Goal: Information Seeking & Learning: Learn about a topic

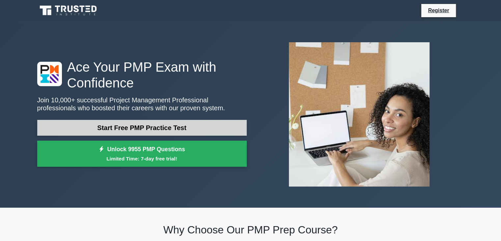
click at [177, 129] on link "Start Free PMP Practice Test" at bounding box center [142, 128] width 210 height 16
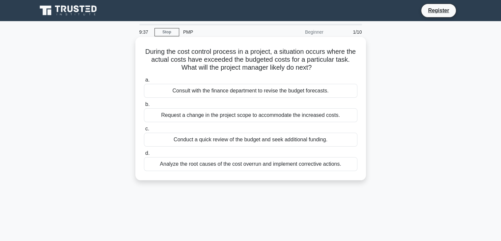
click at [210, 162] on div "Analyze the root causes of the cost overrun and implement corrective actions." at bounding box center [251, 164] width 214 height 14
click at [144, 155] on input "d. Analyze the root causes of the cost overrun and implement corrective actions." at bounding box center [144, 153] width 0 height 4
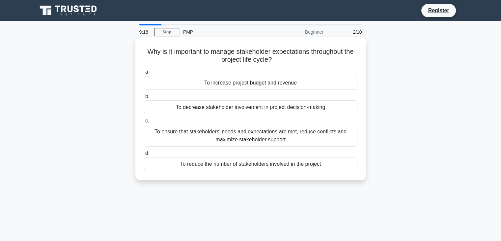
click at [252, 83] on div "To increase project budget and revenue" at bounding box center [251, 83] width 214 height 14
click at [144, 74] on input "a. To increase project budget and revenue" at bounding box center [144, 72] width 0 height 4
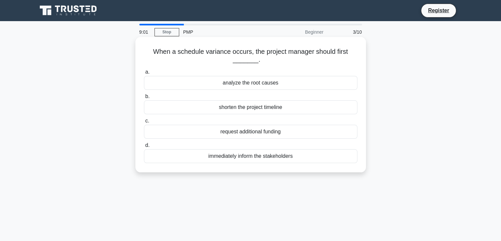
click at [301, 106] on div "shorten the project timeline" at bounding box center [251, 107] width 214 height 14
click at [144, 99] on input "b. shorten the project timeline" at bounding box center [144, 96] width 0 height 4
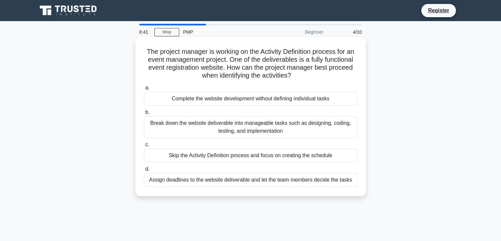
click at [287, 129] on div "Break down the website deliverable into manageable tasks such as designing, cod…" at bounding box center [251, 127] width 214 height 22
click at [144, 114] on input "b. Break down the website deliverable into manageable tasks such as designing, …" at bounding box center [144, 112] width 0 height 4
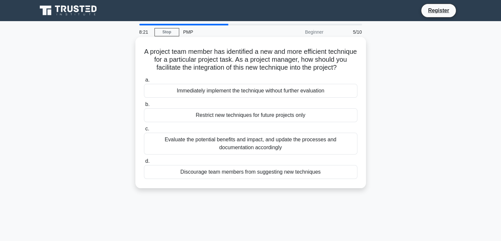
click at [274, 153] on div "Evaluate the potential benefits and impact, and update the processes and docume…" at bounding box center [251, 144] width 214 height 22
click at [144, 131] on input "c. Evaluate the potential benefits and impact, and update the processes and doc…" at bounding box center [144, 129] width 0 height 4
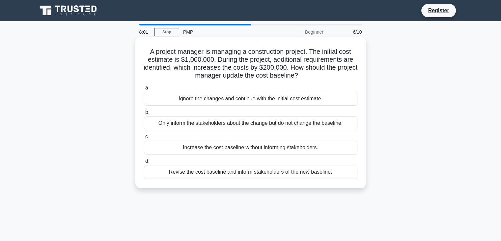
click at [254, 172] on div "Revise the cost baseline and inform stakeholders of the new baseline." at bounding box center [251, 172] width 214 height 14
click at [144, 163] on input "d. Revise the cost baseline and inform stakeholders of the new baseline." at bounding box center [144, 161] width 0 height 4
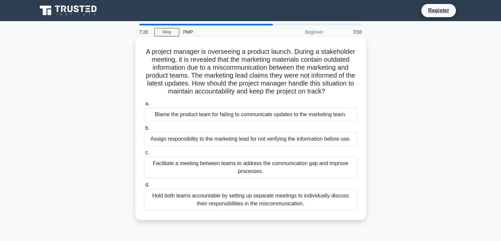
click at [255, 196] on div "Hold both teams accountable by setting up separate meetings to individually dis…" at bounding box center [251, 200] width 214 height 22
click at [144, 187] on input "d. Hold both teams accountable by setting up separate meetings to individually …" at bounding box center [144, 185] width 0 height 4
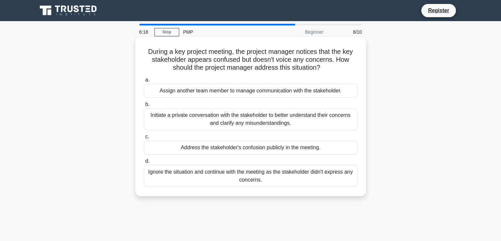
click at [189, 118] on div "Initiate a private conversation with the stakeholder to better understand their…" at bounding box center [251, 119] width 214 height 22
click at [144, 106] on input "b. Initiate a private conversation with the stakeholder to better understand th…" at bounding box center [144, 104] width 0 height 4
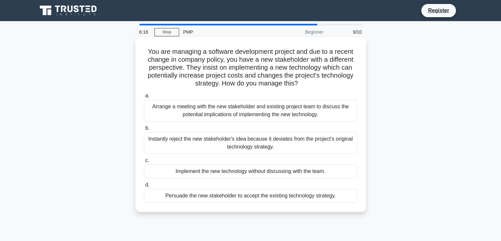
drag, startPoint x: 199, startPoint y: 114, endPoint x: 201, endPoint y: 117, distance: 3.8
click at [202, 114] on div "Arrange a meeting with the new stakeholder and existing project team to discuss…" at bounding box center [251, 111] width 214 height 22
click at [215, 109] on div "Arrange a meeting with the new stakeholder and existing project team to discuss…" at bounding box center [251, 111] width 214 height 22
click at [144, 98] on input "a. Arrange a meeting with the new stakeholder and existing project team to disc…" at bounding box center [144, 96] width 0 height 4
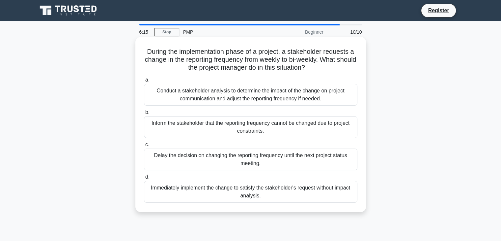
drag, startPoint x: 224, startPoint y: 131, endPoint x: 224, endPoint y: 136, distance: 5.7
click at [224, 132] on div "Inform the stakeholder that the reporting frequency cannot be changed due to pr…" at bounding box center [251, 127] width 214 height 22
click at [144, 114] on input "b. Inform the stakeholder that the reporting frequency cannot be changed due to…" at bounding box center [144, 112] width 0 height 4
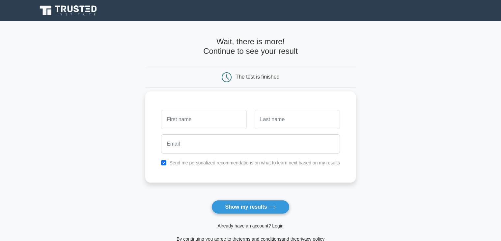
click at [215, 120] on input "text" at bounding box center [203, 119] width 85 height 19
type input "yazan"
type input "shahin"
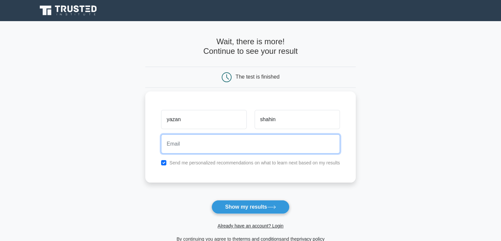
click at [193, 148] on input "email" at bounding box center [250, 143] width 179 height 19
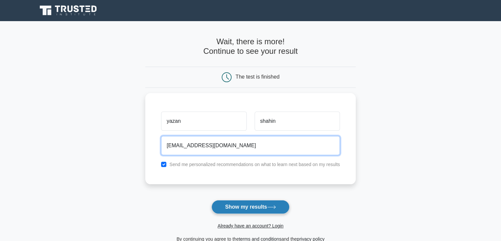
type input "Yazanshahin9@gmail.com"
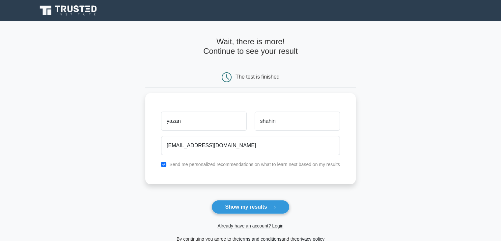
click at [265, 207] on button "Show my results" at bounding box center [251, 207] width 78 height 14
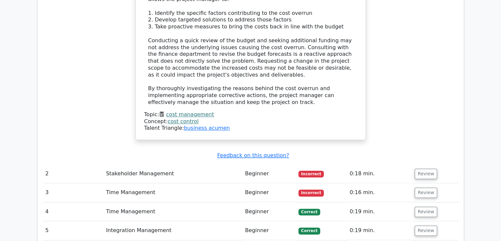
scroll to position [788, 0]
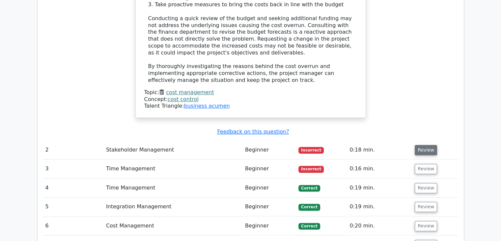
click at [416, 145] on button "Review" at bounding box center [426, 150] width 22 height 10
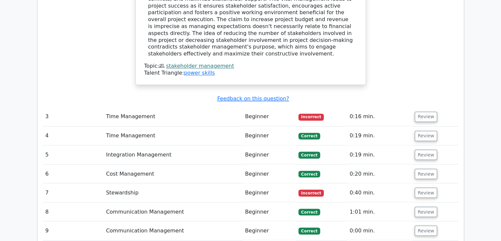
scroll to position [1118, 0]
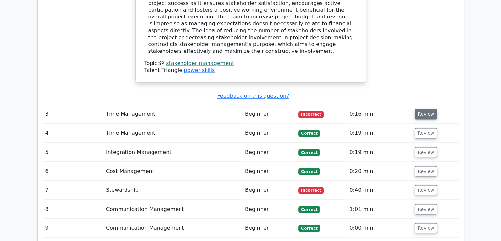
click at [422, 109] on button "Review" at bounding box center [426, 114] width 22 height 10
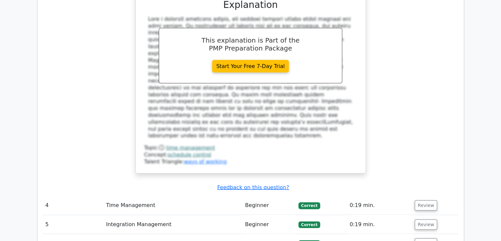
scroll to position [1447, 0]
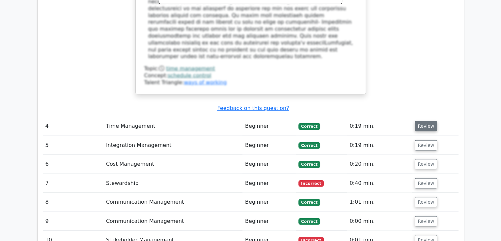
click at [421, 121] on button "Review" at bounding box center [426, 126] width 22 height 10
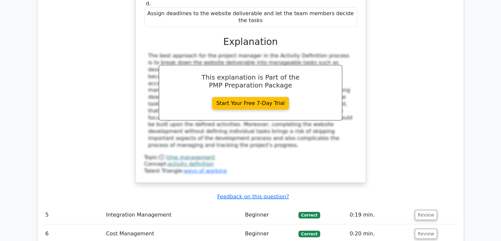
scroll to position [1711, 0]
click at [419, 209] on button "Review" at bounding box center [426, 214] width 22 height 10
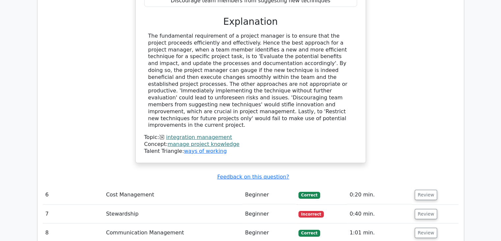
scroll to position [2107, 0]
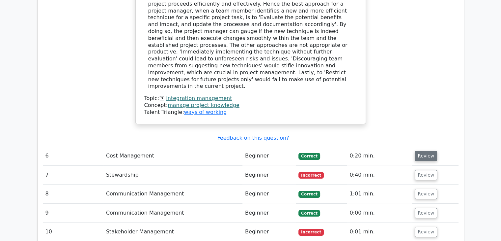
click at [429, 151] on button "Review" at bounding box center [426, 156] width 22 height 10
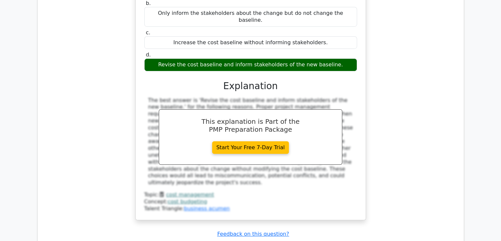
scroll to position [2403, 0]
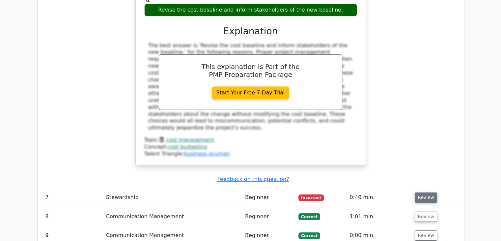
click at [427, 192] on button "Review" at bounding box center [426, 197] width 22 height 10
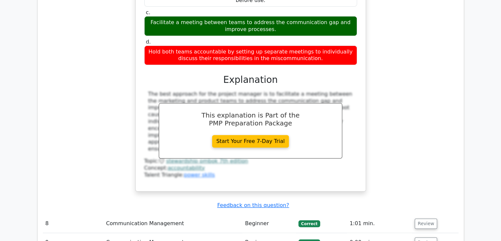
scroll to position [2733, 0]
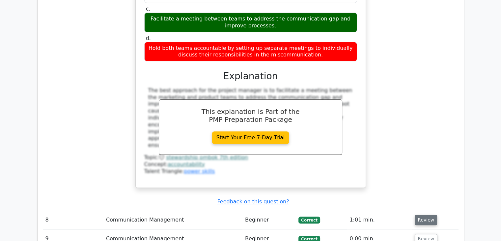
click at [422, 215] on button "Review" at bounding box center [426, 220] width 22 height 10
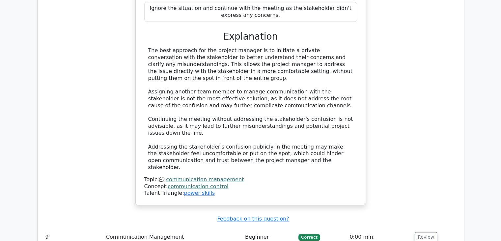
scroll to position [3095, 0]
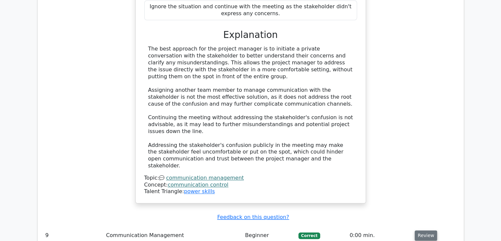
click at [423, 230] on button "Review" at bounding box center [426, 235] width 22 height 10
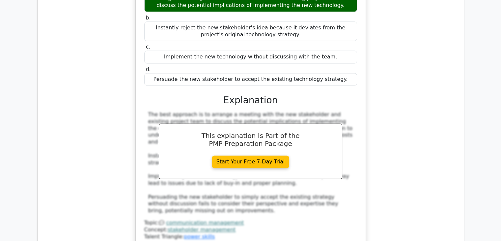
scroll to position [3425, 0]
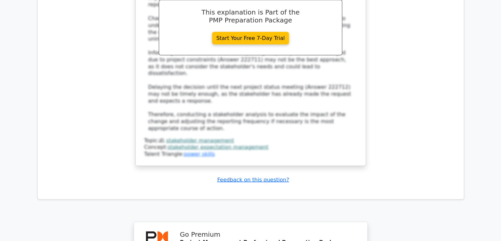
scroll to position [3920, 0]
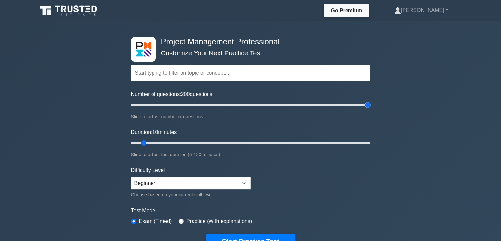
drag, startPoint x: 196, startPoint y: 105, endPoint x: 383, endPoint y: 99, distance: 186.3
type input "200"
click at [371, 101] on input "Number of questions: 200 questions" at bounding box center [250, 105] width 239 height 8
drag, startPoint x: 360, startPoint y: 141, endPoint x: 390, endPoint y: 141, distance: 29.7
type input "120"
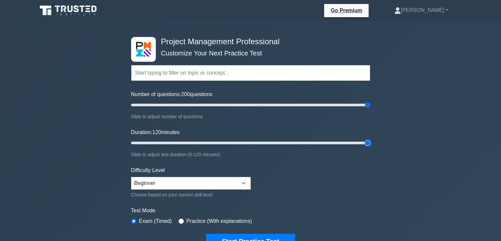
click at [371, 141] on input "Duration: 120 minutes" at bounding box center [250, 143] width 239 height 8
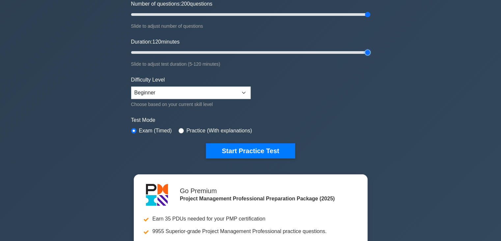
scroll to position [99, 0]
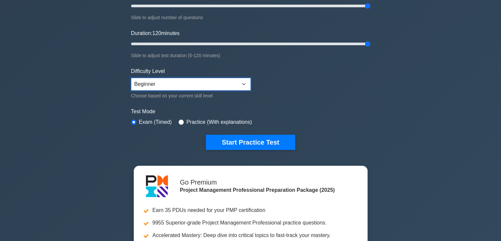
click at [235, 85] on select "Beginner Intermediate Expert" at bounding box center [191, 84] width 120 height 13
select select "intermediate"
click at [131, 78] on select "Beginner Intermediate Expert" at bounding box center [191, 84] width 120 height 13
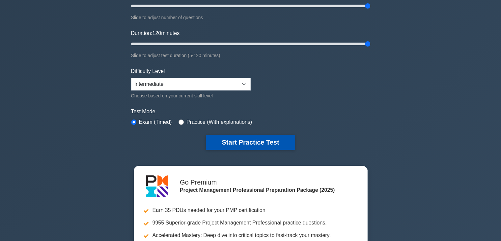
click at [229, 141] on button "Start Practice Test" at bounding box center [250, 142] width 89 height 15
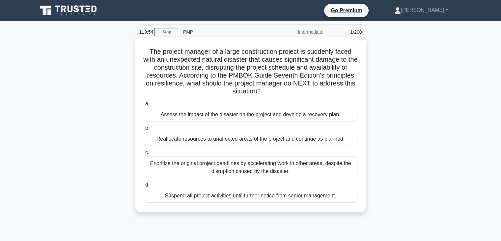
click at [224, 167] on div "Prioritize the original project deadlines by accelerating work in other areas, …" at bounding box center [251, 167] width 214 height 22
click at [144, 155] on input "c. Prioritize the original project deadlines by accelerating work in other area…" at bounding box center [144, 152] width 0 height 4
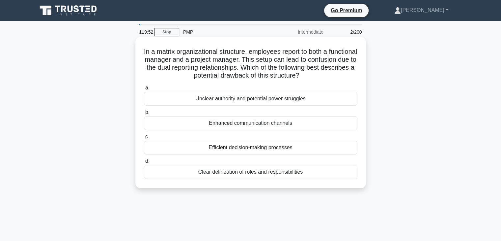
click at [245, 123] on div "Enhanced communication channels" at bounding box center [251, 123] width 214 height 14
click at [144, 114] on input "b. Enhanced communication channels" at bounding box center [144, 112] width 0 height 4
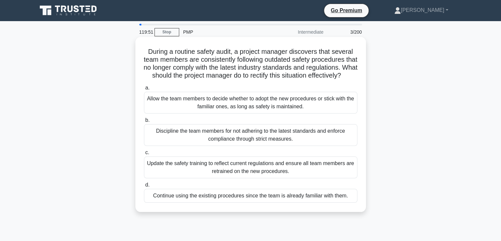
click at [245, 136] on div "Discipline the team members for not adhering to the latest standards and enforc…" at bounding box center [251, 135] width 214 height 22
click at [144, 122] on input "b. Discipline the team members for not adhering to the latest standards and enf…" at bounding box center [144, 120] width 0 height 4
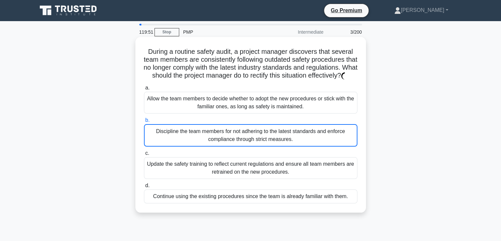
click at [247, 140] on div "Discipline the team members for not adhering to the latest standards and enforc…" at bounding box center [251, 135] width 214 height 22
click at [144, 122] on input "b. Discipline the team members for not adhering to the latest standards and enf…" at bounding box center [144, 120] width 0 height 4
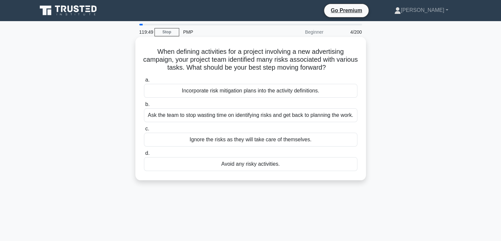
click at [245, 116] on div "Ask the team to stop wasting time on identifying risks and get back to planning…" at bounding box center [251, 115] width 214 height 14
click at [144, 106] on input "b. Ask the team to stop wasting time on identifying risks and get back to plann…" at bounding box center [144, 104] width 0 height 4
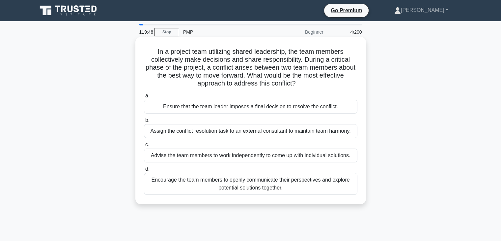
click at [251, 129] on div "Assign the conflict resolution task to an external consultant to maintain team …" at bounding box center [251, 131] width 214 height 14
click at [144, 122] on input "b. Assign the conflict resolution task to an external consultant to maintain te…" at bounding box center [144, 120] width 0 height 4
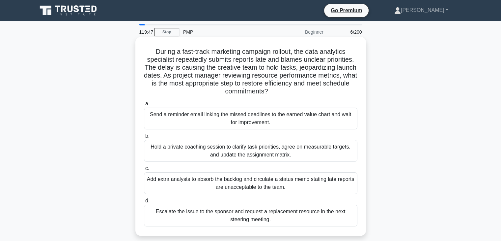
click at [247, 184] on div "Add extra analysts to absorb the backlog and circulate a status memo stating la…" at bounding box center [251, 183] width 214 height 22
click at [144, 170] on input "c. Add extra analysts to absorb the backlog and circulate a status memo stating…" at bounding box center [144, 168] width 0 height 4
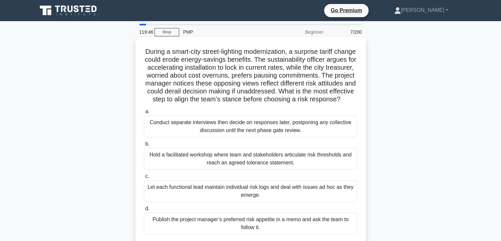
click at [250, 162] on div "Hold a facilitated workshop where team and stakeholders articulate risk thresho…" at bounding box center [251, 159] width 214 height 22
click at [144, 146] on input "b. Hold a facilitated workshop where team and stakeholders articulate risk thre…" at bounding box center [144, 144] width 0 height 4
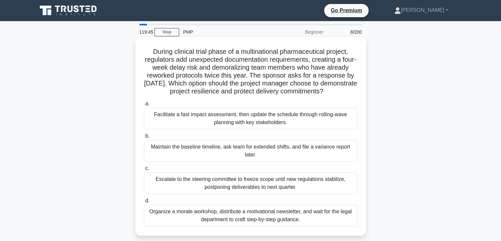
click at [247, 222] on div "Organize a morale workshop, distribute a motivational newsletter, and wait for …" at bounding box center [251, 215] width 214 height 22
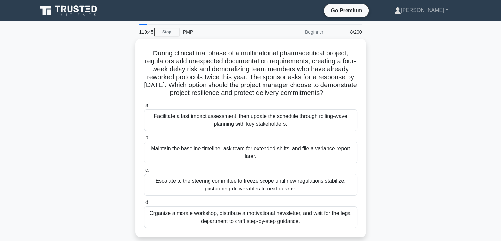
click at [144, 204] on input "d. Organize a morale workshop, distribute a motivational newsletter, and wait f…" at bounding box center [144, 202] width 0 height 4
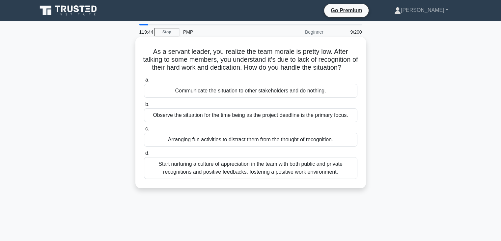
click at [251, 176] on div "Start nurturing a culture of appreciation in the team with both public and priv…" at bounding box center [251, 168] width 214 height 22
click at [144, 155] on input "d. Start nurturing a culture of appreciation in the team with both public and p…" at bounding box center [144, 153] width 0 height 4
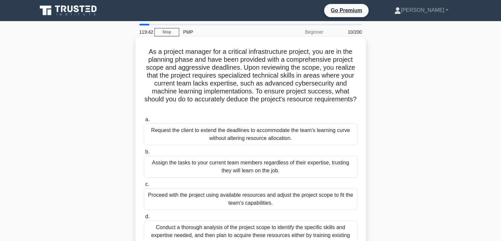
click at [248, 130] on div "Request the client to extend the deadlines to accommodate the team's learning c…" at bounding box center [251, 134] width 214 height 22
click at [144, 122] on input "a. Request the client to extend the deadlines to accommodate the team's learnin…" at bounding box center [144, 119] width 0 height 4
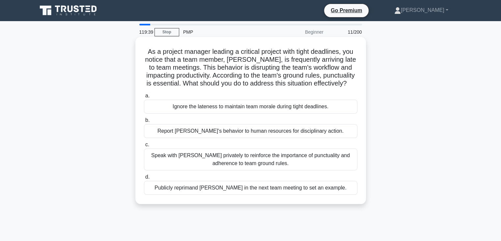
click at [255, 113] on div "Ignore the lateness to maintain team morale during tight deadlines." at bounding box center [251, 107] width 214 height 14
click at [144, 98] on input "a. Ignore the lateness to maintain team morale during tight deadlines." at bounding box center [144, 96] width 0 height 4
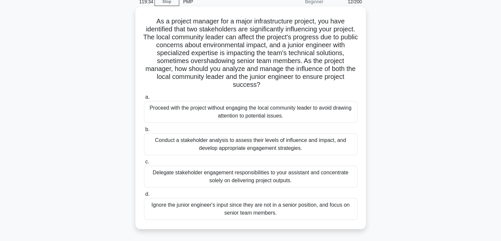
scroll to position [33, 0]
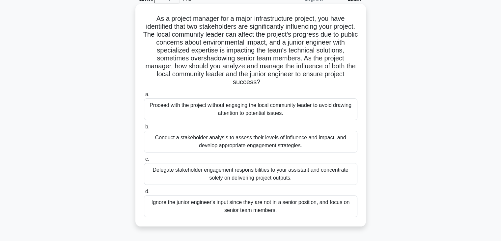
click at [220, 205] on div "Ignore the junior engineer's input since they are not in a senior position, and…" at bounding box center [251, 206] width 214 height 22
click at [144, 194] on input "d. Ignore the junior engineer's input since they are not in a senior position, …" at bounding box center [144, 191] width 0 height 4
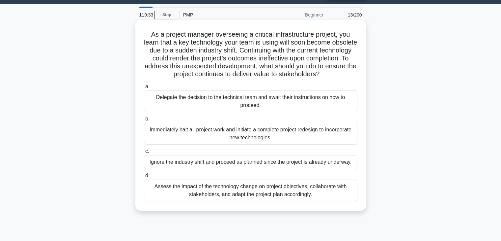
scroll to position [0, 0]
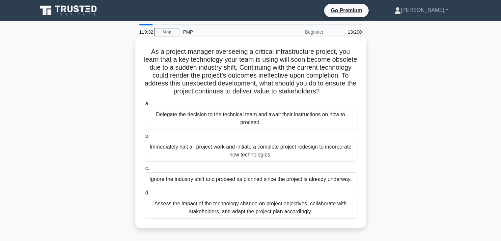
click at [265, 124] on div "Delegate the decision to the technical team and await their instructions on how…" at bounding box center [251, 118] width 214 height 22
click at [144, 106] on input "a. Delegate the decision to the technical team and await their instructions on …" at bounding box center [144, 104] width 0 height 4
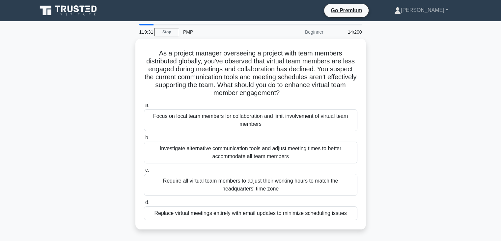
click at [265, 124] on div "Focus on local team members for collaboration and limit involvement of virtual …" at bounding box center [251, 120] width 214 height 22
click at [144, 107] on input "a. Focus on local team members for collaboration and limit involvement of virtu…" at bounding box center [144, 105] width 0 height 4
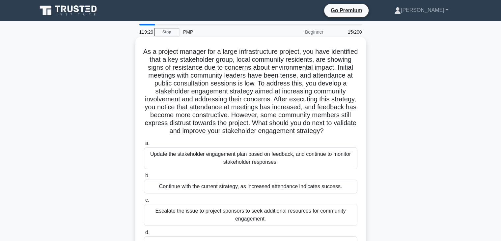
click at [265, 193] on div "Continue with the current strategy, as increased attendance indicates success." at bounding box center [251, 186] width 214 height 14
click at [144, 178] on input "b. Continue with the current strategy, as increased attendance indicates succes…" at bounding box center [144, 175] width 0 height 4
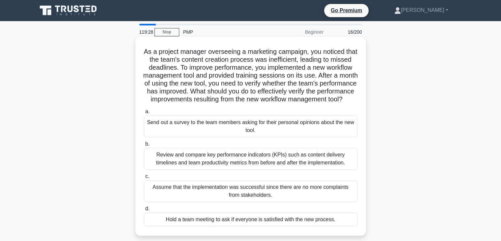
drag, startPoint x: 276, startPoint y: 188, endPoint x: 277, endPoint y: 191, distance: 3.4
click at [276, 188] on div "Assume that the implementation was successful since there are no more complaint…" at bounding box center [251, 191] width 214 height 22
click at [144, 178] on input "c. Assume that the implementation was successful since there are no more compla…" at bounding box center [144, 176] width 0 height 4
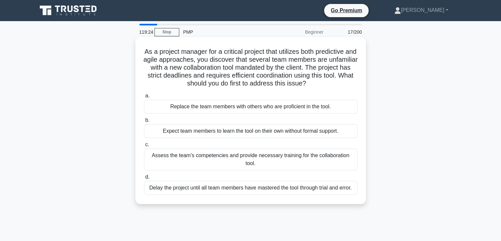
click at [278, 183] on div "Delay the project until all team members have mastered the tool through trial a…" at bounding box center [251, 188] width 214 height 14
click at [144, 179] on input "d. Delay the project until all team members have mastered the tool through tria…" at bounding box center [144, 177] width 0 height 4
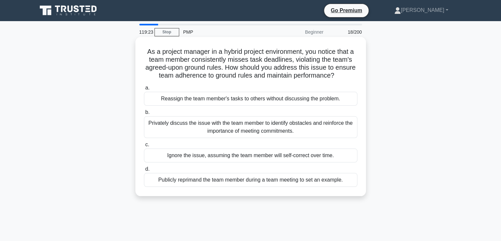
click at [274, 175] on div "Publicly reprimand the team member during a team meeting to set an example." at bounding box center [251, 180] width 214 height 14
click at [144, 171] on input "d. Publicly reprimand the team member during a team meeting to set an example." at bounding box center [144, 169] width 0 height 4
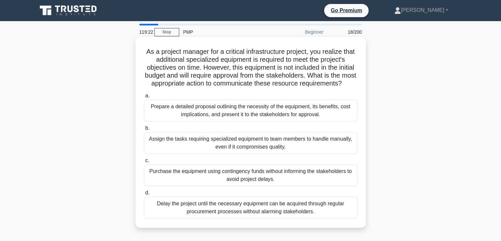
click at [273, 181] on div "Purchase the equipment using contingency funds without informing the stakeholde…" at bounding box center [251, 175] width 214 height 22
click at [144, 163] on input "c. Purchase the equipment using contingency funds without informing the stakeho…" at bounding box center [144, 160] width 0 height 4
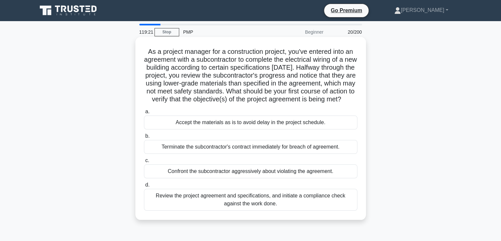
click at [296, 177] on div "Confront the subcontractor aggressively about violating the agreement." at bounding box center [251, 171] width 214 height 14
click at [144, 163] on input "c. Confront the subcontractor aggressively about violating the agreement." at bounding box center [144, 160] width 0 height 4
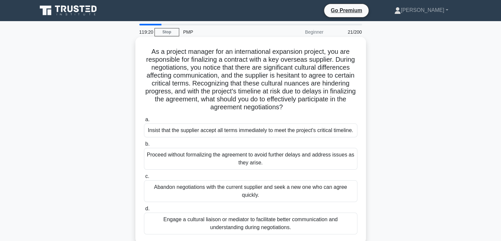
click at [289, 188] on div "Abandon negotiations with the current supplier and seek a new one who can agree…" at bounding box center [251, 191] width 214 height 22
click at [144, 178] on input "c. Abandon negotiations with the current supplier and seek a new one who can ag…" at bounding box center [144, 176] width 0 height 4
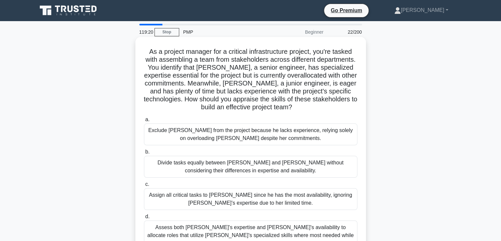
click at [290, 210] on div "Assign all critical tasks to [PERSON_NAME] since he has the most availability, …" at bounding box center [251, 199] width 214 height 22
click at [144, 186] on input "c. Assign all critical tasks to Tom since he has the most availability, ignorin…" at bounding box center [144, 184] width 0 height 4
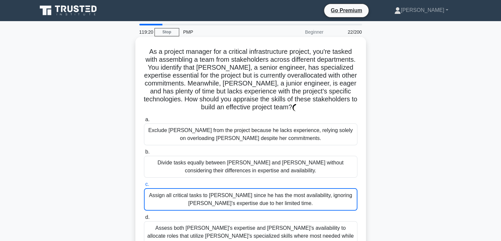
click at [291, 199] on div "Assign all critical tasks to [PERSON_NAME] since he has the most availability, …" at bounding box center [251, 199] width 214 height 22
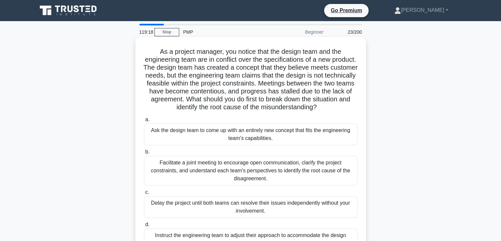
click at [295, 168] on div "Facilitate a joint meeting to encourage open communication, clarify the project…" at bounding box center [251, 171] width 214 height 30
click at [144, 154] on input "b. Facilitate a joint meeting to encourage open communication, clarify the proj…" at bounding box center [144, 152] width 0 height 4
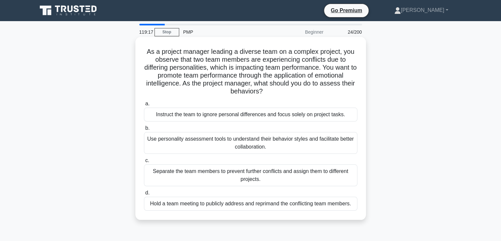
click at [293, 179] on div "Separate the team members to prevent further conflicts and assign them to diffe…" at bounding box center [251, 175] width 214 height 22
click at [144, 163] on input "c. Separate the team members to prevent further conflicts and assign them to di…" at bounding box center [144, 160] width 0 height 4
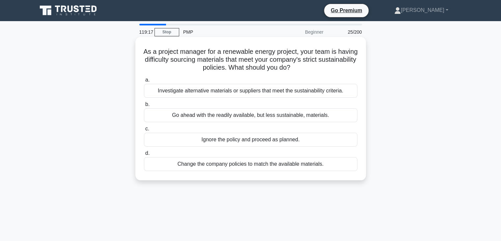
click at [291, 166] on div "Change the company policies to match the available materials." at bounding box center [251, 164] width 214 height 14
click at [144, 155] on input "d. Change the company policies to match the available materials." at bounding box center [144, 153] width 0 height 4
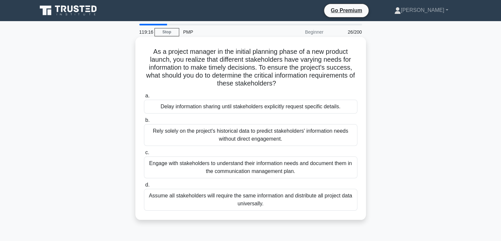
click at [284, 197] on div "Assume all stakeholders will require the same information and distribute all pr…" at bounding box center [251, 200] width 214 height 22
click at [144, 187] on input "d. Assume all stakeholders will require the same information and distribute all…" at bounding box center [144, 185] width 0 height 4
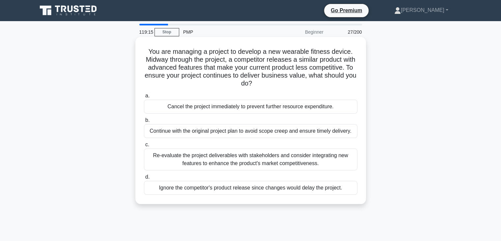
click at [284, 190] on div "Ignore the competitor's product release since changes would delay the project." at bounding box center [251, 188] width 214 height 14
click at [144, 179] on input "d. Ignore the competitor's product release since changes would delay the projec…" at bounding box center [144, 177] width 0 height 4
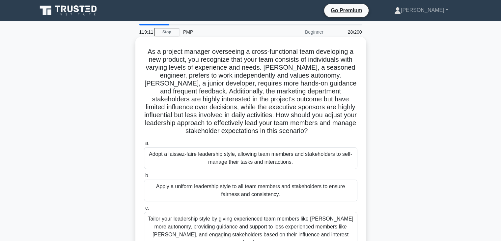
click at [240, 226] on div "Tailor your leadership style by giving experienced team members like Emma more …" at bounding box center [251, 231] width 214 height 38
click at [144, 210] on input "c. Tailor your leadership style by giving experienced team members like Emma mo…" at bounding box center [144, 208] width 0 height 4
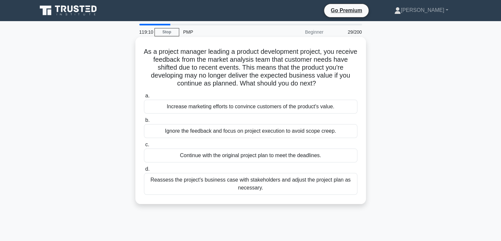
click at [258, 161] on div "Continue with the original project plan to meet the deadlines." at bounding box center [251, 155] width 214 height 14
click at [144, 147] on input "c. Continue with the original project plan to meet the deadlines." at bounding box center [144, 144] width 0 height 4
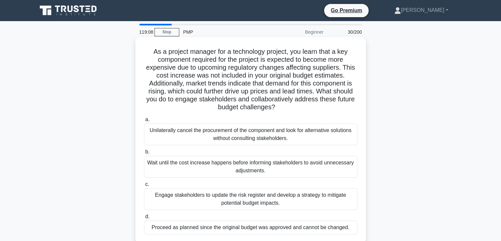
click at [251, 162] on div "Wait until the cost increase happens before informing stakeholders to avoid unn…" at bounding box center [251, 167] width 214 height 22
click at [144, 154] on input "b. Wait until the cost increase happens before informing stakeholders to avoid …" at bounding box center [144, 152] width 0 height 4
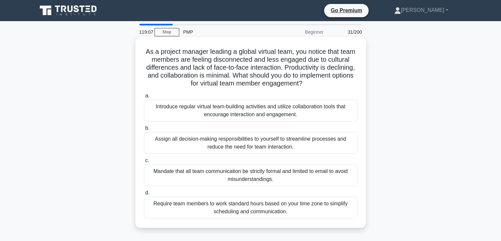
click at [251, 173] on div "Mandate that all team communication be strictly formal and limited to email to …" at bounding box center [251, 175] width 214 height 22
click at [144, 163] on input "c. Mandate that all team communication be strictly formal and limited to email …" at bounding box center [144, 160] width 0 height 4
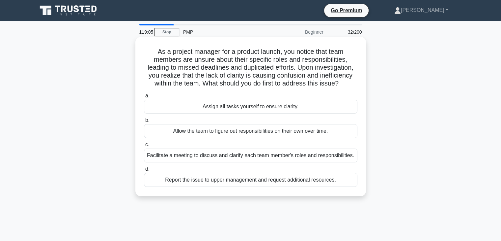
click at [257, 180] on div "Report the issue to upper management and request additional resources." at bounding box center [251, 180] width 214 height 14
click at [144, 171] on input "d. Report the issue to upper management and request additional resources." at bounding box center [144, 169] width 0 height 4
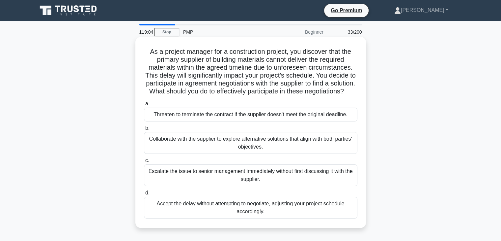
click at [257, 121] on div "Threaten to terminate the contract if the supplier doesn't meet the original de…" at bounding box center [251, 114] width 214 height 14
click at [268, 117] on div "Threaten to terminate the contract if the supplier doesn't meet the original de…" at bounding box center [251, 114] width 214 height 14
click at [144, 106] on input "a. Threaten to terminate the contract if the supplier doesn't meet the original…" at bounding box center [144, 104] width 0 height 4
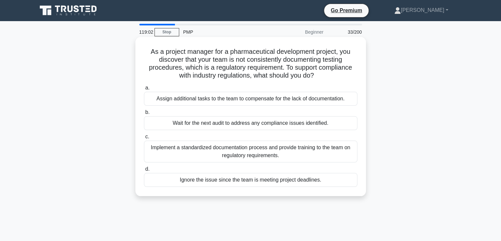
click at [274, 130] on div "Wait for the next audit to address any compliance issues identified." at bounding box center [251, 123] width 214 height 14
click at [279, 124] on div "Wait for the next audit to address any compliance issues identified." at bounding box center [251, 123] width 214 height 14
click at [144, 114] on input "b. Wait for the next audit to address any compliance issues identified." at bounding box center [144, 112] width 0 height 4
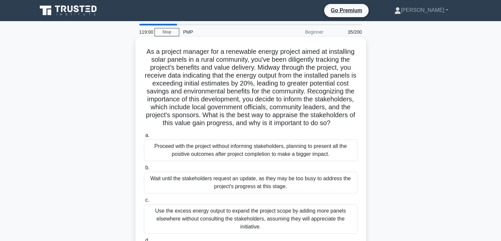
click at [287, 152] on div "Proceed with the project without informing stakeholders, planning to present al…" at bounding box center [251, 150] width 214 height 22
click at [144, 137] on input "a. Proceed with the project without informing stakeholders, planning to present…" at bounding box center [144, 135] width 0 height 4
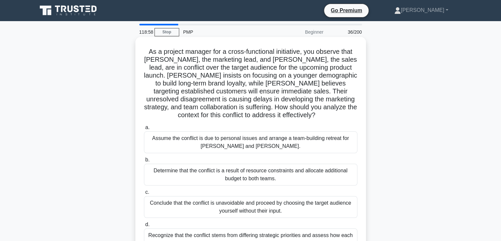
click at [272, 207] on div "Conclude that the conflict is unavoidable and proceed by choosing the target au…" at bounding box center [251, 207] width 214 height 22
click at [144, 194] on input "c. Conclude that the conflict is unavoidable and proceed by choosing the target…" at bounding box center [144, 192] width 0 height 4
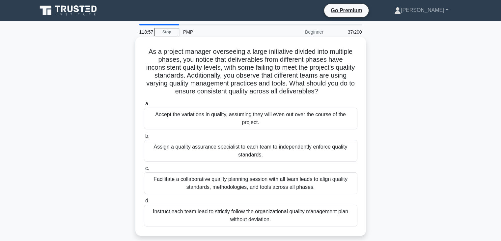
click at [271, 184] on div "Facilitate a collaborative quality planning session with all team leads to alig…" at bounding box center [251, 183] width 214 height 22
click at [144, 170] on input "c. Facilitate a collaborative quality planning session with all team leads to a…" at bounding box center [144, 168] width 0 height 4
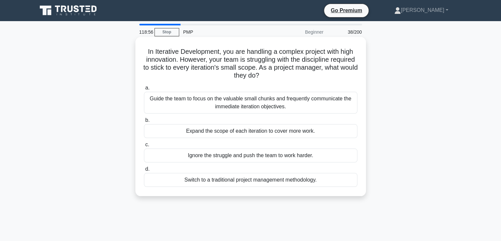
click at [266, 132] on div "Expand the scope of each iteration to cover more work." at bounding box center [251, 131] width 214 height 14
click at [144, 122] on input "b. Expand the scope of each iteration to cover more work." at bounding box center [144, 120] width 0 height 4
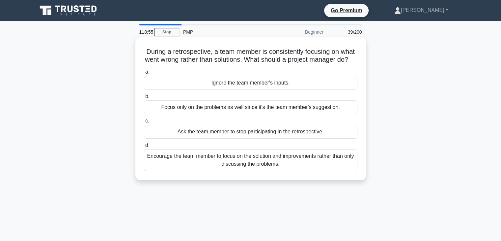
click at [264, 137] on div "Ask the team member to stop participating in the retrospective." at bounding box center [251, 132] width 214 height 14
click at [144, 123] on input "c. Ask the team member to stop participating in the retrospective." at bounding box center [144, 121] width 0 height 4
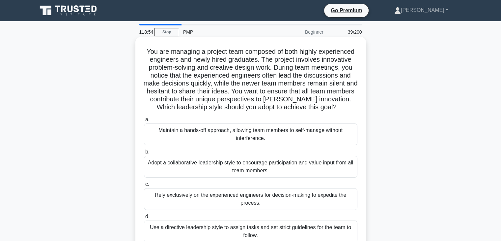
click at [273, 170] on div "Adopt a collaborative leadership style to encourage participation and value inp…" at bounding box center [251, 167] width 214 height 22
click at [144, 154] on input "b. Adopt a collaborative leadership style to encourage participation and value …" at bounding box center [144, 152] width 0 height 4
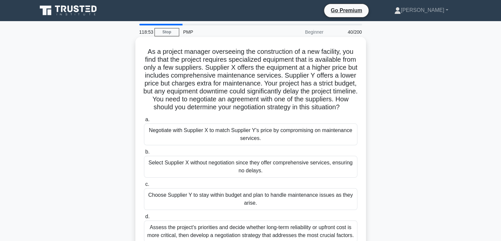
click at [264, 205] on div "Choose Supplier Y to stay within budget and plan to handle maintenance issues a…" at bounding box center [251, 199] width 214 height 22
click at [144, 186] on input "c. Choose Supplier Y to stay within budget and plan to handle maintenance issue…" at bounding box center [144, 184] width 0 height 4
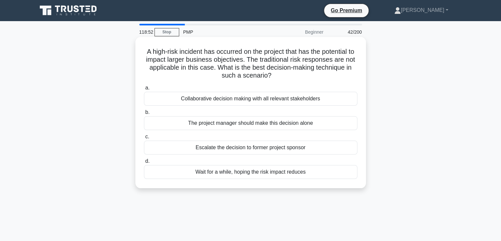
click at [267, 175] on div "Wait for a while, hoping the risk impact reduces" at bounding box center [251, 172] width 214 height 14
click at [144, 163] on input "d. Wait for a while, hoping the risk impact reduces" at bounding box center [144, 161] width 0 height 4
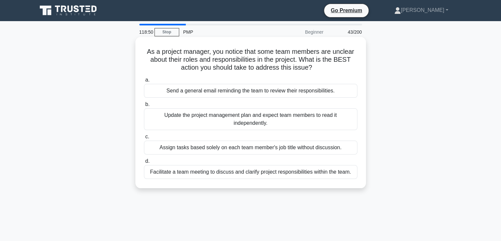
click at [267, 174] on div "Facilitate a team meeting to discuss and clarify project responsibilities withi…" at bounding box center [251, 172] width 214 height 14
click at [144, 163] on input "d. Facilitate a team meeting to discuss and clarify project responsibilities wi…" at bounding box center [144, 161] width 0 height 4
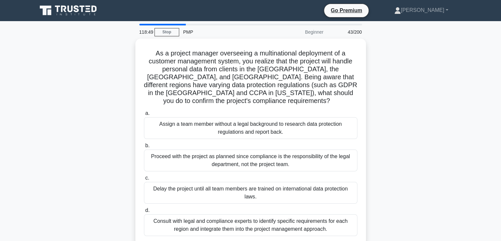
click at [267, 182] on div "Delay the project until all team members are trained on international data prot…" at bounding box center [251, 193] width 214 height 22
click at [144, 176] on input "c. Delay the project until all team members are trained on international data p…" at bounding box center [144, 178] width 0 height 4
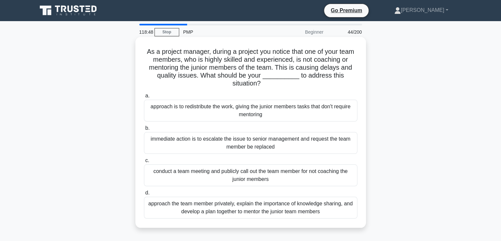
click at [267, 173] on div "conduct a team meeting and publicly call out the team member for not coaching t…" at bounding box center [251, 175] width 214 height 22
click at [144, 163] on input "c. conduct a team meeting and publicly call out the team member for not coachin…" at bounding box center [144, 160] width 0 height 4
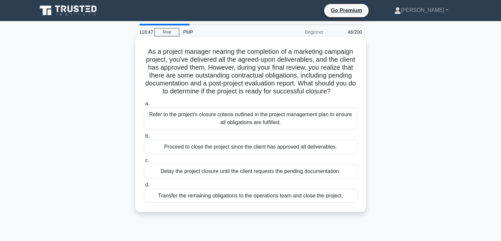
click at [266, 178] on div "Delay the project closure until the client requests the pending documentation." at bounding box center [251, 171] width 214 height 14
click at [144, 163] on input "c. Delay the project closure until the client requests the pending documentatio…" at bounding box center [144, 160] width 0 height 4
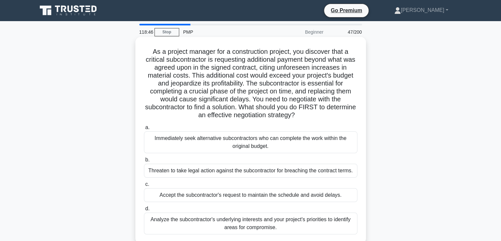
click at [268, 195] on div "Accept the subcontractor's request to maintain the schedule and avoid delays." at bounding box center [251, 195] width 214 height 14
click at [144, 186] on input "c. Accept the subcontractor's request to maintain the schedule and avoid delays." at bounding box center [144, 184] width 0 height 4
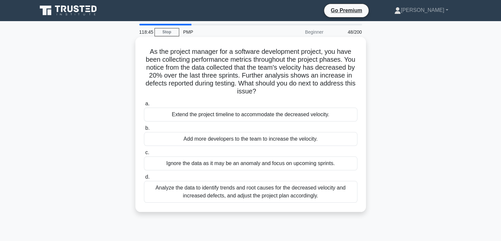
click at [270, 193] on div "Analyze the data to identify trends and root causes for the decreased velocity …" at bounding box center [251, 192] width 214 height 22
click at [144, 179] on input "d. Analyze the data to identify trends and root causes for the decreased veloci…" at bounding box center [144, 177] width 0 height 4
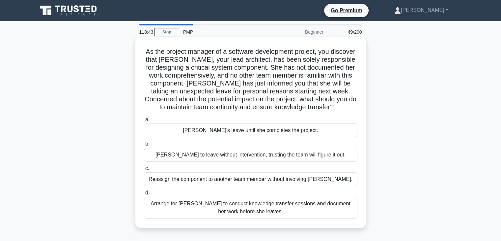
click at [265, 209] on div "Arrange for Maria to conduct knowledge transfer sessions and document her work …" at bounding box center [251, 207] width 214 height 22
click at [144, 195] on input "d. Arrange for Maria to conduct knowledge transfer sessions and document her wo…" at bounding box center [144, 193] width 0 height 4
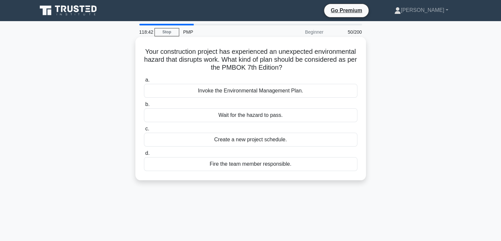
click at [263, 158] on div "Fire the team member responsible." at bounding box center [251, 164] width 214 height 14
click at [144, 155] on input "d. Fire the team member responsible." at bounding box center [144, 153] width 0 height 4
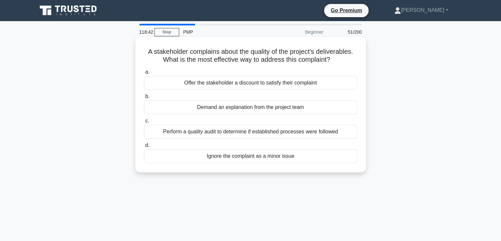
click at [264, 162] on div "Ignore the complaint as a minor issue" at bounding box center [251, 156] width 214 height 14
click at [144, 147] on input "d. Ignore the complaint as a minor issue" at bounding box center [144, 145] width 0 height 4
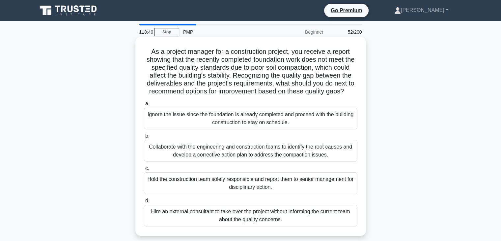
click at [264, 126] on div "Ignore the issue since the foundation is already completed and proceed with the…" at bounding box center [251, 118] width 214 height 22
click at [144, 106] on input "a. Ignore the issue since the foundation is already completed and proceed with …" at bounding box center [144, 104] width 0 height 4
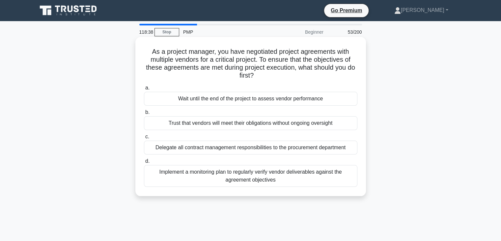
click at [270, 102] on div "Wait until the end of the project to assess vendor performance" at bounding box center [251, 99] width 214 height 14
click at [144, 90] on input "a. Wait until the end of the project to assess vendor performance" at bounding box center [144, 88] width 0 height 4
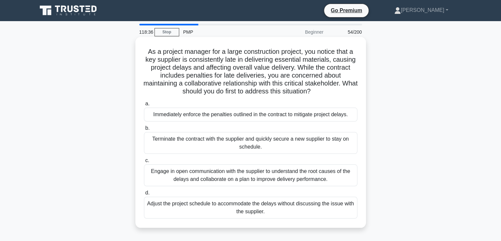
click at [257, 167] on div "Engage in open communication with the supplier to understand the root causes of…" at bounding box center [251, 175] width 214 height 22
click at [144, 163] on input "c. Engage in open communication with the supplier to understand the root causes…" at bounding box center [144, 160] width 0 height 4
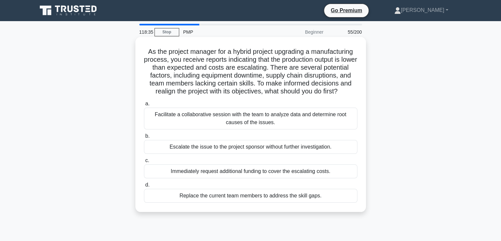
click at [254, 176] on div "Immediately request additional funding to cover the escalating costs." at bounding box center [251, 171] width 214 height 14
click at [144, 163] on input "c. Immediately request additional funding to cover the escalating costs." at bounding box center [144, 160] width 0 height 4
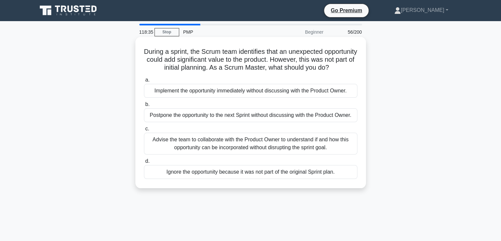
click at [261, 179] on div "Ignore the opportunity because it was not part of the original Sprint plan." at bounding box center [251, 172] width 214 height 14
click at [144, 163] on input "d. Ignore the opportunity because it was not part of the original Sprint plan." at bounding box center [144, 161] width 0 height 4
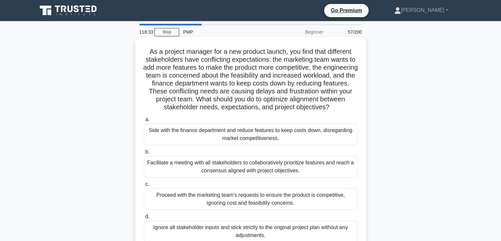
click at [255, 141] on div "Side with the finance department and reduce features to keep costs down, disreg…" at bounding box center [251, 134] width 214 height 22
click at [144, 122] on input "a. Side with the finance department and reduce features to keep costs down, dis…" at bounding box center [144, 119] width 0 height 4
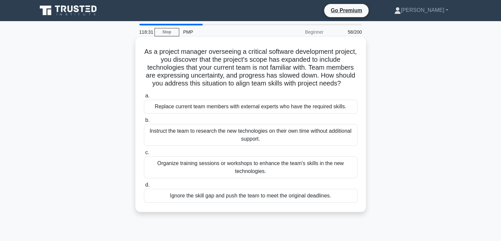
click at [265, 110] on div "Replace current team members with external experts who have the required skills." at bounding box center [251, 107] width 214 height 14
click at [144, 98] on input "a. Replace current team members with external experts who have the required ski…" at bounding box center [144, 96] width 0 height 4
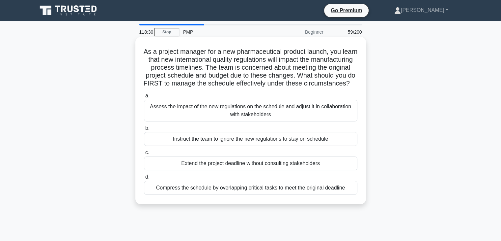
click at [257, 142] on div "Instruct the team to ignore the new regulations to stay on schedule" at bounding box center [251, 139] width 214 height 14
click at [144, 130] on input "b. Instruct the team to ignore the new regulations to stay on schedule" at bounding box center [144, 128] width 0 height 4
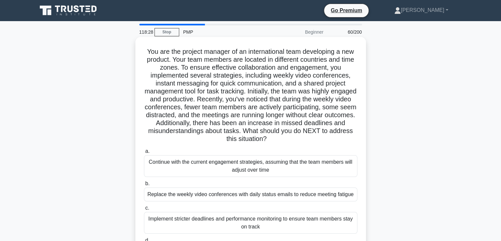
click at [249, 192] on div "Replace the weekly video conferences with daily status emails to reduce meeting…" at bounding box center [251, 194] width 214 height 14
click at [144, 186] on input "b. Replace the weekly video conferences with daily status emails to reduce meet…" at bounding box center [144, 183] width 0 height 4
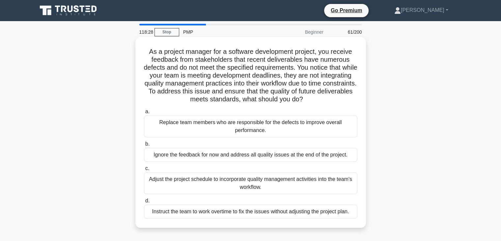
click at [259, 179] on div "Adjust the project schedule to incorporate quality management activities into t…" at bounding box center [251, 183] width 214 height 22
click at [144, 170] on input "c. Adjust the project schedule to incorporate quality management activities int…" at bounding box center [144, 168] width 0 height 4
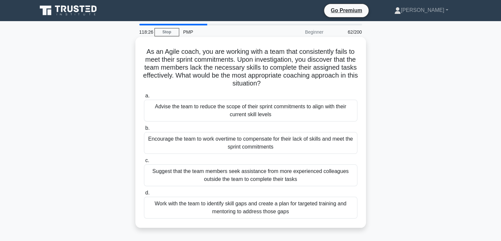
click at [253, 171] on div "Suggest that the team members seek assistance from more experienced colleagues …" at bounding box center [251, 175] width 214 height 22
click at [144, 163] on input "c. Suggest that the team members seek assistance from more experienced colleagu…" at bounding box center [144, 160] width 0 height 4
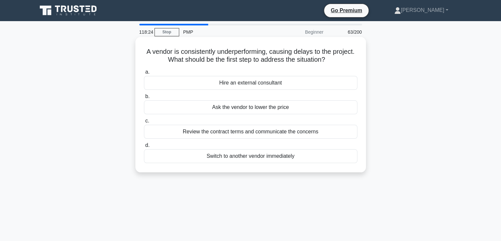
click at [280, 131] on div "Review the contract terms and communicate the concerns" at bounding box center [251, 132] width 214 height 14
click at [144, 123] on input "c. Review the contract terms and communicate the concerns" at bounding box center [144, 121] width 0 height 4
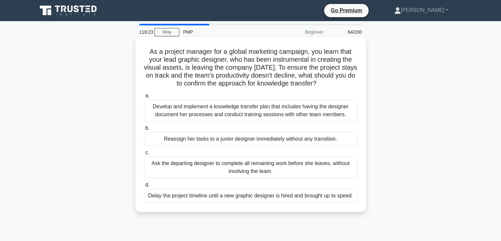
click at [247, 176] on div "Ask the departing designer to complete all remaining work before she leaves, wi…" at bounding box center [251, 167] width 214 height 22
click at [144, 155] on input "c. Ask the departing designer to complete all remaining work before she leaves,…" at bounding box center [144, 152] width 0 height 4
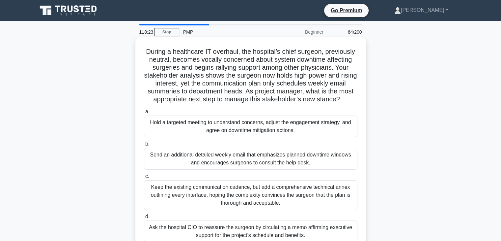
click at [248, 166] on div "Send an additional detailed weekly email that emphasizes planned downtime windo…" at bounding box center [251, 159] width 214 height 22
click at [144, 146] on input "b. Send an additional detailed weekly email that emphasizes planned downtime wi…" at bounding box center [144, 144] width 0 height 4
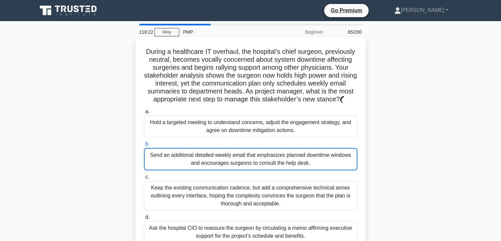
click at [252, 162] on div "Send an additional detailed weekly email that emphasizes planned downtime windo…" at bounding box center [251, 159] width 214 height 22
click at [144, 146] on input "b. Send an additional detailed weekly email that emphasizes planned downtime wi…" at bounding box center [144, 144] width 0 height 4
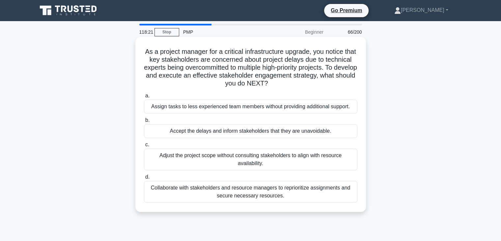
click at [253, 162] on div "Adjust the project scope without consulting stakeholders to align with resource…" at bounding box center [251, 159] width 214 height 22
click at [281, 160] on div "Adjust the project scope without consulting stakeholders to align with resource…" at bounding box center [251, 159] width 214 height 22
click at [144, 147] on input "c. Adjust the project scope without consulting stakeholders to align with resou…" at bounding box center [144, 144] width 0 height 4
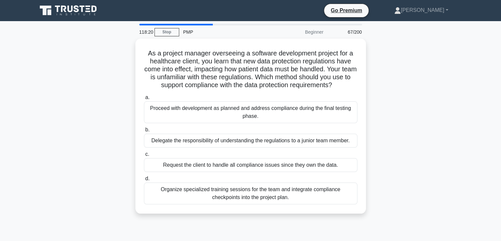
click at [284, 160] on div "Request the client to handle all compliance issues since they own the data." at bounding box center [251, 165] width 214 height 14
click at [144, 156] on input "c. Request the client to handle all compliance issues since they own the data." at bounding box center [144, 154] width 0 height 4
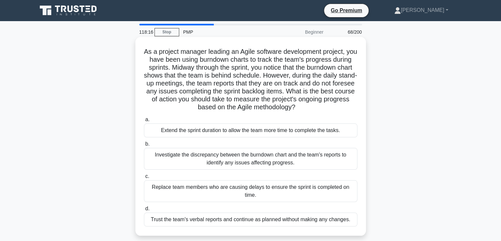
click at [282, 160] on div "Investigate the discrepancy between the burndown chart and the team's reports t…" at bounding box center [251, 159] width 214 height 22
click at [144, 146] on input "b. Investigate the discrepancy between the burndown chart and the team's report…" at bounding box center [144, 144] width 0 height 4
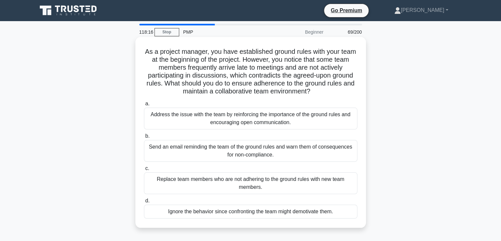
click at [277, 140] on div "Send an email reminding the team of the ground rules and warn them of consequen…" at bounding box center [251, 151] width 214 height 22
click at [144, 138] on input "b. Send an email reminding the team of the ground rules and warn them of conseq…" at bounding box center [144, 136] width 0 height 4
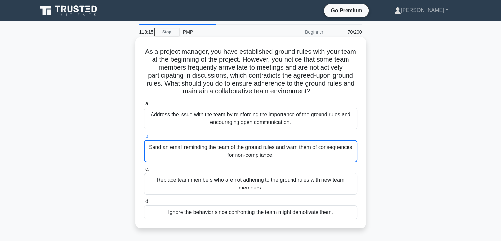
click at [280, 155] on div "Send an email reminding the team of the ground rules and warn them of consequen…" at bounding box center [251, 151] width 214 height 22
click at [144, 138] on input "b. Send an email reminding the team of the ground rules and warn them of conseq…" at bounding box center [144, 136] width 0 height 4
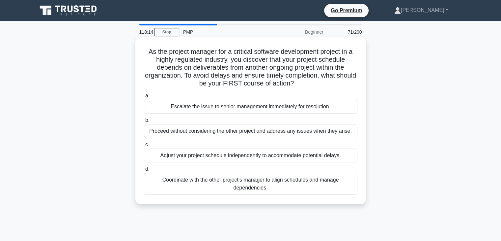
click at [269, 121] on label "b. Proceed without considering the other project and address any issues when th…" at bounding box center [251, 127] width 214 height 22
click at [144, 121] on input "b. Proceed without considering the other project and address any issues when th…" at bounding box center [144, 120] width 0 height 4
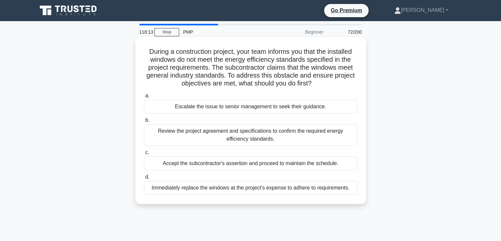
click at [266, 111] on div "Escalate the issue to senior management to seek their guidance." at bounding box center [251, 107] width 214 height 14
click at [144, 98] on input "a. Escalate the issue to senior management to seek their guidance." at bounding box center [144, 96] width 0 height 4
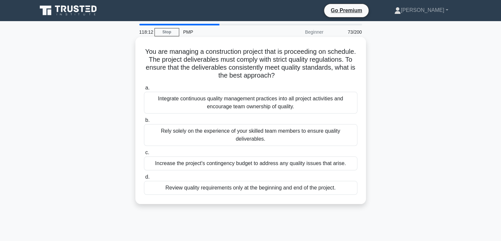
click at [264, 135] on div "Rely solely on the experience of your skilled team members to ensure quality de…" at bounding box center [251, 135] width 214 height 22
click at [144, 122] on input "b. Rely solely on the experience of your skilled team members to ensure quality…" at bounding box center [144, 120] width 0 height 4
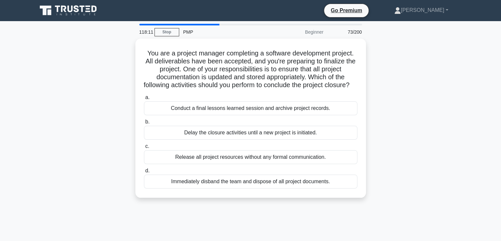
click at [270, 163] on div "Release all project resources without any formal communication." at bounding box center [251, 157] width 214 height 14
click at [144, 148] on input "c. Release all project resources without any formal communication." at bounding box center [144, 146] width 0 height 4
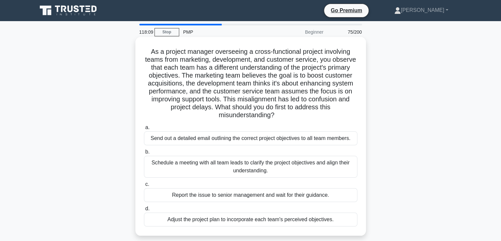
click at [251, 137] on div "Send out a detailed email outlining the correct project objectives to all team …" at bounding box center [251, 138] width 214 height 14
click at [144, 130] on input "a. Send out a detailed email outlining the correct project objectives to all te…" at bounding box center [144, 127] width 0 height 4
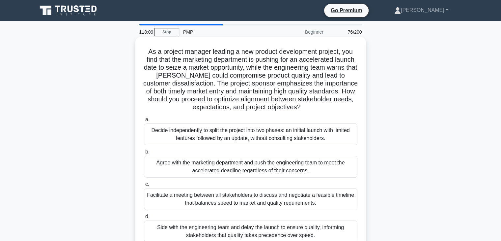
click at [252, 139] on div "Decide independently to split the project into two phases: an initial launch wi…" at bounding box center [251, 134] width 214 height 22
click at [144, 122] on input "a. Decide independently to split the project into two phases: an initial launch…" at bounding box center [144, 119] width 0 height 4
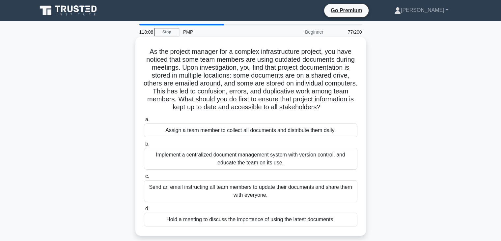
click at [251, 137] on div "Assign a team member to collect all documents and distribute them daily." at bounding box center [251, 130] width 214 height 14
click at [144, 122] on input "a. Assign a team member to collect all documents and distribute them daily." at bounding box center [144, 119] width 0 height 4
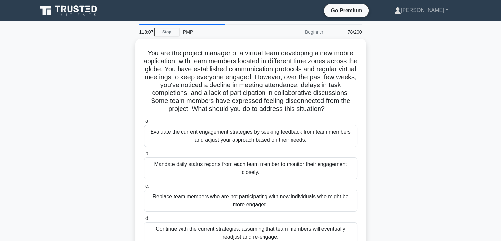
click at [251, 138] on div "Evaluate the current engagement strategies by seeking feedback from team member…" at bounding box center [251, 136] width 214 height 22
click at [144, 123] on input "a. Evaluate the current engagement strategies by seeking feedback from team mem…" at bounding box center [144, 121] width 0 height 4
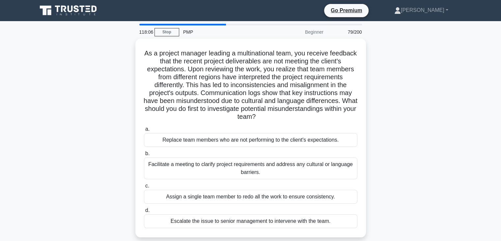
click at [251, 138] on div "Replace team members who are not performing to the client's expectations." at bounding box center [251, 140] width 214 height 14
click at [144, 131] on input "a. Replace team members who are not performing to the client's expectations." at bounding box center [144, 129] width 0 height 4
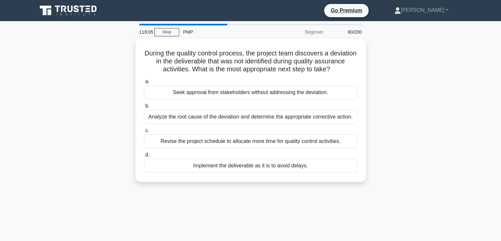
click at [251, 138] on div "Revise the project schedule to allocate more time for quality control activitie…" at bounding box center [251, 141] width 214 height 14
click at [144, 133] on input "c. Revise the project schedule to allocate more time for quality control activi…" at bounding box center [144, 130] width 0 height 4
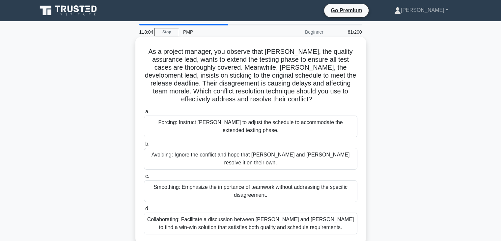
click at [244, 152] on div "Avoiding: Ignore the conflict and hope that Karen and Tom resolve it on their o…" at bounding box center [251, 159] width 214 height 22
click at [144, 146] on input "b. Avoiding: Ignore the conflict and hope that Karen and Tom resolve it on thei…" at bounding box center [144, 144] width 0 height 4
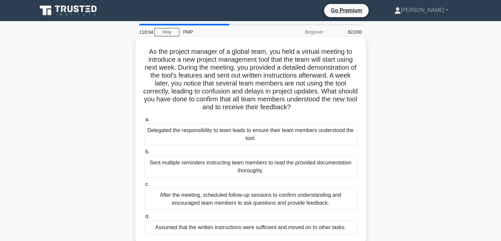
click at [244, 164] on div "Sent multiple reminders instructing team members to read the provided documenta…" at bounding box center [251, 167] width 214 height 22
click at [144, 154] on input "b. Sent multiple reminders instructing team members to read the provided docume…" at bounding box center [144, 152] width 0 height 4
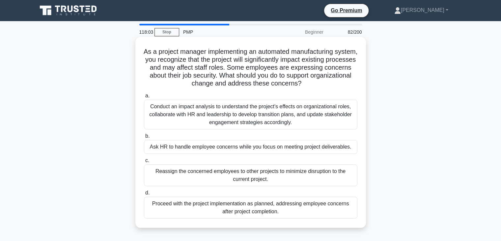
click at [245, 175] on div "Reassign the concerned employees to other projects to minimize disruption to th…" at bounding box center [251, 175] width 214 height 22
click at [144, 163] on input "c. Reassign the concerned employees to other projects to minimize disruption to…" at bounding box center [144, 160] width 0 height 4
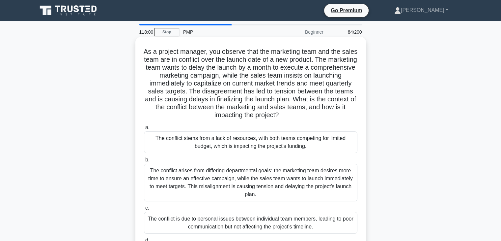
click at [238, 176] on div "The conflict arises from differing departmental goals: the marketing team desir…" at bounding box center [251, 183] width 214 height 38
click at [144, 162] on input "b. The conflict arises from differing departmental goals: the marketing team de…" at bounding box center [144, 160] width 0 height 4
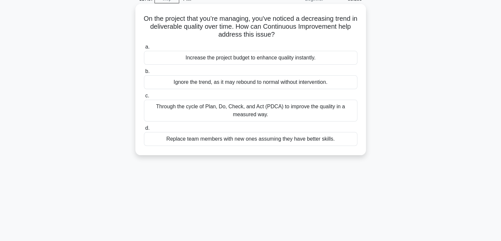
click at [250, 144] on div "Replace team members with new ones assuming they have better skills." at bounding box center [251, 139] width 214 height 14
click at [144, 130] on input "d. Replace team members with new ones assuming they have better skills." at bounding box center [144, 128] width 0 height 4
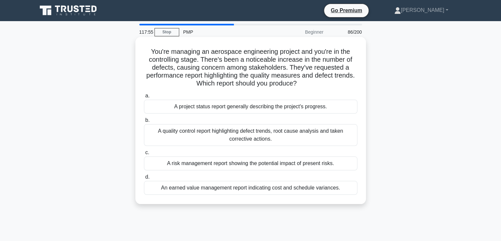
click at [233, 169] on div "A risk management report showing the potential impact of present risks." at bounding box center [251, 163] width 214 height 14
click at [144, 155] on input "c. A risk management report showing the potential impact of present risks." at bounding box center [144, 152] width 0 height 4
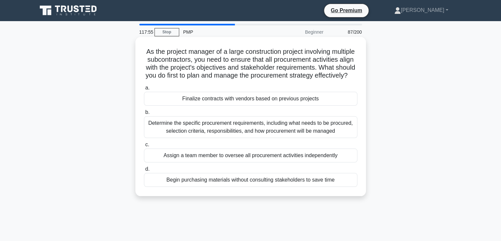
click at [236, 162] on div "Assign a team member to oversee all procurement activities independently" at bounding box center [251, 155] width 214 height 14
click at [144, 147] on input "c. Assign a team member to oversee all procurement activities independently" at bounding box center [144, 144] width 0 height 4
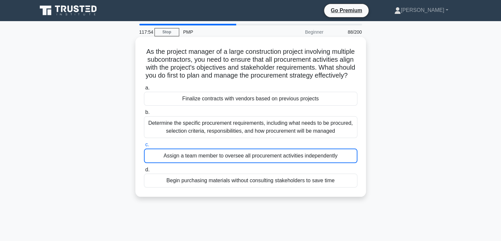
click at [236, 162] on div "Assign a team member to oversee all procurement activities independently" at bounding box center [251, 155] width 214 height 15
click at [144, 147] on input "c. Assign a team member to oversee all procurement activities independently" at bounding box center [144, 144] width 0 height 4
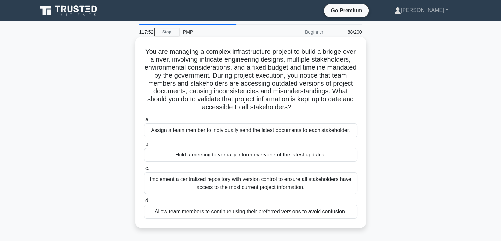
click at [261, 151] on div "Hold a meeting to verbally inform everyone of the latest updates." at bounding box center [251, 155] width 214 height 14
click at [144, 146] on input "b. Hold a meeting to verbally inform everyone of the latest updates." at bounding box center [144, 144] width 0 height 4
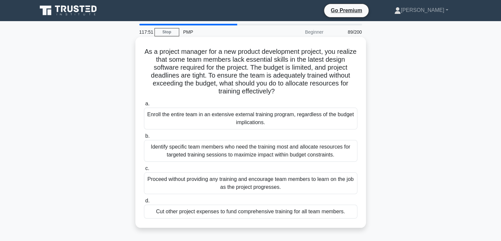
click at [260, 152] on div "Identify specific team members who need the training most and allocate resource…" at bounding box center [251, 151] width 214 height 22
click at [144, 138] on input "b. Identify specific team members who need the training most and allocate resou…" at bounding box center [144, 136] width 0 height 4
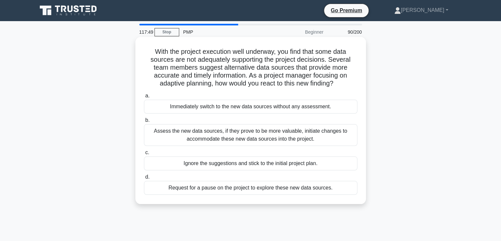
click at [260, 164] on div "Ignore the suggestions and stick to the initial project plan." at bounding box center [251, 163] width 214 height 14
click at [144, 155] on input "c. Ignore the suggestions and stick to the initial project plan." at bounding box center [144, 152] width 0 height 4
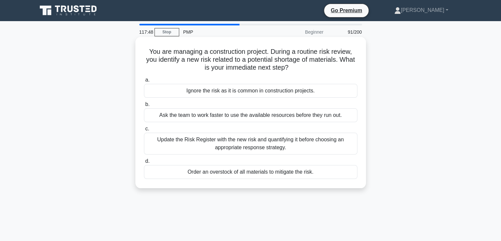
click at [257, 170] on div "Order an overstock of all materials to mitigate the risk." at bounding box center [251, 172] width 214 height 14
click at [144, 163] on input "d. Order an overstock of all materials to mitigate the risk." at bounding box center [144, 161] width 0 height 4
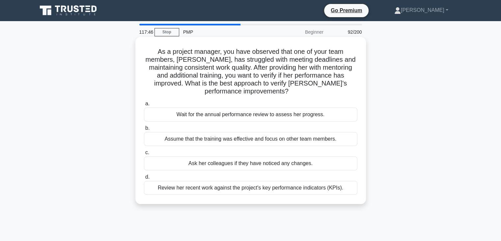
click at [255, 118] on div "Wait for the annual performance review to assess her progress." at bounding box center [251, 114] width 214 height 14
click at [263, 109] on div "Wait for the annual performance review to assess her progress." at bounding box center [251, 114] width 214 height 14
click at [144, 106] on input "a. Wait for the annual performance review to assess her progress." at bounding box center [144, 104] width 0 height 4
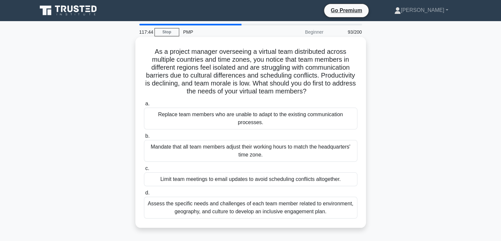
click at [265, 124] on div "Replace team members who are unable to adapt to the existing communication proc…" at bounding box center [251, 118] width 214 height 22
click at [144, 106] on input "a. Replace team members who are unable to adapt to the existing communication p…" at bounding box center [144, 104] width 0 height 4
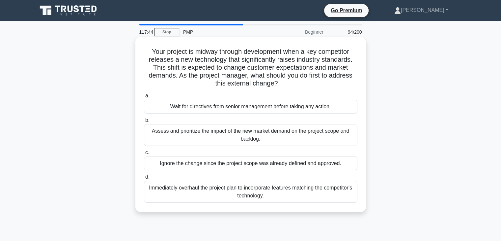
click at [265, 130] on div "Assess and prioritize the impact of the new market demand on the project scope …" at bounding box center [251, 135] width 214 height 22
click at [144, 122] on input "b. Assess and prioritize the impact of the new market demand on the project sco…" at bounding box center [144, 120] width 0 height 4
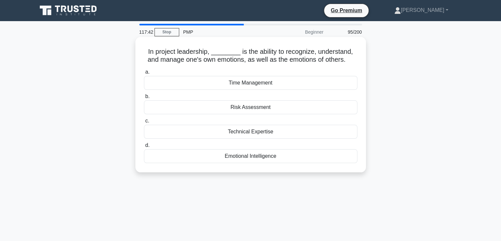
click at [261, 108] on div "Risk Assessment" at bounding box center [251, 107] width 214 height 14
click at [144, 99] on input "b. Risk Assessment" at bounding box center [144, 96] width 0 height 4
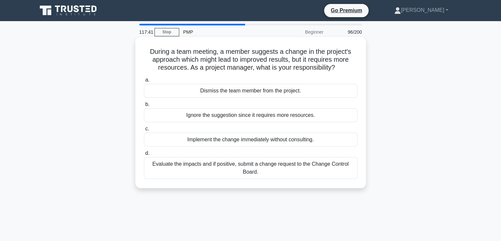
click at [262, 122] on div "Ignore the suggestion since it requires more resources." at bounding box center [251, 115] width 214 height 14
click at [144, 106] on input "b. Ignore the suggestion since it requires more resources." at bounding box center [144, 104] width 0 height 4
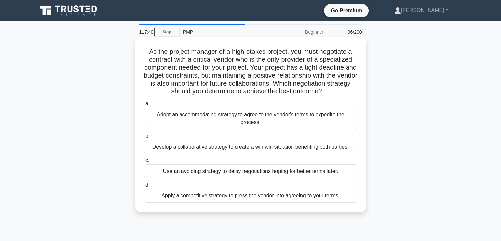
click at [241, 157] on label "c. Use an avoiding strategy to delay negotiations hoping for better terms later." at bounding box center [251, 167] width 214 height 22
click at [144, 158] on input "c. Use an avoiding strategy to delay negotiations hoping for better terms later." at bounding box center [144, 160] width 0 height 4
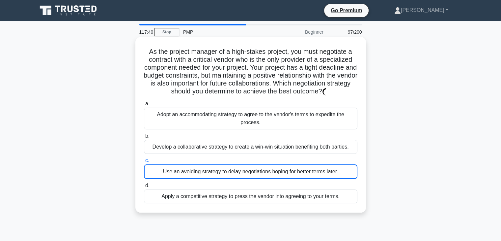
click at [242, 145] on div "Develop a collaborative strategy to create a win-win situation benefiting both …" at bounding box center [251, 147] width 214 height 14
click at [144, 138] on input "b. Develop a collaborative strategy to create a win-win situation benefiting bo…" at bounding box center [144, 136] width 0 height 4
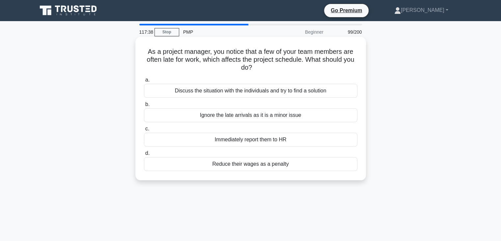
drag, startPoint x: 243, startPoint y: 145, endPoint x: 247, endPoint y: 145, distance: 4.0
click at [244, 145] on div "Immediately report them to HR" at bounding box center [251, 140] width 214 height 14
click at [269, 140] on div "Immediately report them to HR" at bounding box center [251, 140] width 214 height 14
click at [144, 131] on input "c. Immediately report them to HR" at bounding box center [144, 129] width 0 height 4
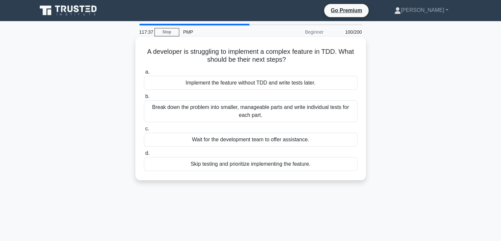
click at [267, 141] on div "Wait for the development team to offer assistance." at bounding box center [251, 140] width 214 height 14
click at [144, 131] on input "c. Wait for the development team to offer assistance." at bounding box center [144, 129] width 0 height 4
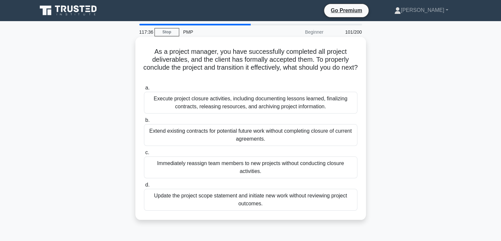
click at [257, 163] on div "Immediately reassign team members to new projects without conducting closure ac…" at bounding box center [251, 167] width 214 height 22
click at [144, 155] on input "c. Immediately reassign team members to new projects without conducting closure…" at bounding box center [144, 152] width 0 height 4
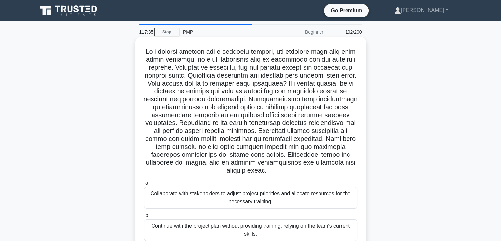
click at [234, 197] on div "Collaborate with stakeholders to adjust project priorities and allocate resourc…" at bounding box center [251, 198] width 214 height 22
click at [144, 185] on input "a. Collaborate with stakeholders to adjust project priorities and allocate reso…" at bounding box center [144, 183] width 0 height 4
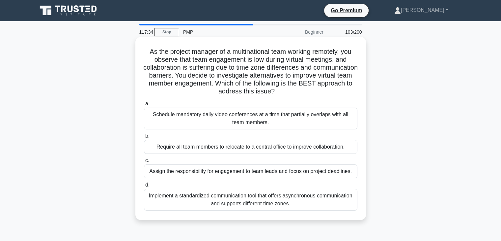
click at [227, 194] on div "Implement a standardized communication tool that offers asynchronous communicat…" at bounding box center [251, 200] width 214 height 22
click at [144, 187] on input "d. Implement a standardized communication tool that offers asynchronous communi…" at bounding box center [144, 185] width 0 height 4
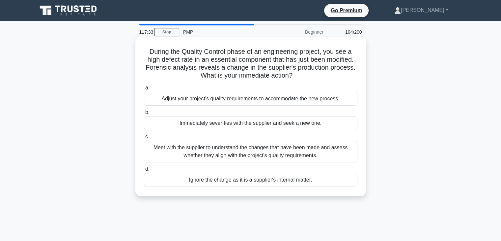
click at [227, 177] on div "Ignore the change as it is a supplier's internal matter." at bounding box center [251, 180] width 214 height 14
click at [144, 171] on input "d. Ignore the change as it is a supplier's internal matter." at bounding box center [144, 169] width 0 height 4
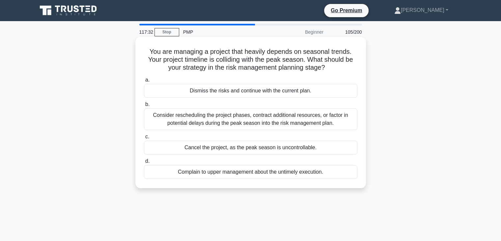
click at [241, 155] on div "a. Dismiss the risks and continue with the current plan. b. c. d." at bounding box center [251, 127] width 222 height 105
click at [240, 150] on div "Cancel the project, as the peak season is uncontrollable." at bounding box center [251, 147] width 214 height 14
click at [144, 139] on input "c. Cancel the project, as the peak season is uncontrollable." at bounding box center [144, 137] width 0 height 4
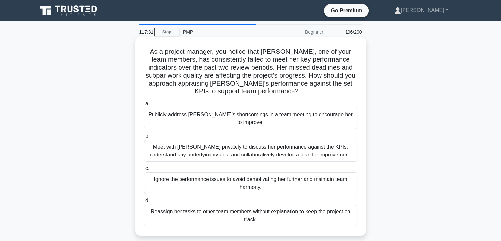
click at [236, 144] on div "Meet with Karen privately to discuss her performance against the KPIs, understa…" at bounding box center [251, 151] width 214 height 22
click at [144, 138] on input "b. Meet with Karen privately to discuss her performance against the KPIs, under…" at bounding box center [144, 136] width 0 height 4
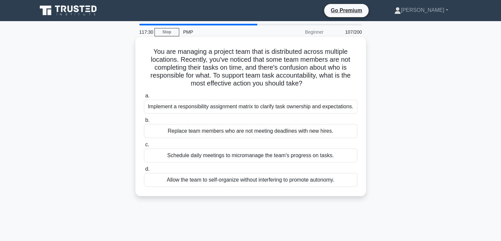
click at [243, 128] on div "Replace team members who are not meeting deadlines with new hires." at bounding box center [251, 131] width 214 height 14
click at [144, 122] on input "b. Replace team members who are not meeting deadlines with new hires." at bounding box center [144, 120] width 0 height 4
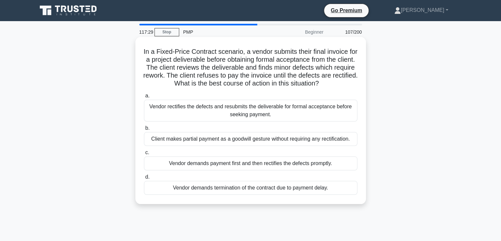
click at [243, 139] on div "Client makes partial payment as a goodwill gesture without requiring any rectif…" at bounding box center [251, 139] width 214 height 14
click at [144, 130] on input "b. Client makes partial payment as a goodwill gesture without requiring any rec…" at bounding box center [144, 128] width 0 height 4
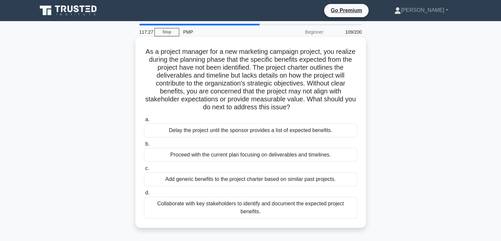
click at [232, 131] on div "Delay the project until the sponsor provides a list of expected benefits." at bounding box center [251, 130] width 214 height 14
click at [144, 122] on input "a. Delay the project until the sponsor provides a list of expected benefits." at bounding box center [144, 119] width 0 height 4
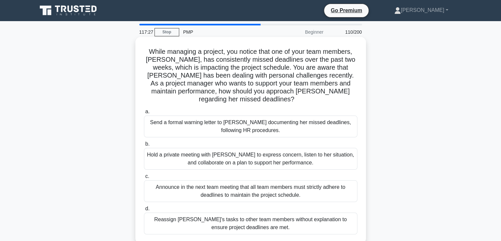
click at [230, 148] on div "Hold a private meeting with Emma to express concern, listen to her situation, a…" at bounding box center [251, 159] width 214 height 22
click at [144, 146] on input "b. Hold a private meeting with Emma to express concern, listen to her situation…" at bounding box center [144, 144] width 0 height 4
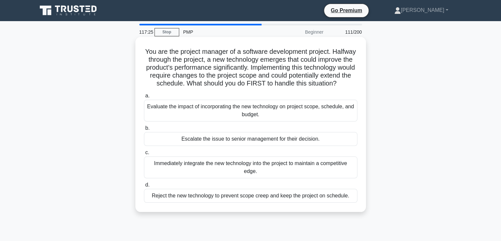
click at [221, 144] on div "Escalate the issue to senior management for their decision." at bounding box center [251, 139] width 214 height 14
click at [144, 130] on input "b. Escalate the issue to senior management for their decision." at bounding box center [144, 128] width 0 height 4
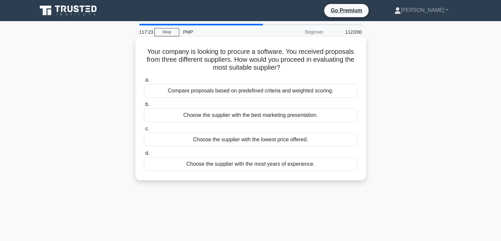
click at [206, 165] on div "Choose the supplier with the most years of experience." at bounding box center [251, 164] width 214 height 14
click at [144, 155] on input "d. Choose the supplier with the most years of experience." at bounding box center [144, 153] width 0 height 4
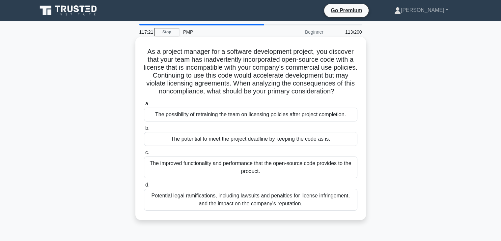
click at [206, 196] on div "Potential legal ramifications, including lawsuits and penalties for license inf…" at bounding box center [251, 200] width 214 height 22
click at [144, 187] on input "d. Potential legal ramifications, including lawsuits and penalties for license …" at bounding box center [144, 185] width 0 height 4
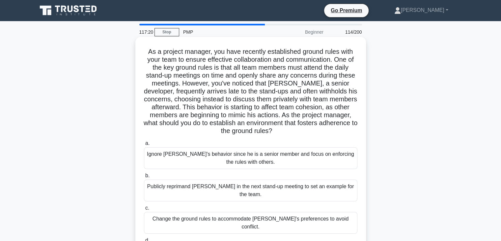
click at [207, 187] on div "Publicly reprimand Jack in the next stand-up meeting to set an example for the …" at bounding box center [251, 190] width 214 height 22
click at [144, 178] on input "b. Publicly reprimand Jack in the next stand-up meeting to set an example for t…" at bounding box center [144, 175] width 0 height 4
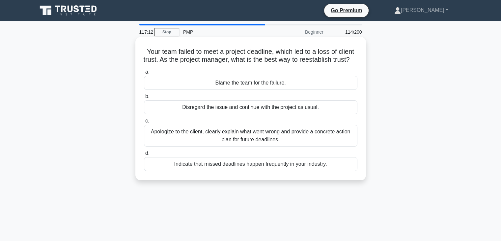
click at [215, 141] on div "Apologize to the client, clearly explain what went wrong and provide a concrete…" at bounding box center [251, 136] width 214 height 22
click at [144, 123] on input "c. Apologize to the client, clearly explain what went wrong and provide a concr…" at bounding box center [144, 121] width 0 height 4
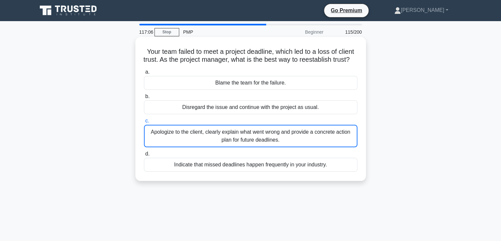
click at [214, 143] on div "Apologize to the client, clearly explain what went wrong and provide a concrete…" at bounding box center [251, 136] width 214 height 22
click at [144, 123] on input "c. Apologize to the client, clearly explain what went wrong and provide a concr…" at bounding box center [144, 121] width 0 height 4
click at [224, 114] on div "Disregard the issue and continue with the project as usual." at bounding box center [251, 107] width 214 height 14
click at [144, 99] on input "b. Disregard the issue and continue with the project as usual." at bounding box center [144, 96] width 0 height 4
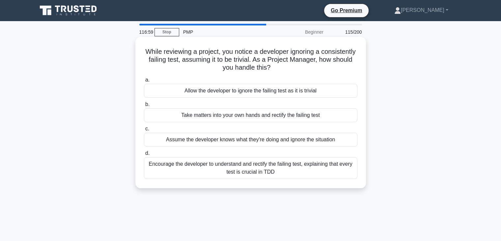
click at [240, 95] on div "Allow the developer to ignore the failing test as it is trivial" at bounding box center [251, 91] width 214 height 14
click at [144, 82] on input "a. Allow the developer to ignore the failing test as it is trivial" at bounding box center [144, 80] width 0 height 4
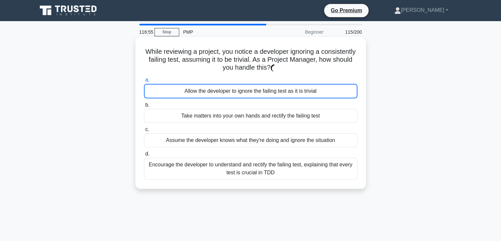
click at [245, 118] on div "Take matters into your own hands and rectify the failing test" at bounding box center [251, 116] width 214 height 14
click at [144, 107] on input "b. Take matters into your own hands and rectify the failing test" at bounding box center [144, 105] width 0 height 4
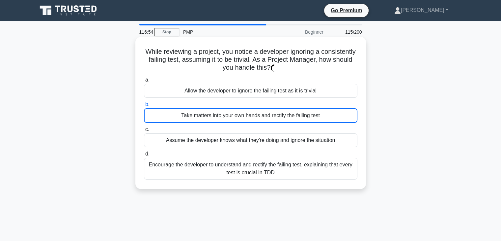
click at [246, 118] on div "Take matters into your own hands and rectify the failing test" at bounding box center [251, 115] width 214 height 15
click at [144, 106] on input "b. Take matters into your own hands and rectify the failing test" at bounding box center [144, 104] width 0 height 4
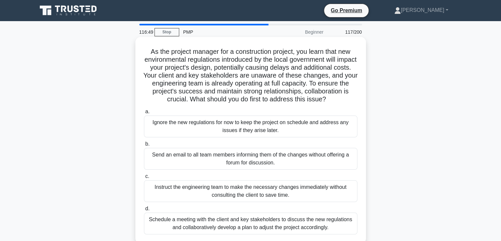
click at [211, 169] on div "Send an email to all team members informing them of the changes without offerin…" at bounding box center [251, 159] width 214 height 22
click at [144, 146] on input "b. Send an email to all team members informing them of the changes without offe…" at bounding box center [144, 144] width 0 height 4
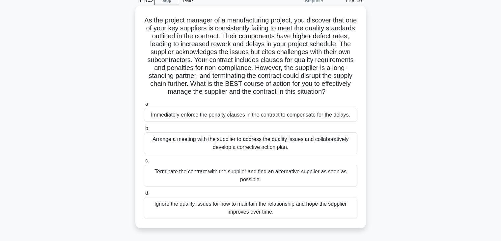
scroll to position [33, 0]
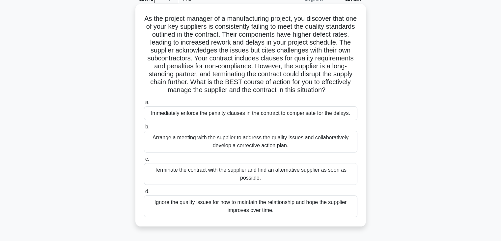
click at [193, 120] on div "Immediately enforce the penalty clauses in the contract to compensate for the d…" at bounding box center [251, 113] width 214 height 14
click at [144, 105] on input "a. Immediately enforce the penalty clauses in the contract to compensate for th…" at bounding box center [144, 102] width 0 height 4
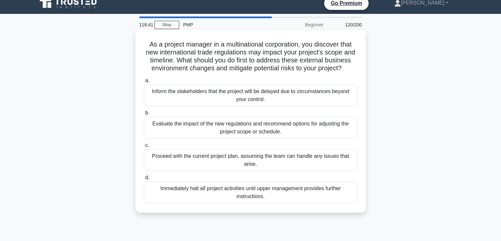
scroll to position [0, 0]
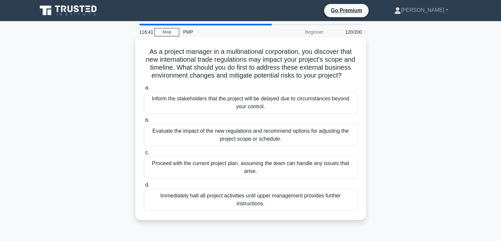
click at [195, 110] on div "Inform the stakeholders that the project will be delayed due to circumstances b…" at bounding box center [251, 103] width 214 height 22
click at [144, 90] on input "a. Inform the stakeholders that the project will be delayed due to circumstance…" at bounding box center [144, 88] width 0 height 4
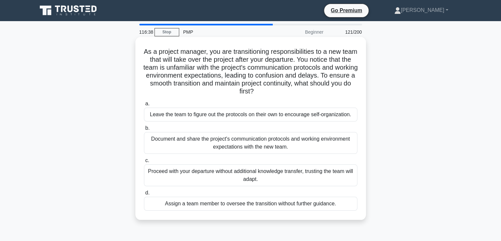
click at [205, 139] on div "Document and share the project's communication protocols and working environmen…" at bounding box center [251, 143] width 214 height 22
click at [144, 130] on input "b. Document and share the project's communication protocols and working environ…" at bounding box center [144, 128] width 0 height 4
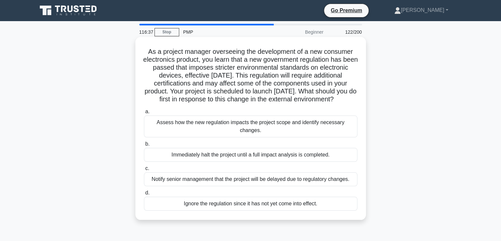
click at [212, 150] on div "Immediately halt the project until a full impact analysis is completed." at bounding box center [251, 155] width 214 height 14
click at [144, 146] on input "b. Immediately halt the project until a full impact analysis is completed." at bounding box center [144, 144] width 0 height 4
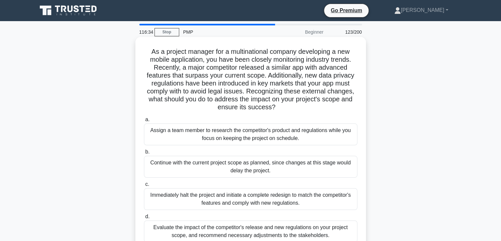
click at [227, 163] on div "Continue with the current project scope as planned, since changes at this stage…" at bounding box center [251, 167] width 214 height 22
click at [144, 154] on input "b. Continue with the current project scope as planned, since changes at this st…" at bounding box center [144, 152] width 0 height 4
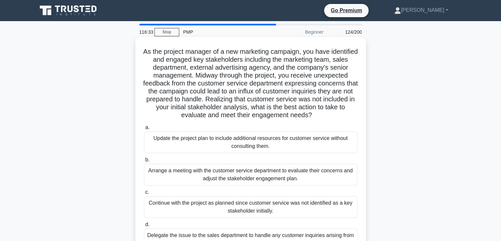
click at [213, 177] on div "Arrange a meeting with the customer service department to evaluate their concer…" at bounding box center [251, 175] width 214 height 22
click at [144, 162] on input "b. Arrange a meeting with the customer service department to evaluate their con…" at bounding box center [144, 160] width 0 height 4
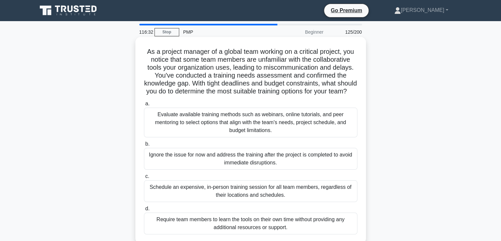
click at [220, 164] on div "Ignore the issue for now and address the training after the project is complete…" at bounding box center [251, 159] width 214 height 22
click at [144, 146] on input "b. Ignore the issue for now and address the training after the project is compl…" at bounding box center [144, 144] width 0 height 4
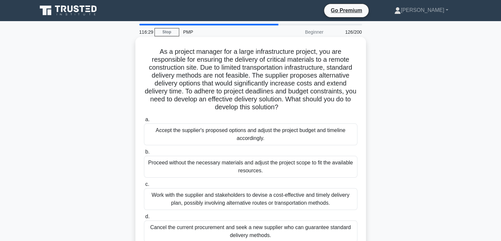
click at [211, 132] on div "Accept the supplier's proposed options and adjust the project budget and timeli…" at bounding box center [251, 134] width 214 height 22
click at [144, 122] on input "a. Accept the supplier's proposed options and adjust the project budget and tim…" at bounding box center [144, 119] width 0 height 4
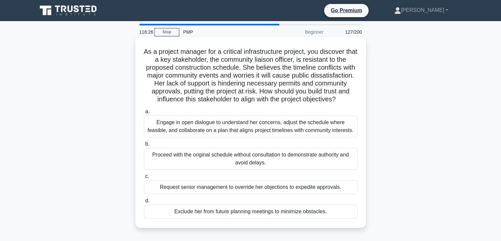
drag, startPoint x: 229, startPoint y: 136, endPoint x: 194, endPoint y: 134, distance: 35.7
click at [194, 134] on div "Engage in open dialogue to understand her concerns, adjust the schedule where f…" at bounding box center [251, 126] width 214 height 22
click at [144, 114] on input "a. Engage in open dialogue to understand her concerns, adjust the schedule wher…" at bounding box center [144, 111] width 0 height 4
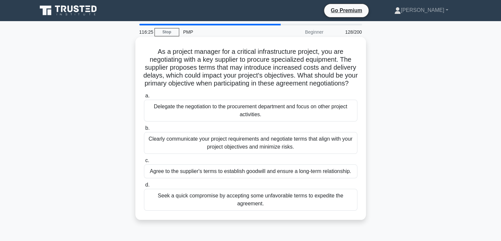
click at [201, 121] on div "Delegate the negotiation to the procurement department and focus on other proje…" at bounding box center [251, 111] width 214 height 22
click at [144, 98] on input "a. Delegate the negotiation to the procurement department and focus on other pr…" at bounding box center [144, 96] width 0 height 4
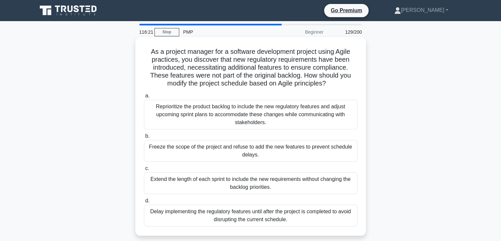
click at [198, 147] on div "Freeze the scope of the project and refuse to add the new features to prevent s…" at bounding box center [251, 151] width 214 height 22
click at [144, 138] on input "b. Freeze the scope of the project and refuse to add the new features to preven…" at bounding box center [144, 136] width 0 height 4
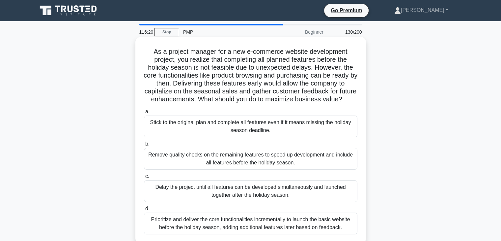
click at [190, 166] on div "Remove quality checks on the remaining features to speed up development and inc…" at bounding box center [251, 159] width 214 height 22
click at [144, 146] on input "b. Remove quality checks on the remaining features to speed up development and …" at bounding box center [144, 144] width 0 height 4
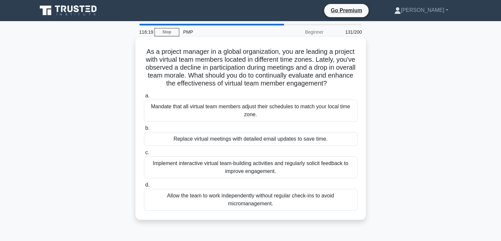
click at [202, 165] on div "Implement interactive virtual team-building activities and regularly solicit fe…" at bounding box center [251, 167] width 214 height 22
click at [144, 155] on input "c. Implement interactive virtual team-building activities and regularly solicit…" at bounding box center [144, 152] width 0 height 4
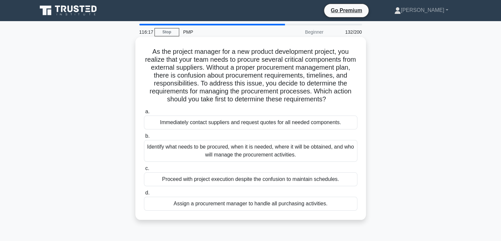
click at [201, 150] on div "Identify what needs to be procured, when it is needed, where it will be obtaine…" at bounding box center [251, 151] width 214 height 22
click at [144, 138] on input "b. Identify what needs to be procured, when it is needed, where it will be obta…" at bounding box center [144, 136] width 0 height 4
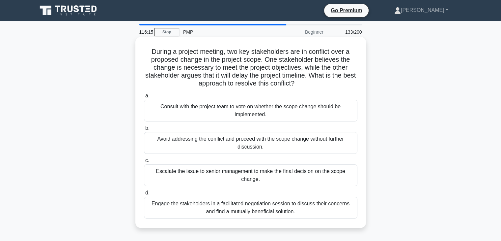
click at [208, 112] on div "Consult with the project team to vote on whether the scope change should be imp…" at bounding box center [251, 111] width 214 height 22
click at [144, 98] on input "a. Consult with the project team to vote on whether the scope change should be …" at bounding box center [144, 96] width 0 height 4
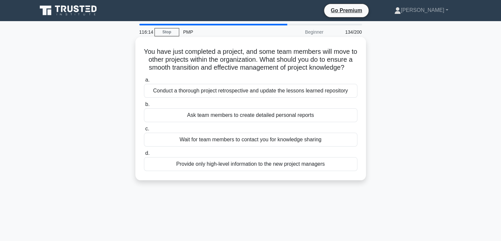
click at [216, 94] on div "Conduct a thorough project retrospective and update the lessons learned reposit…" at bounding box center [251, 91] width 214 height 14
click at [144, 82] on input "a. Conduct a thorough project retrospective and update the lessons learned repo…" at bounding box center [144, 80] width 0 height 4
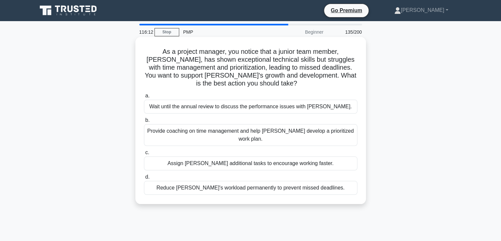
click at [222, 129] on div "Provide coaching on time management and help Alex develop a prioritized work pl…" at bounding box center [251, 135] width 214 height 22
click at [144, 122] on input "b. Provide coaching on time management and help Alex develop a prioritized work…" at bounding box center [144, 120] width 0 height 4
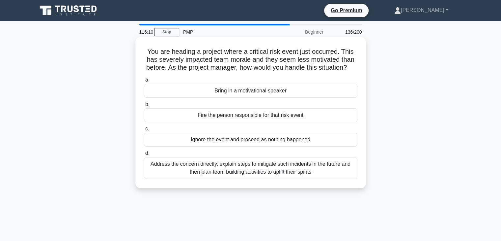
click at [232, 122] on div "Fire the person responsible for that risk event" at bounding box center [251, 115] width 214 height 14
click at [144, 106] on input "b. Fire the person responsible for that risk event" at bounding box center [144, 104] width 0 height 4
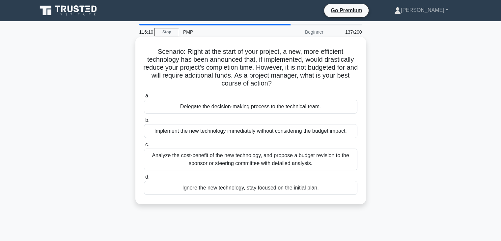
drag, startPoint x: 234, startPoint y: 138, endPoint x: 233, endPoint y: 133, distance: 5.1
click at [234, 137] on div "Implement the new technology immediately without considering the budget impact." at bounding box center [251, 131] width 214 height 14
click at [144, 122] on input "b. Implement the new technology immediately without considering the budget impa…" at bounding box center [144, 120] width 0 height 4
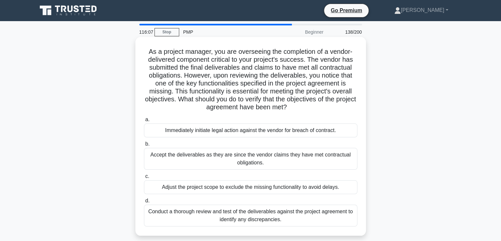
click at [224, 130] on div "Immediately initiate legal action against the vendor for breach of contract." at bounding box center [251, 130] width 214 height 14
click at [144, 122] on input "a. Immediately initiate legal action against the vendor for breach of contract." at bounding box center [144, 119] width 0 height 4
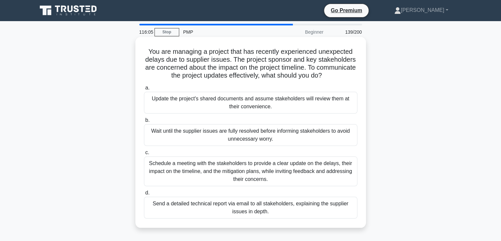
click at [231, 135] on div "Wait until the supplier issues are fully resolved before informing stakeholders…" at bounding box center [251, 135] width 214 height 22
click at [144, 122] on input "b. Wait until the supplier issues are fully resolved before informing stakehold…" at bounding box center [144, 120] width 0 height 4
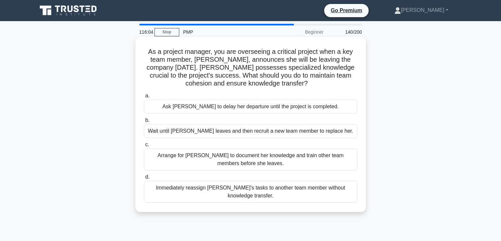
click at [236, 133] on div "Wait until Emily leaves and then recruit a new team member to replace her." at bounding box center [251, 131] width 214 height 14
click at [144, 122] on input "b. Wait until Emily leaves and then recruit a new team member to replace her." at bounding box center [144, 120] width 0 height 4
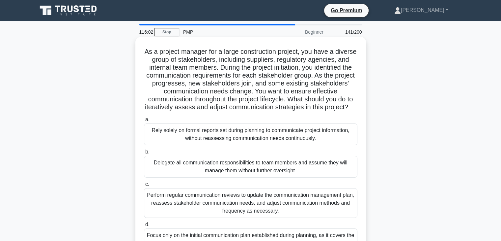
click at [215, 164] on div "Delegate all communication responsibilities to team members and assume they wil…" at bounding box center [251, 167] width 214 height 22
click at [144, 154] on input "b. Delegate all communication responsibilities to team members and assume they …" at bounding box center [144, 152] width 0 height 4
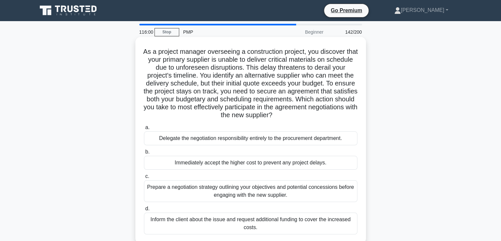
click at [178, 191] on div "Prepare a negotiation strategy outlining your objectives and potential concessi…" at bounding box center [251, 191] width 214 height 22
click at [144, 178] on input "c. Prepare a negotiation strategy outlining your objectives and potential conce…" at bounding box center [144, 176] width 0 height 4
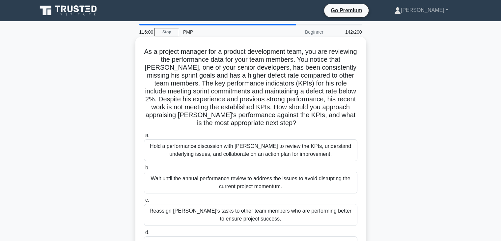
click at [191, 180] on div "Wait until the annual performance review to address the issues to avoid disrupt…" at bounding box center [251, 182] width 214 height 22
click at [144, 170] on input "b. Wait until the annual performance review to address the issues to avoid disr…" at bounding box center [144, 167] width 0 height 4
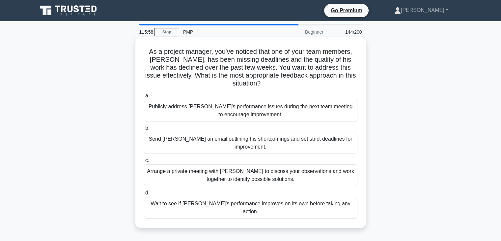
click at [183, 166] on div "Arrange a private meeting with Alex to discuss your observations and work toget…" at bounding box center [251, 175] width 214 height 22
click at [144, 163] on input "c. Arrange a private meeting with Alex to discuss your observations and work to…" at bounding box center [144, 160] width 0 height 4
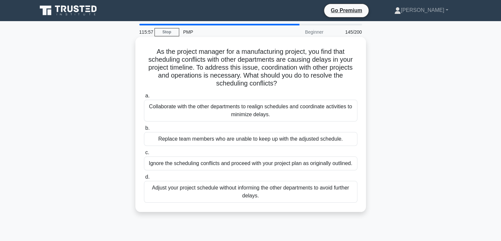
click at [187, 165] on div "Ignore the scheduling conflicts and proceed with your project plan as originall…" at bounding box center [251, 163] width 214 height 14
click at [144, 155] on input "c. Ignore the scheduling conflicts and proceed with your project plan as origin…" at bounding box center [144, 152] width 0 height 4
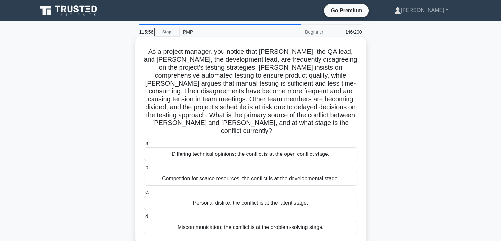
click at [185, 171] on div "Competition for scarce resources; the conflict is at the developmental stage." at bounding box center [251, 178] width 214 height 14
click at [144, 169] on input "b. Competition for scarce resources; the conflict is at the developmental stage." at bounding box center [144, 167] width 0 height 4
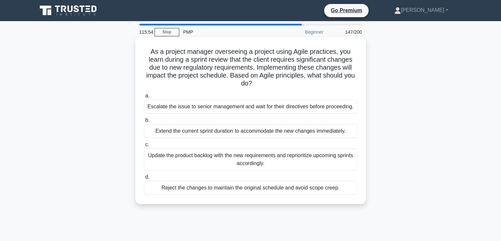
click at [191, 158] on div "Update the product backlog with the new requirements and reprioritize upcoming …" at bounding box center [251, 159] width 214 height 22
click at [144, 147] on input "c. Update the product backlog with the new requirements and reprioritize upcomi…" at bounding box center [144, 144] width 0 height 4
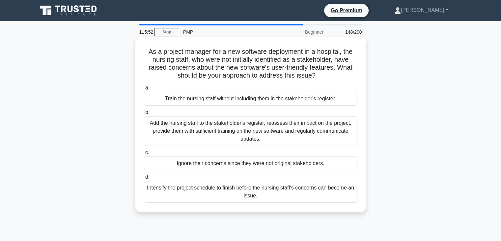
click at [189, 131] on div "Add the nursing staff to the stakeholder's register, reassess their impact on t…" at bounding box center [251, 131] width 214 height 30
click at [144, 114] on input "b. Add the nursing staff to the stakeholder's register, reassess their impact o…" at bounding box center [144, 112] width 0 height 4
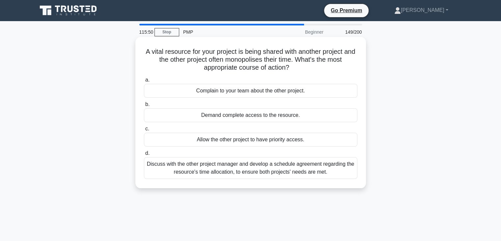
click at [196, 140] on div "Allow the other project to have priority access." at bounding box center [251, 140] width 214 height 14
click at [144, 131] on input "c. Allow the other project to have priority access." at bounding box center [144, 129] width 0 height 4
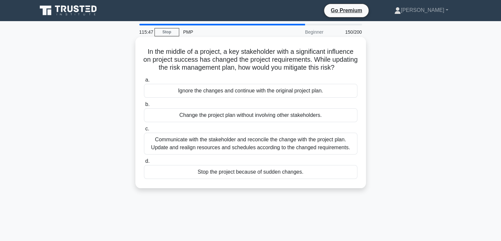
click at [200, 141] on div "Communicate with the stakeholder and reconcile the change with the project plan…" at bounding box center [251, 144] width 214 height 22
click at [144, 131] on input "c. Communicate with the stakeholder and reconcile the change with the project p…" at bounding box center [144, 129] width 0 height 4
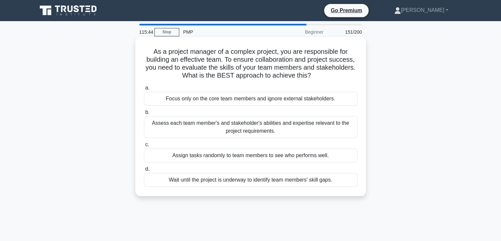
click at [220, 101] on div "Focus only on the core team members and ignore external stakeholders." at bounding box center [251, 99] width 214 height 14
click at [144, 90] on input "a. Focus only on the core team members and ignore external stakeholders." at bounding box center [144, 88] width 0 height 4
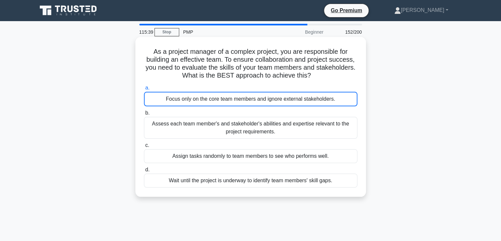
click at [208, 124] on div "Assess each team member's and stakeholder's abilities and expertise relevant to…" at bounding box center [251, 128] width 214 height 22
click at [144, 115] on input "b. Assess each team member's and stakeholder's abilities and expertise relevant…" at bounding box center [144, 113] width 0 height 4
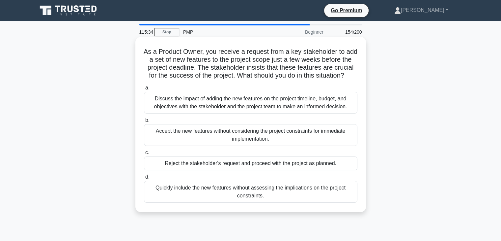
click at [210, 104] on div "Discuss the impact of adding the new features on the project timeline, budget, …" at bounding box center [251, 103] width 214 height 22
click at [144, 90] on input "a. Discuss the impact of adding the new features on the project timeline, budge…" at bounding box center [144, 88] width 0 height 4
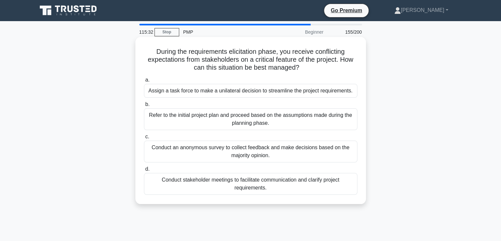
click at [216, 93] on div "Assign a task force to make a unilateral decision to streamline the project req…" at bounding box center [251, 91] width 214 height 14
click at [144, 82] on input "a. Assign a task force to make a unilateral decision to streamline the project …" at bounding box center [144, 80] width 0 height 4
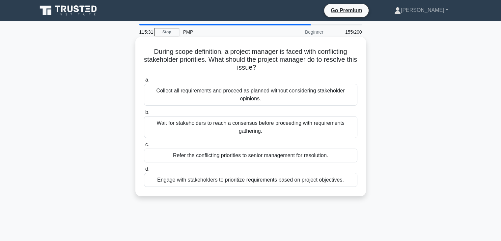
click at [218, 92] on div "Collect all requirements and proceed as planned without considering stakeholder…" at bounding box center [251, 95] width 214 height 22
click at [144, 82] on input "a. Collect all requirements and proceed as planned without considering stakehol…" at bounding box center [144, 80] width 0 height 4
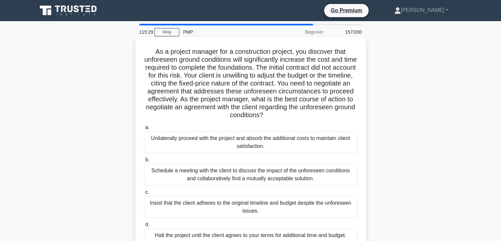
click at [215, 140] on div "Unilaterally proceed with the project and absorb the additional costs to mainta…" at bounding box center [251, 142] width 214 height 22
click at [144, 130] on input "a. Unilaterally proceed with the project and absorb the additional costs to mai…" at bounding box center [144, 127] width 0 height 4
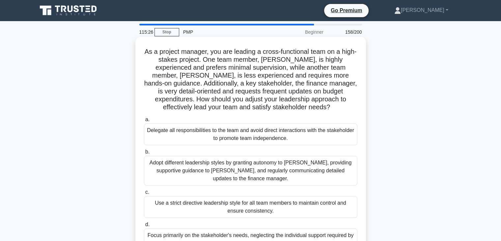
click at [205, 165] on div "Adopt different leadership styles by granting autonomy to Alex, providing suppo…" at bounding box center [251, 171] width 214 height 30
click at [144, 154] on input "b. Adopt different leadership styles by granting autonomy to Alex, providing su…" at bounding box center [144, 152] width 0 height 4
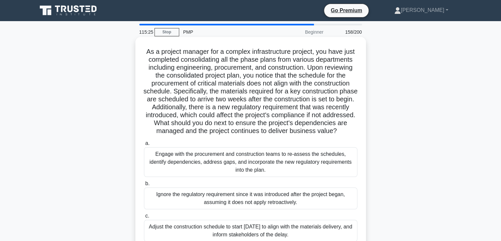
click at [206, 165] on div "Engage with the procurement and construction teams to re-assess the schedules, …" at bounding box center [251, 162] width 214 height 30
click at [144, 145] on input "a. Engage with the procurement and construction teams to re-assess the schedule…" at bounding box center [144, 143] width 0 height 4
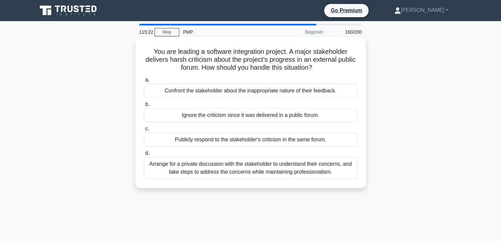
click at [189, 145] on div "Publicly respond to the stakeholder's criticism in the same forum." at bounding box center [251, 140] width 214 height 14
click at [144, 131] on input "c. Publicly respond to the stakeholder's criticism in the same forum." at bounding box center [144, 129] width 0 height 4
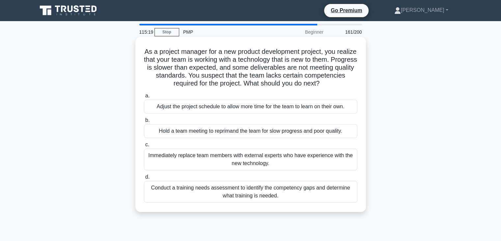
click at [173, 160] on div "Immediately replace team members with external experts who have experience with…" at bounding box center [251, 159] width 214 height 22
click at [144, 147] on input "c. Immediately replace team members with external experts who have experience w…" at bounding box center [144, 144] width 0 height 4
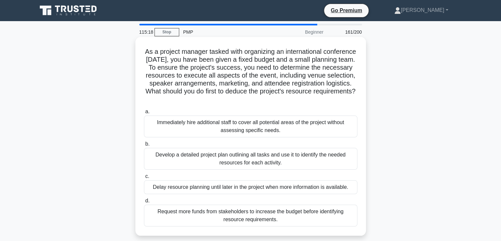
click at [214, 148] on label "b. Develop a detailed project plan outlining all tasks and use it to identify t…" at bounding box center [251, 155] width 214 height 30
click at [144, 146] on input "b. Develop a detailed project plan outlining all tasks and use it to identify t…" at bounding box center [144, 144] width 0 height 4
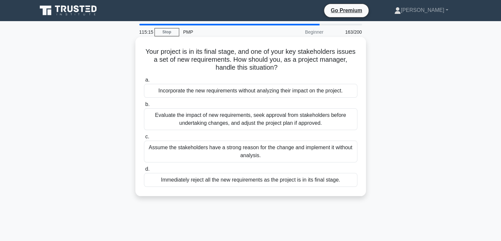
click at [191, 149] on div "Assume the stakeholders have a strong reason for the change and implement it wi…" at bounding box center [251, 151] width 214 height 22
click at [144, 139] on input "c. Assume the stakeholders have a strong reason for the change and implement it…" at bounding box center [144, 137] width 0 height 4
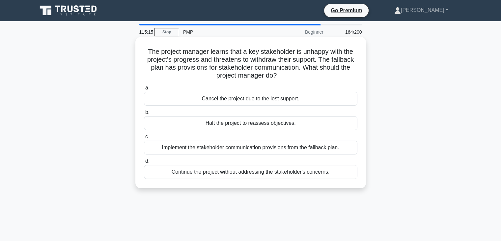
click at [194, 147] on div "Implement the stakeholder communication provisions from the fallback plan." at bounding box center [251, 147] width 214 height 14
click at [144, 139] on input "c. Implement the stakeholder communication provisions from the fallback plan." at bounding box center [144, 137] width 0 height 4
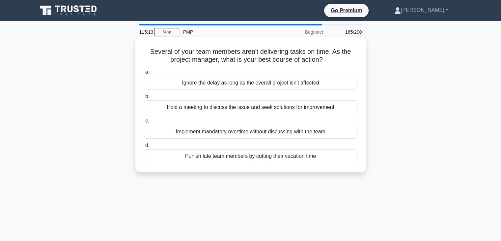
click at [178, 152] on div "Punish late team members by cutting their vacation time" at bounding box center [251, 156] width 214 height 14
click at [144, 147] on input "d. Punish late team members by cutting their vacation time" at bounding box center [144, 145] width 0 height 4
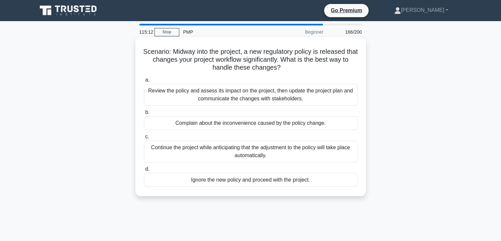
click at [184, 139] on label "c. Continue the project while anticipating that the adjustment to the policy wi…" at bounding box center [251, 148] width 214 height 30
click at [144, 139] on input "c. Continue the project while anticipating that the adjustment to the policy wi…" at bounding box center [144, 137] width 0 height 4
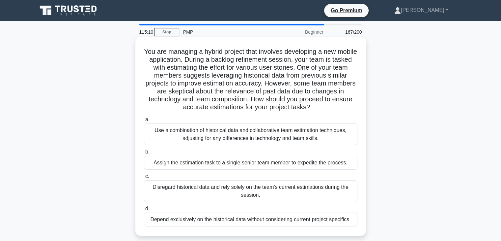
click at [182, 132] on div "Use a combination of historical data and collaborative team estimation techniqu…" at bounding box center [251, 134] width 214 height 22
click at [144, 122] on input "a. Use a combination of historical data and collaborative team estimation techn…" at bounding box center [144, 119] width 0 height 4
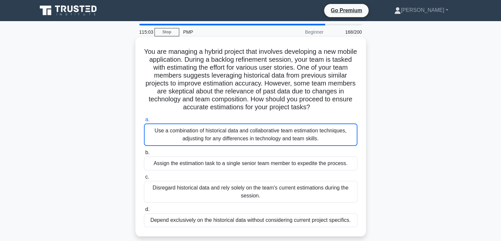
click at [181, 135] on div "Use a combination of historical data and collaborative team estimation techniqu…" at bounding box center [251, 134] width 214 height 22
click at [144, 122] on input "a. Use a combination of historical data and collaborative team estimation techn…" at bounding box center [144, 119] width 0 height 4
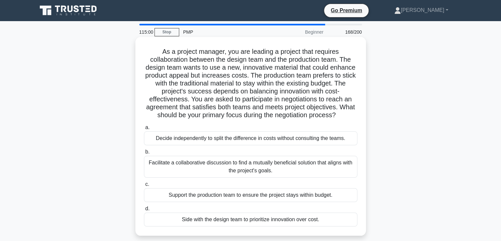
click at [191, 137] on div "Decide independently to split the difference in costs without consulting the te…" at bounding box center [251, 138] width 214 height 14
click at [144, 130] on input "a. Decide independently to split the difference in costs without consulting the…" at bounding box center [144, 127] width 0 height 4
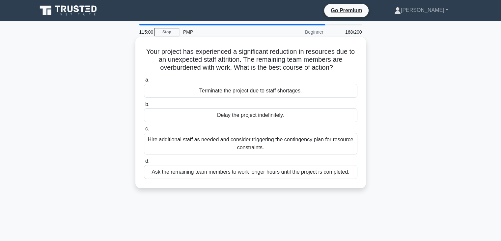
click at [183, 144] on div "Hire additional staff as needed and consider triggering the contingency plan fo…" at bounding box center [251, 144] width 214 height 22
click at [144, 131] on input "c. Hire additional staff as needed and consider triggering the contingency plan…" at bounding box center [144, 129] width 0 height 4
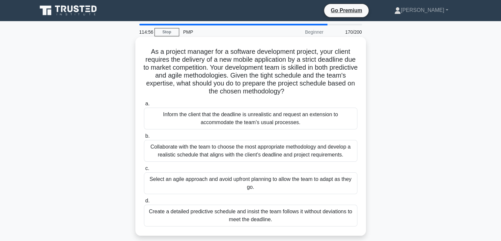
click at [183, 145] on div "Collaborate with the team to choose the most appropriate methodology and develo…" at bounding box center [251, 151] width 214 height 22
click at [144, 138] on input "b. Collaborate with the team to choose the most appropriate methodology and dev…" at bounding box center [144, 136] width 0 height 4
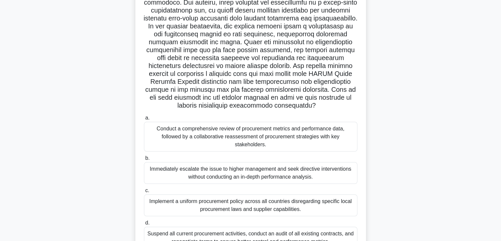
scroll to position [66, 0]
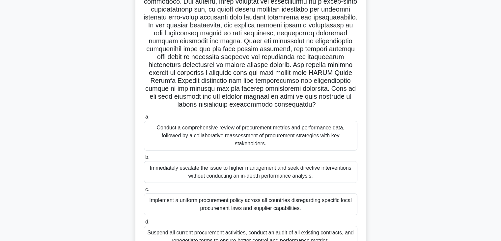
click at [180, 202] on div "Implement a uniform procurement policy across all countries disregarding specif…" at bounding box center [251, 204] width 214 height 22
click at [144, 192] on input "c. Implement a uniform procurement policy across all countries disregarding spe…" at bounding box center [144, 189] width 0 height 4
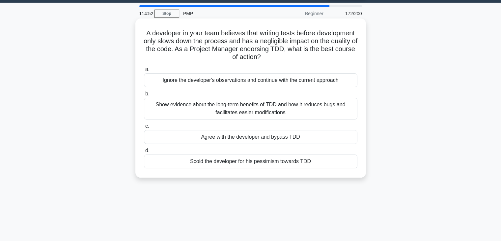
scroll to position [0, 0]
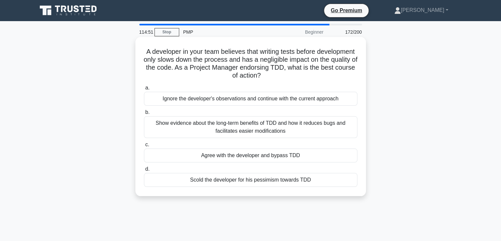
click at [196, 132] on div "Show evidence about the long-term benefits of TDD and how it reduces bugs and f…" at bounding box center [251, 127] width 214 height 22
click at [144, 114] on input "b. Show evidence about the long-term benefits of TDD and how it reduces bugs an…" at bounding box center [144, 112] width 0 height 4
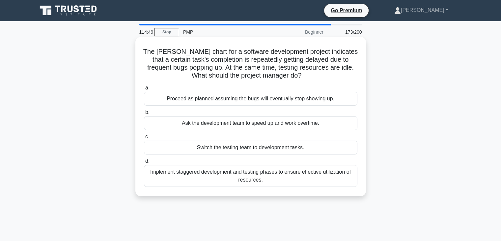
click at [198, 125] on div "Ask the development team to speed up and work overtime." at bounding box center [251, 123] width 214 height 14
click at [144, 114] on input "b. Ask the development team to speed up and work overtime." at bounding box center [144, 112] width 0 height 4
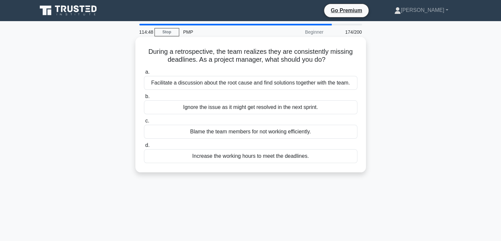
click at [204, 81] on div "Facilitate a discussion about the root cause and find solutions together with t…" at bounding box center [251, 83] width 214 height 14
click at [176, 79] on div "Facilitate a discussion about the root cause and find solutions together with t…" at bounding box center [251, 83] width 214 height 14
click at [144, 74] on input "a. Facilitate a discussion about the root cause and find solutions together wit…" at bounding box center [144, 72] width 0 height 4
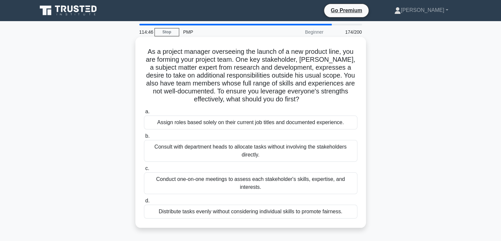
click at [188, 143] on div "Consult with department heads to allocate tasks without involving the stakehold…" at bounding box center [251, 151] width 214 height 22
click at [144, 138] on input "b. Consult with department heads to allocate tasks without involving the stakeh…" at bounding box center [144, 136] width 0 height 4
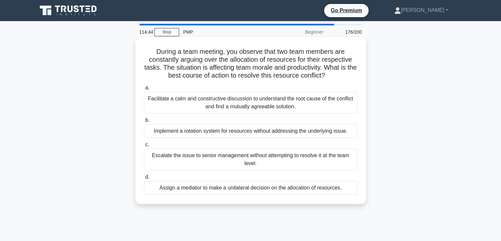
click at [206, 130] on div "Implement a rotation system for resources without addressing the underlying iss…" at bounding box center [251, 131] width 214 height 14
click at [144, 122] on input "b. Implement a rotation system for resources without addressing the underlying …" at bounding box center [144, 120] width 0 height 4
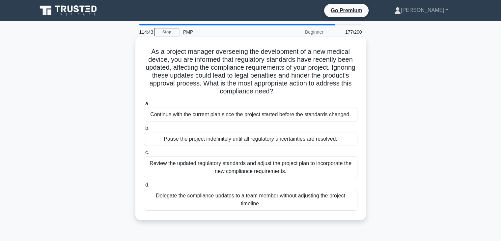
click at [205, 138] on div "Pause the project indefinitely until all regulatory uncertainties are resolved." at bounding box center [251, 139] width 214 height 14
click at [144, 130] on input "b. Pause the project indefinitely until all regulatory uncertainties are resolv…" at bounding box center [144, 128] width 0 height 4
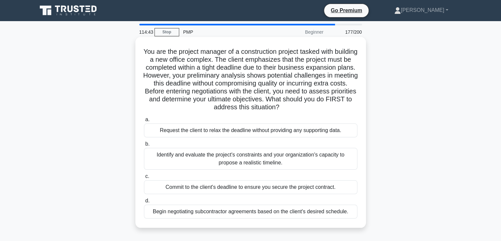
click at [201, 131] on div "Request the client to relax the deadline without providing any supporting data." at bounding box center [251, 130] width 214 height 14
click at [144, 122] on input "a. Request the client to relax the deadline without providing any supporting da…" at bounding box center [144, 119] width 0 height 4
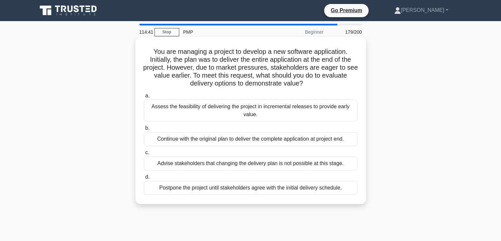
click at [193, 159] on div "Advise stakeholders that changing the delivery plan is not possible at this sta…" at bounding box center [251, 163] width 214 height 14
click at [144, 155] on input "c. Advise stakeholders that changing the delivery plan is not possible at this …" at bounding box center [144, 152] width 0 height 4
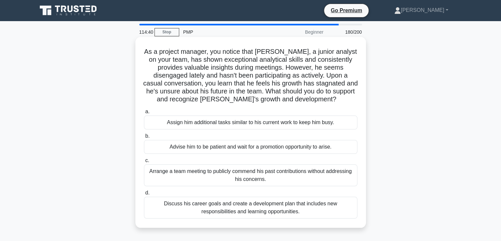
click at [189, 172] on div "Arrange a team meeting to publicly commend his past contributions without addre…" at bounding box center [251, 175] width 214 height 22
click at [144, 163] on input "c. Arrange a team meeting to publicly commend his past contributions without ad…" at bounding box center [144, 160] width 0 height 4
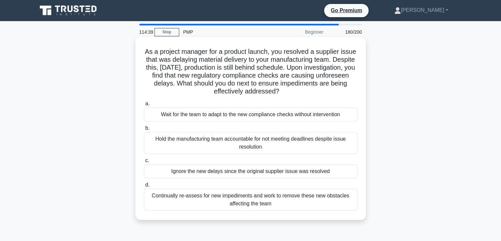
click at [194, 171] on div "Ignore the new delays since the original supplier issue was resolved" at bounding box center [251, 171] width 214 height 14
click at [144, 163] on input "c. Ignore the new delays since the original supplier issue was resolved" at bounding box center [144, 160] width 0 height 4
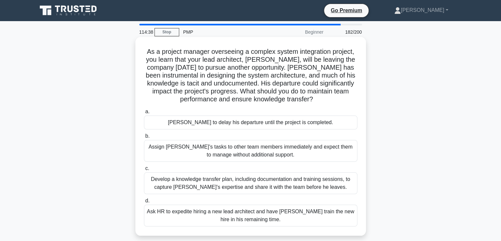
click at [183, 183] on div "Develop a knowledge transfer plan, including documentation and training session…" at bounding box center [251, 183] width 214 height 22
click at [144, 170] on input "c. Develop a knowledge transfer plan, including documentation and training sess…" at bounding box center [144, 168] width 0 height 4
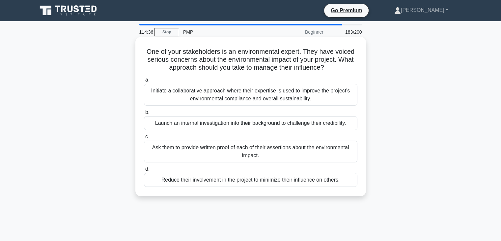
click at [183, 123] on div "Launch an internal investigation into their background to challenge their credi…" at bounding box center [251, 123] width 214 height 14
click at [144, 114] on input "b. Launch an internal investigation into their background to challenge their cr…" at bounding box center [144, 112] width 0 height 4
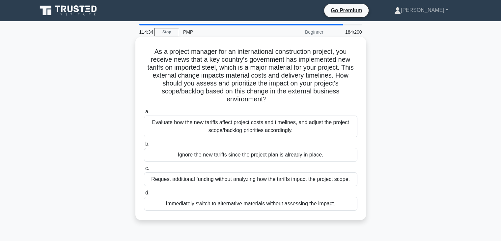
click at [174, 117] on div "Evaluate how the new tariffs affect project costs and timelines, and adjust the…" at bounding box center [251, 126] width 214 height 22
click at [144, 114] on input "a. Evaluate how the new tariffs affect project costs and timelines, and adjust …" at bounding box center [144, 111] width 0 height 4
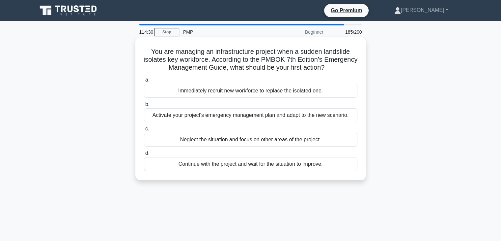
click at [200, 169] on div "Continue with the project and wait for the situation to improve." at bounding box center [251, 164] width 214 height 14
click at [144, 155] on input "d. Continue with the project and wait for the situation to improve." at bounding box center [144, 153] width 0 height 4
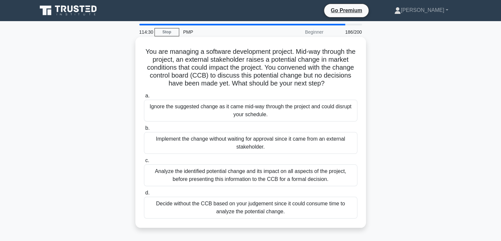
click at [186, 143] on div "Implement the change without waiting for approval since it came from an externa…" at bounding box center [251, 143] width 214 height 22
click at [144, 130] on input "b. Implement the change without waiting for approval since it came from an exte…" at bounding box center [144, 128] width 0 height 4
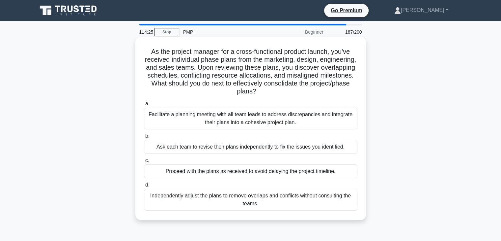
click at [188, 116] on div "Facilitate a planning meeting with all team leads to address discrepancies and …" at bounding box center [251, 118] width 214 height 22
click at [144, 106] on input "a. Facilitate a planning meeting with all team leads to address discrepancies a…" at bounding box center [144, 104] width 0 height 4
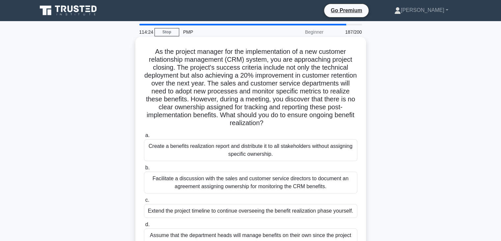
click at [179, 151] on div "Create a benefits realization report and distribute it to all stakeholders with…" at bounding box center [251, 150] width 214 height 22
click at [144, 137] on input "a. Create a benefits realization report and distribute it to all stakeholders w…" at bounding box center [144, 135] width 0 height 4
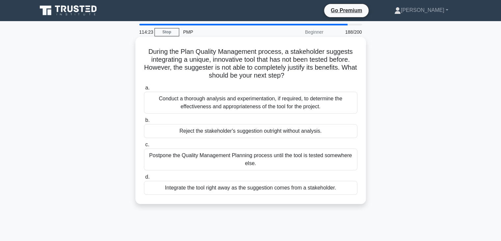
click at [177, 105] on div "Conduct a thorough analysis and experimentation, if required, to determine the …" at bounding box center [251, 103] width 214 height 22
click at [144, 90] on input "a. Conduct a thorough analysis and experimentation, if required, to determine t…" at bounding box center [144, 88] width 0 height 4
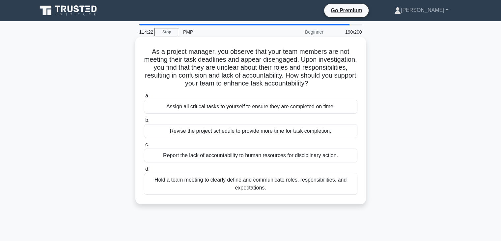
click at [182, 129] on div "Revise the project schedule to provide more time for task completion." at bounding box center [251, 131] width 214 height 14
click at [144, 122] on input "b. Revise the project schedule to provide more time for task completion." at bounding box center [144, 120] width 0 height 4
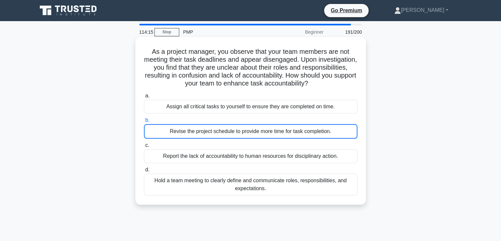
click at [179, 131] on div "Revise the project schedule to provide more time for task completion." at bounding box center [251, 131] width 214 height 15
click at [144, 122] on input "b. Revise the project schedule to provide more time for task completion." at bounding box center [144, 120] width 0 height 4
click at [182, 155] on div "Report the lack of accountability to human resources for disciplinary action." at bounding box center [251, 156] width 214 height 14
click at [144, 147] on input "c. Report the lack of accountability to human resources for disciplinary action." at bounding box center [144, 145] width 0 height 4
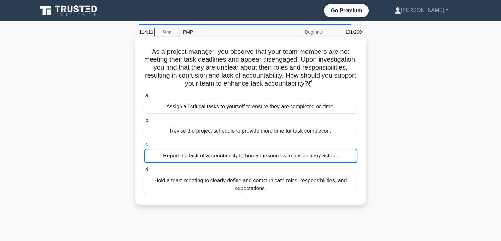
click at [182, 155] on div "Report the lack of accountability to human resources for disciplinary action." at bounding box center [251, 155] width 214 height 15
click at [144, 147] on input "c. Report the lack of accountability to human resources for disciplinary action." at bounding box center [144, 144] width 0 height 4
click at [256, 157] on div "Report the lack of accountability to human resources for disciplinary action." at bounding box center [251, 155] width 214 height 15
click at [144, 147] on input "c. Report the lack of accountability to human resources for disciplinary action." at bounding box center [144, 144] width 0 height 4
click at [177, 184] on div "Hold a team meeting to clearly define and communicate roles, responsibilities, …" at bounding box center [251, 184] width 214 height 22
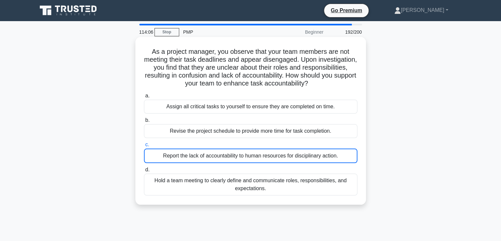
click at [178, 184] on div "Hold a team meeting to clearly define and communicate roles, responsibilities, …" at bounding box center [251, 184] width 214 height 22
click at [144, 172] on input "d. Hold a team meeting to clearly define and communicate roles, responsibilitie…" at bounding box center [144, 169] width 0 height 4
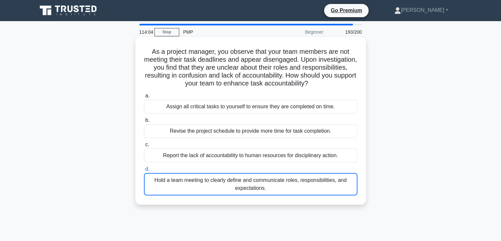
click at [188, 109] on div "Assign all critical tasks to yourself to ensure they are completed on time." at bounding box center [251, 107] width 214 height 14
click at [144, 98] on input "a. Assign all critical tasks to yourself to ensure they are completed on time." at bounding box center [144, 96] width 0 height 4
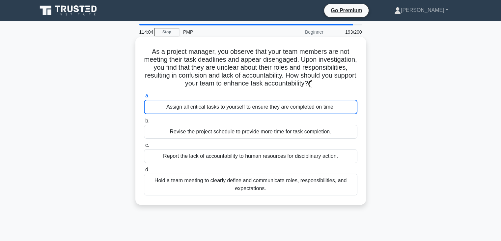
click at [188, 109] on div "Assign all critical tasks to yourself to ensure they are completed on time." at bounding box center [251, 107] width 214 height 15
click at [200, 107] on div "Assign all critical tasks to yourself to ensure they are completed on time." at bounding box center [251, 107] width 214 height 15
click at [144, 98] on input "a. Assign all critical tasks to yourself to ensure they are completed on time." at bounding box center [144, 96] width 0 height 4
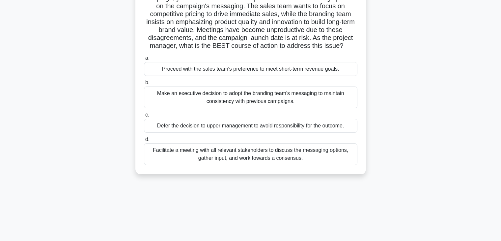
scroll to position [116, 0]
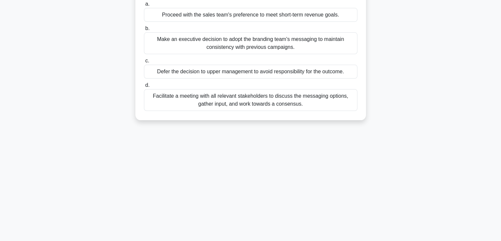
click at [221, 112] on div "a. Proceed with the sales team's preference to meet short-term revenue goals. b…" at bounding box center [251, 55] width 222 height 113
click at [222, 106] on div "Facilitate a meeting with all relevant stakeholders to discuss the messaging op…" at bounding box center [251, 100] width 214 height 22
click at [144, 87] on input "d. Facilitate a meeting with all relevant stakeholders to discuss the messaging…" at bounding box center [144, 85] width 0 height 4
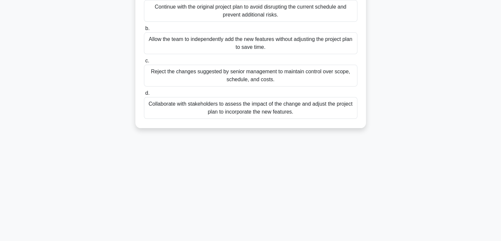
click at [222, 106] on div "Collaborate with stakeholders to assess the impact of the change and adjust the…" at bounding box center [251, 108] width 214 height 22
click at [144, 95] on input "d. Collaborate with stakeholders to assess the impact of the change and adjust …" at bounding box center [144, 93] width 0 height 4
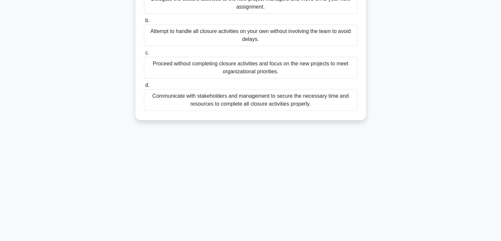
click at [204, 94] on label "d. Communicate with stakeholders and management to secure the necessary time an…" at bounding box center [251, 96] width 214 height 30
click at [144, 87] on input "d. Communicate with stakeholders and management to secure the necessary time an…" at bounding box center [144, 85] width 0 height 4
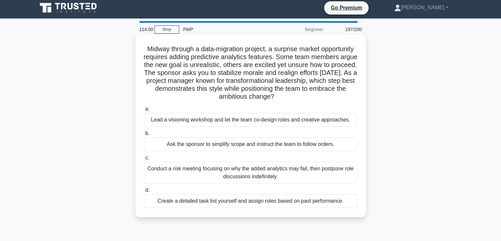
scroll to position [0, 0]
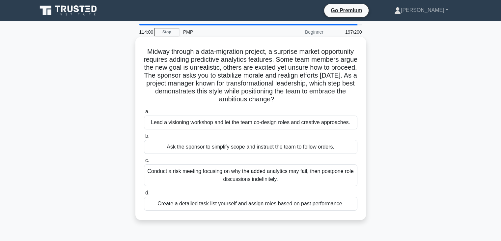
click at [191, 121] on div "Lead a visioning workshop and let the team co-design roles and creative approac…" at bounding box center [251, 122] width 214 height 14
click at [144, 114] on input "a. Lead a visioning workshop and let the team co-design roles and creative appr…" at bounding box center [144, 111] width 0 height 4
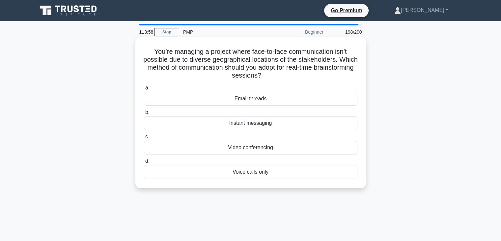
click at [218, 99] on div "Email threads" at bounding box center [251, 99] width 214 height 14
click at [144, 90] on input "a. Email threads" at bounding box center [144, 88] width 0 height 4
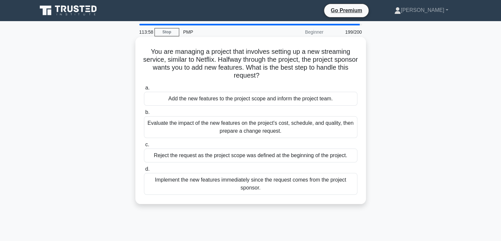
click at [216, 104] on div "Add the new features to the project scope and inform the project team." at bounding box center [251, 99] width 214 height 14
click at [144, 90] on input "a. Add the new features to the project scope and inform the project team." at bounding box center [144, 88] width 0 height 4
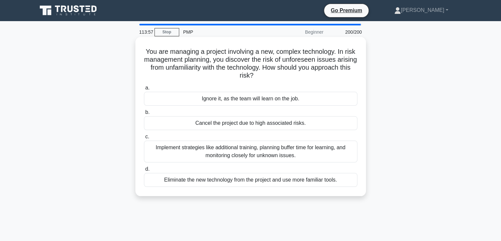
click at [211, 123] on div "Cancel the project due to high associated risks." at bounding box center [251, 123] width 214 height 14
click at [144, 114] on input "b. Cancel the project due to high associated risks." at bounding box center [144, 112] width 0 height 4
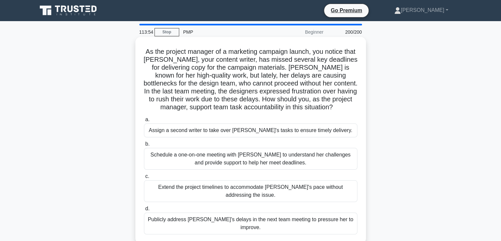
click at [205, 127] on div "Assign a second writer to take over Emily's tasks to ensure timely delivery." at bounding box center [251, 130] width 214 height 14
click at [144, 122] on input "a. Assign a second writer to take over Emily's tasks to ensure timely delivery." at bounding box center [144, 119] width 0 height 4
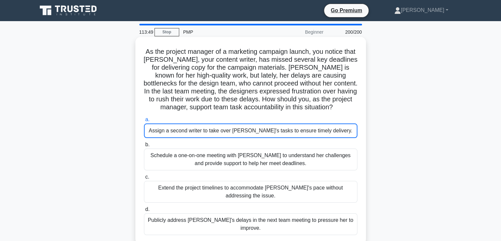
click at [214, 131] on div "Assign a second writer to take over Emily's tasks to ensure timely delivery." at bounding box center [251, 130] width 214 height 15
click at [144, 122] on input "a. Assign a second writer to take over Emily's tasks to ensure timely delivery." at bounding box center [144, 119] width 0 height 4
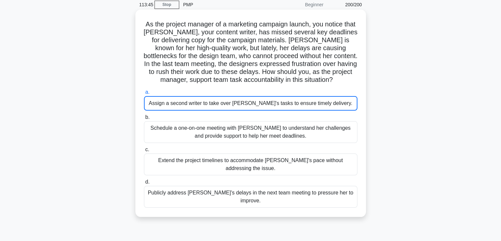
scroll to position [17, 0]
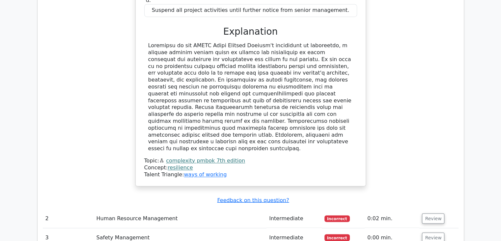
scroll to position [1121, 0]
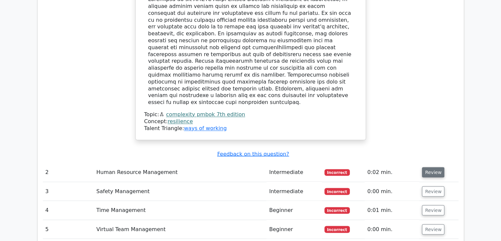
click at [430, 167] on button "Review" at bounding box center [433, 172] width 22 height 10
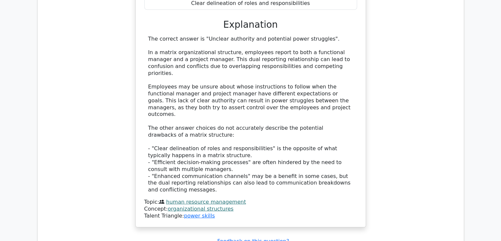
scroll to position [1516, 0]
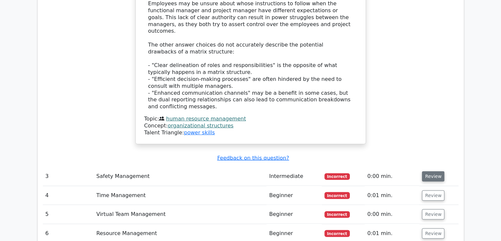
click at [432, 171] on button "Review" at bounding box center [433, 176] width 22 height 10
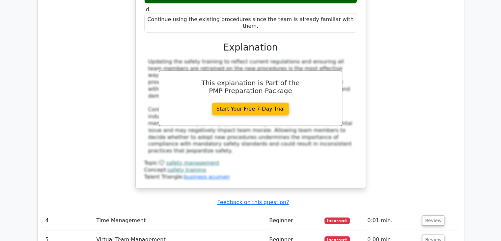
scroll to position [1846, 0]
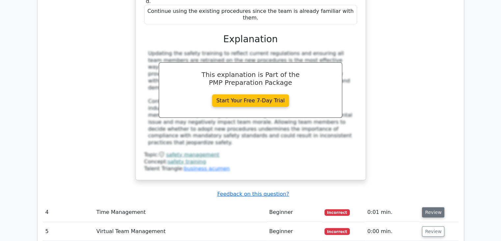
click at [433, 207] on button "Review" at bounding box center [433, 212] width 22 height 10
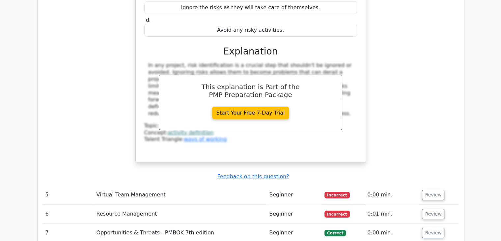
scroll to position [2176, 0]
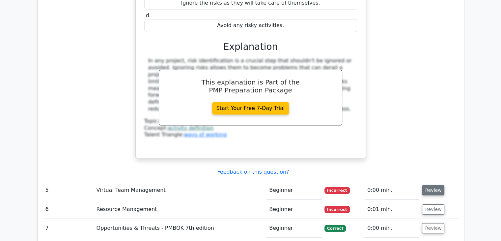
click at [432, 185] on button "Review" at bounding box center [433, 190] width 22 height 10
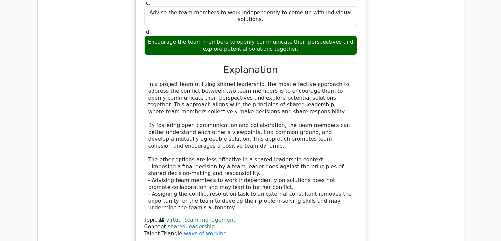
scroll to position [2538, 0]
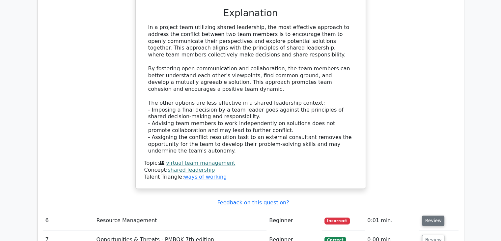
click at [431, 215] on button "Review" at bounding box center [433, 220] width 22 height 10
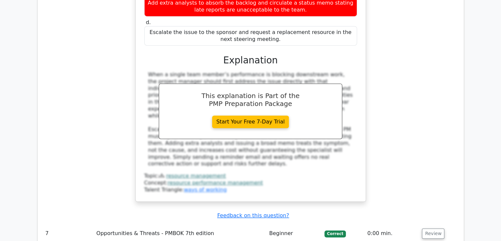
scroll to position [2901, 0]
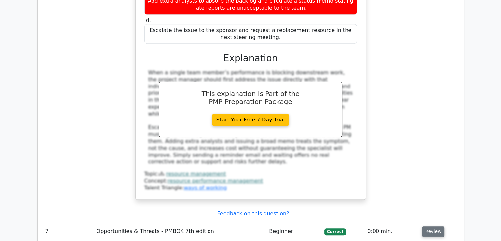
click at [425, 226] on button "Review" at bounding box center [433, 231] width 22 height 10
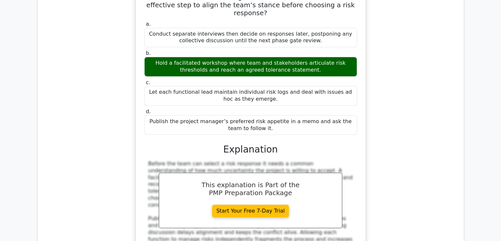
scroll to position [3264, 0]
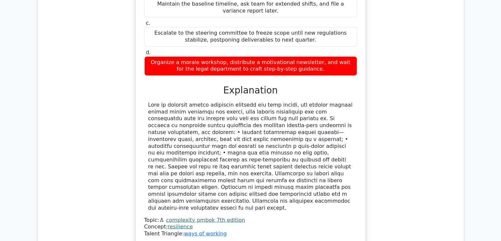
scroll to position [3659, 0]
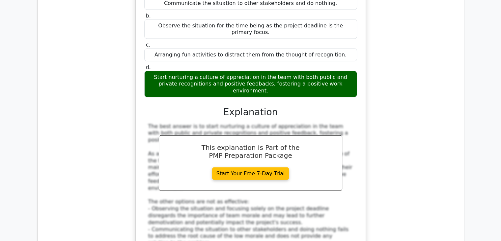
scroll to position [4022, 0]
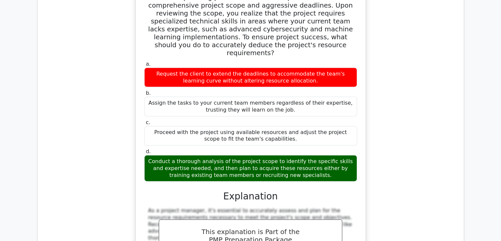
scroll to position [4384, 0]
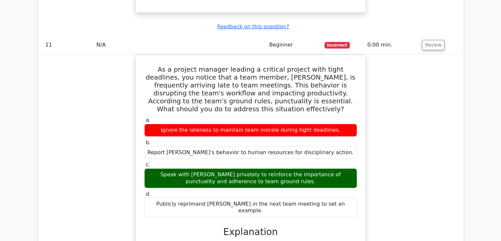
scroll to position [4681, 0]
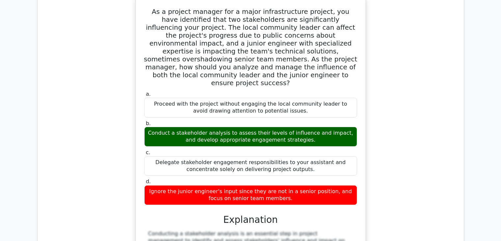
scroll to position [5044, 0]
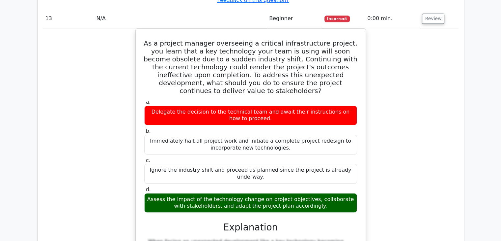
scroll to position [5406, 0]
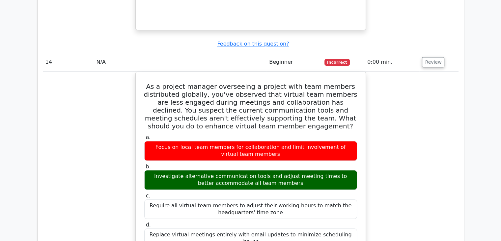
scroll to position [5736, 0]
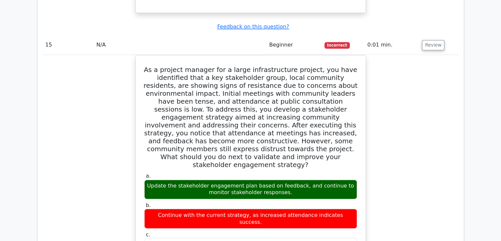
scroll to position [6066, 0]
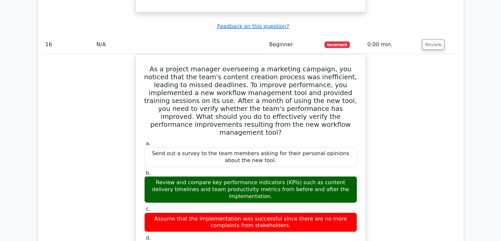
scroll to position [6461, 0]
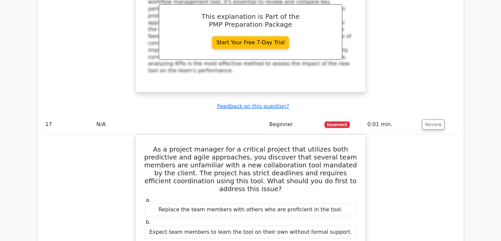
scroll to position [6758, 0]
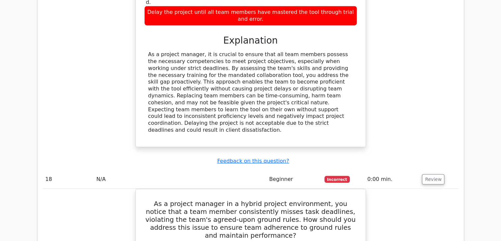
scroll to position [7055, 0]
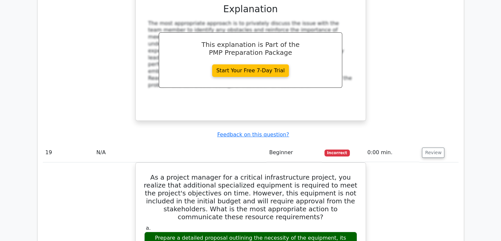
scroll to position [7417, 0]
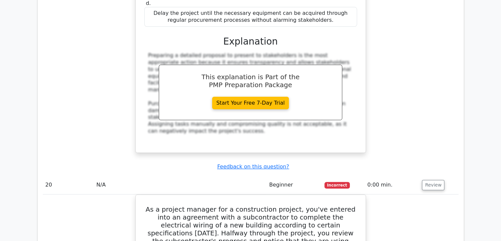
scroll to position [7681, 0]
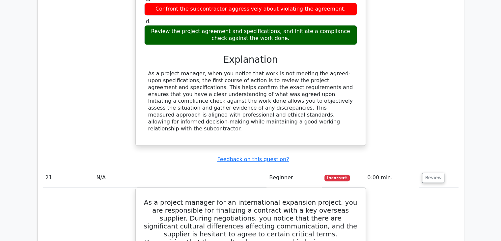
scroll to position [8011, 0]
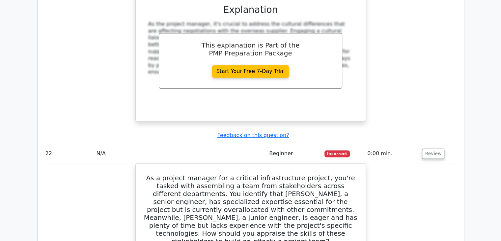
scroll to position [8406, 0]
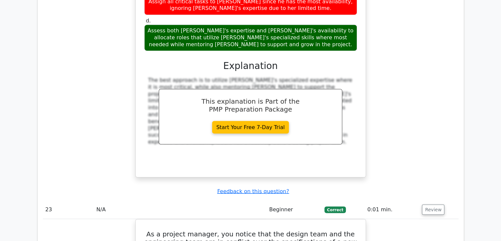
scroll to position [8769, 0]
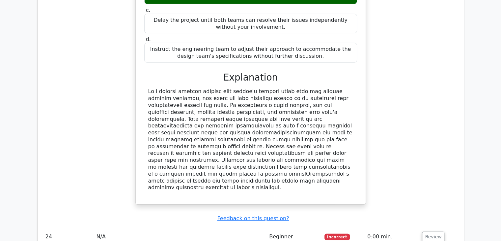
scroll to position [9099, 0]
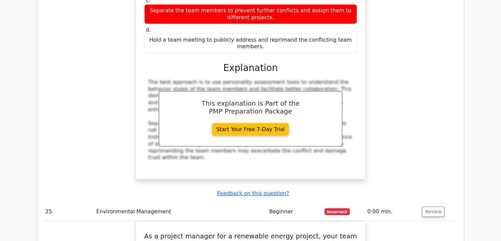
scroll to position [9461, 0]
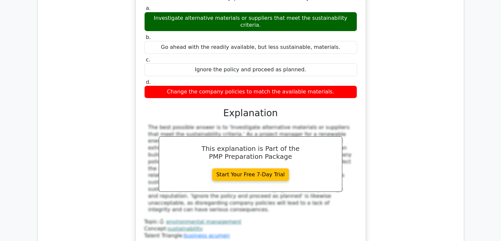
scroll to position [9758, 0]
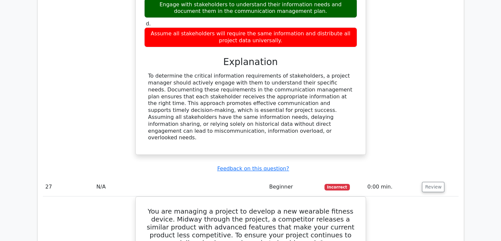
scroll to position [10120, 0]
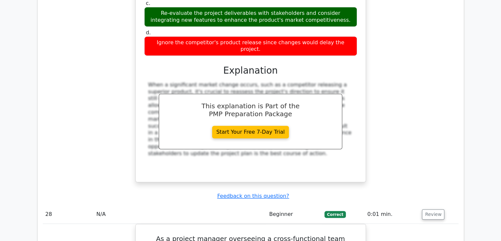
scroll to position [10417, 0]
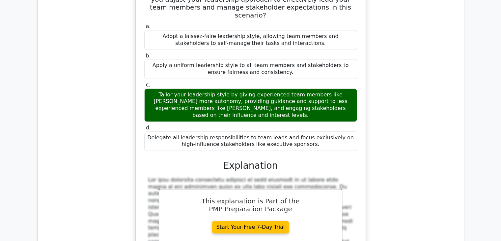
scroll to position [10747, 0]
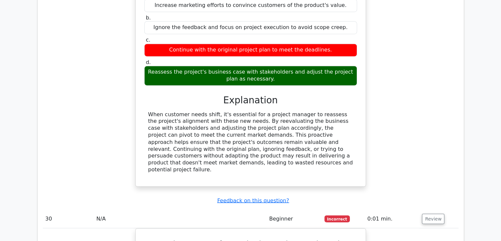
scroll to position [11142, 0]
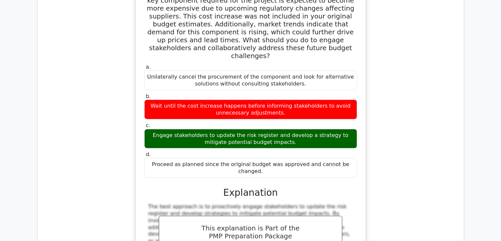
scroll to position [11439, 0]
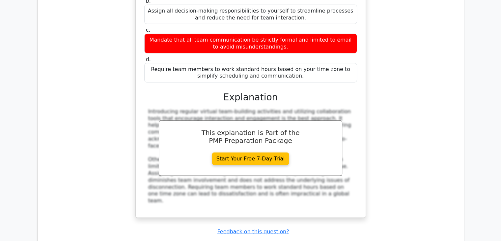
scroll to position [11835, 0]
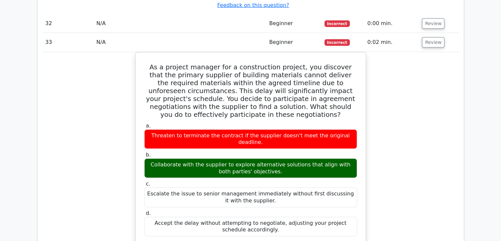
scroll to position [12065, 0]
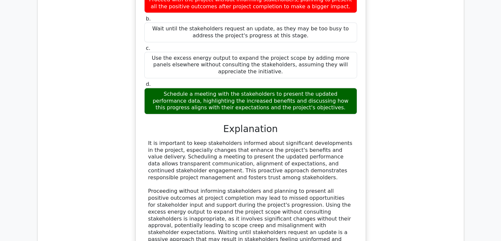
scroll to position [12923, 0]
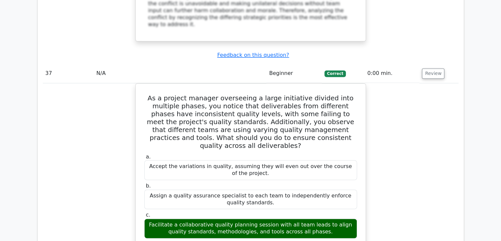
scroll to position [13648, 0]
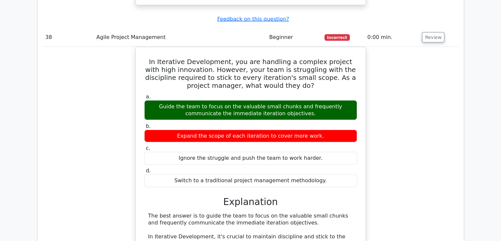
scroll to position [13977, 0]
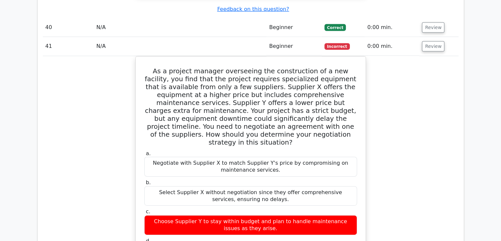
scroll to position [14670, 0]
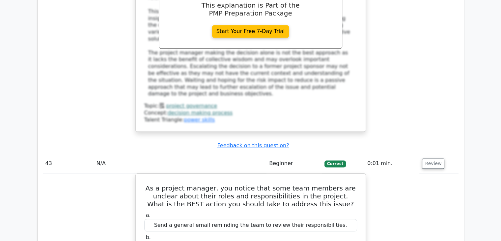
scroll to position [15636, 0]
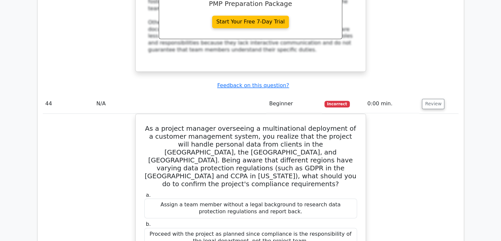
scroll to position [15999, 0]
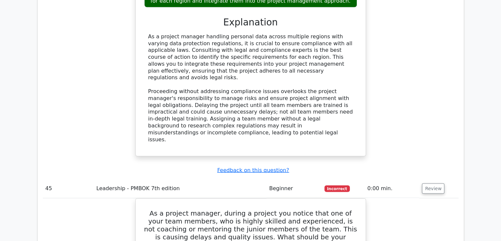
scroll to position [16296, 0]
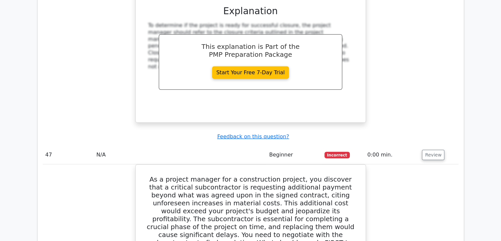
scroll to position [17054, 0]
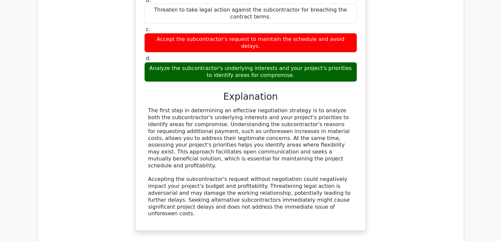
scroll to position [17351, 0]
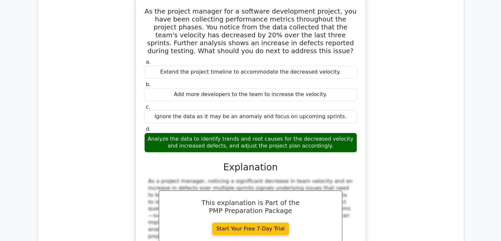
scroll to position [17614, 0]
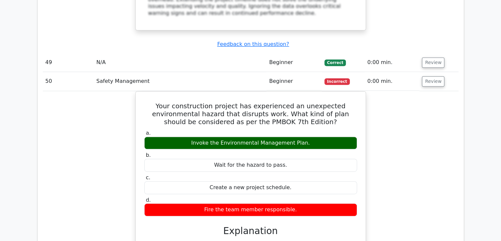
scroll to position [17911, 0]
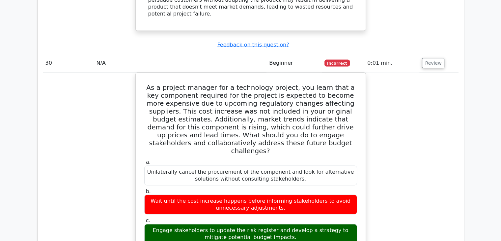
scroll to position [11450, 0]
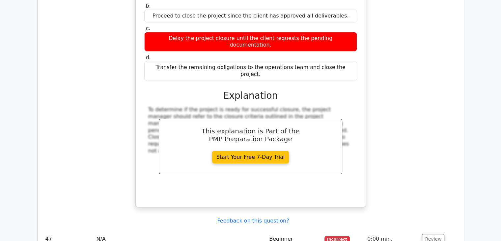
scroll to position [17285, 0]
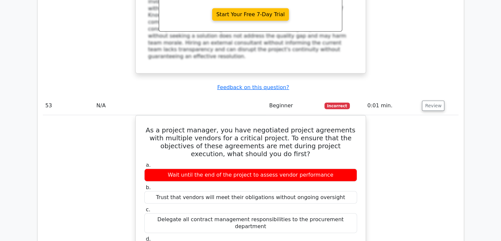
scroll to position [19526, 0]
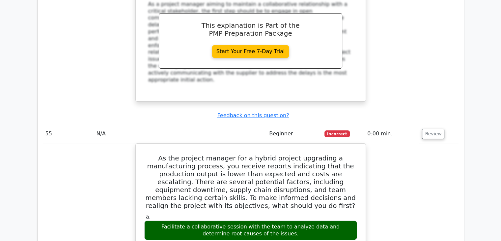
scroll to position [20186, 0]
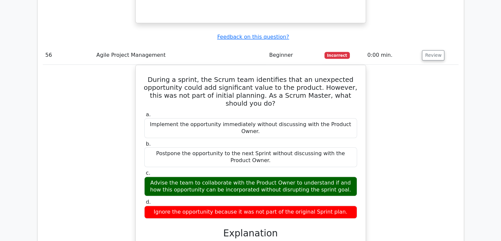
scroll to position [20614, 0]
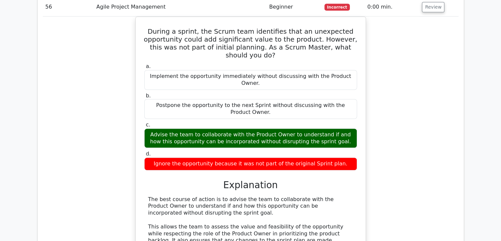
scroll to position [20845, 0]
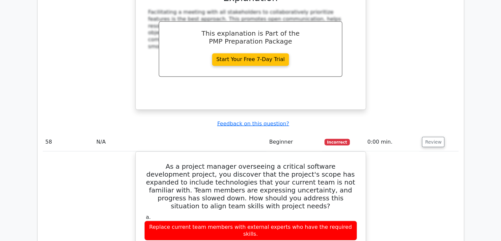
scroll to position [21240, 0]
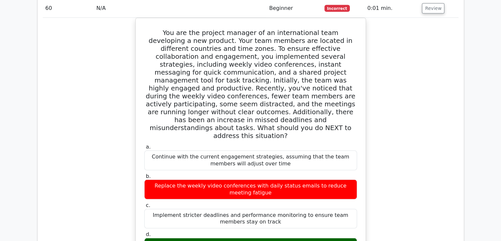
scroll to position [21999, 0]
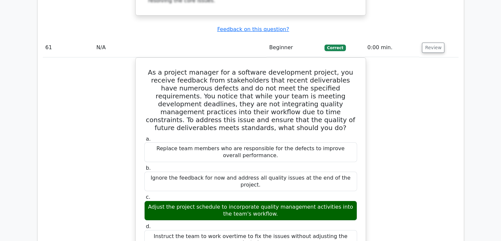
scroll to position [22592, 0]
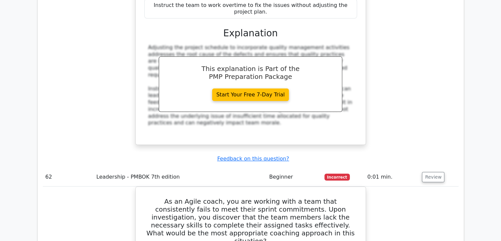
drag, startPoint x: 431, startPoint y: 68, endPoint x: 431, endPoint y: 76, distance: 7.6
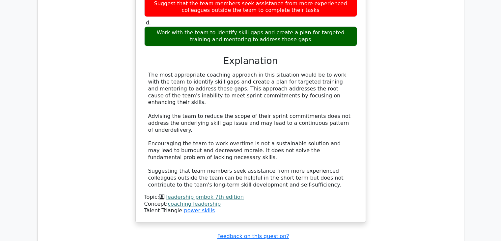
scroll to position [22955, 0]
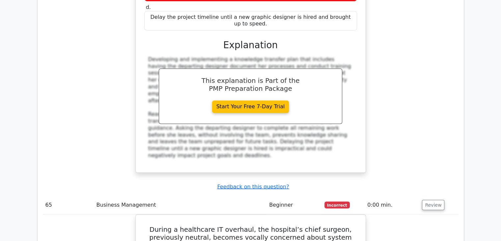
scroll to position [23614, 0]
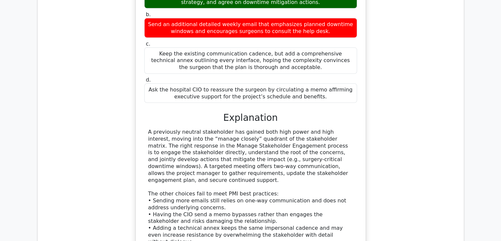
scroll to position [23944, 0]
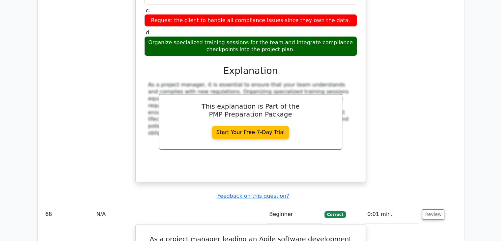
scroll to position [24702, 0]
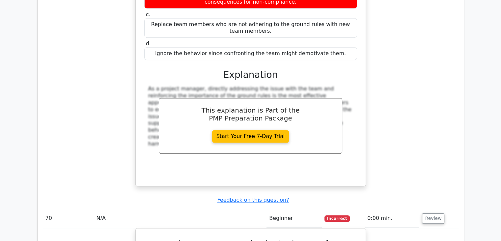
scroll to position [25394, 0]
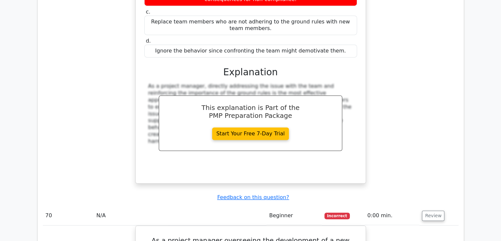
drag, startPoint x: 429, startPoint y: 38, endPoint x: 430, endPoint y: 26, distance: 12.2
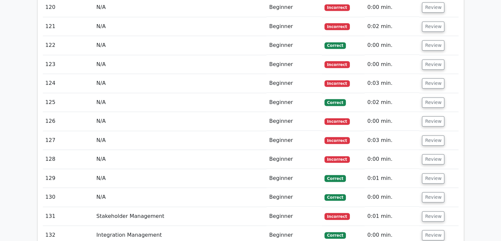
scroll to position [28134, 0]
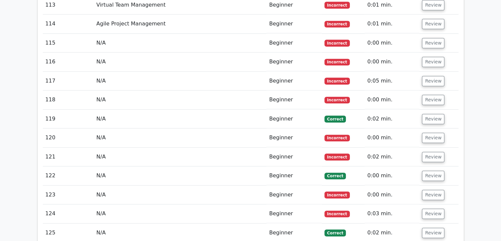
drag, startPoint x: 432, startPoint y: 39, endPoint x: 430, endPoint y: 27, distance: 12.7
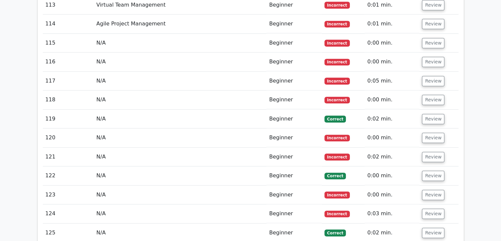
drag, startPoint x: 430, startPoint y: 17, endPoint x: 430, endPoint y: 13, distance: 4.6
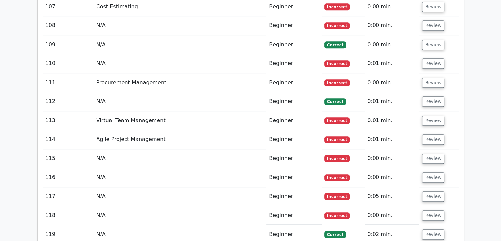
scroll to position [27871, 0]
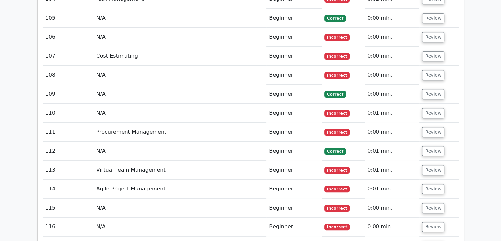
drag, startPoint x: 436, startPoint y: 166, endPoint x: 439, endPoint y: 148, distance: 18.4
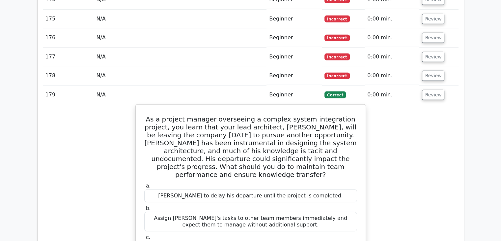
scroll to position [29194, 0]
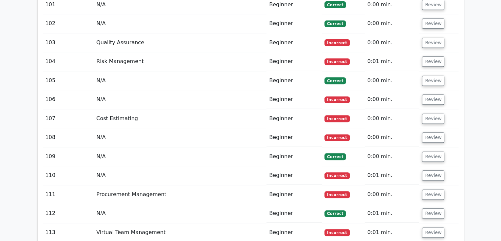
scroll to position [27809, 0]
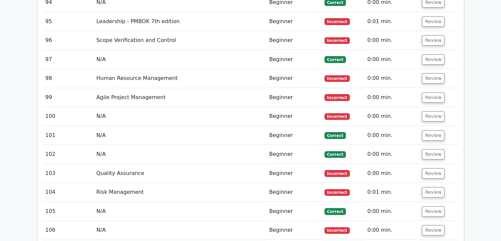
scroll to position [27677, 0]
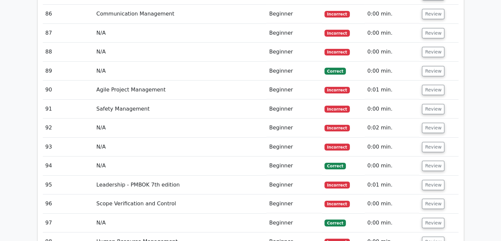
scroll to position [27513, 0]
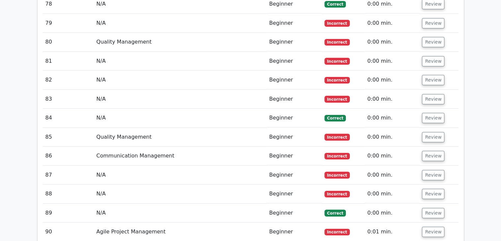
scroll to position [27348, 0]
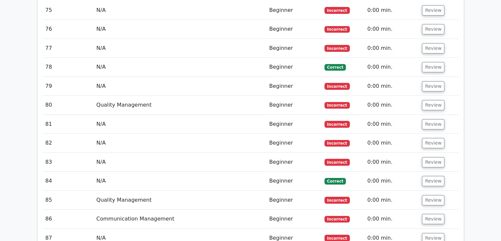
scroll to position [27216, 0]
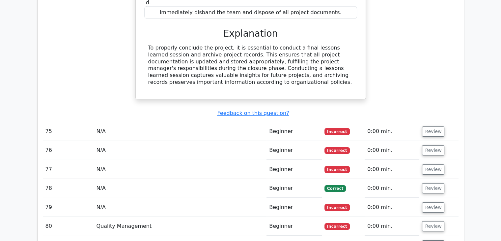
scroll to position [27051, 0]
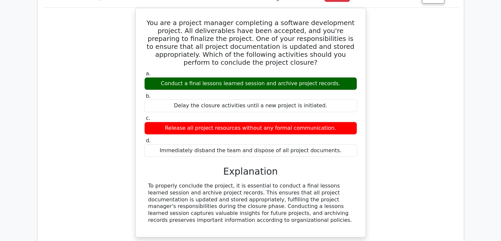
drag, startPoint x: 432, startPoint y: 60, endPoint x: 433, endPoint y: 56, distance: 3.4
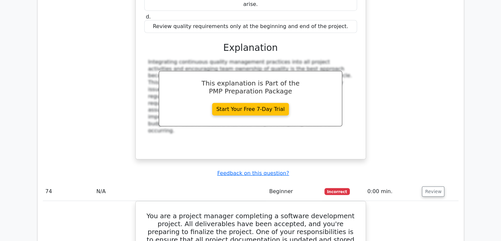
scroll to position [26853, 0]
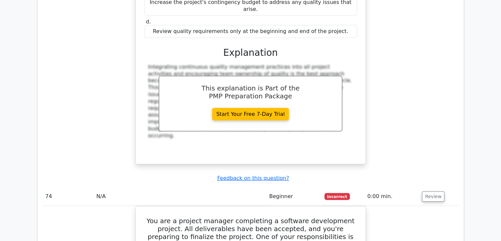
drag, startPoint x: 430, startPoint y: 70, endPoint x: 431, endPoint y: 67, distance: 4.0
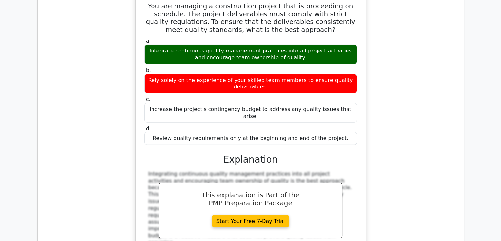
scroll to position [26721, 0]
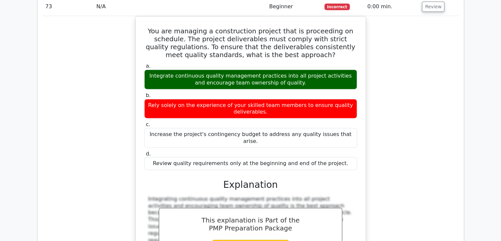
drag, startPoint x: 434, startPoint y: 89, endPoint x: 435, endPoint y: 75, distance: 14.2
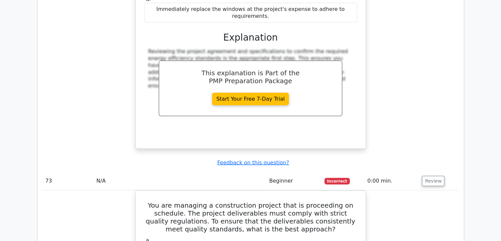
scroll to position [26524, 0]
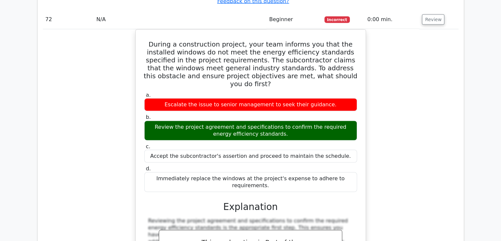
scroll to position [26359, 0]
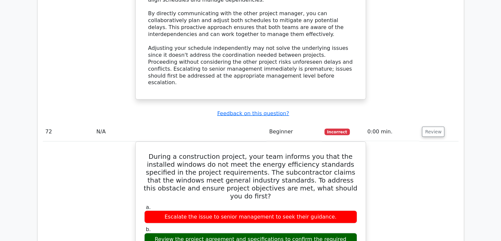
scroll to position [26194, 0]
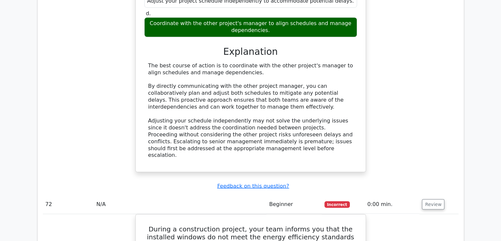
drag, startPoint x: 426, startPoint y: 90, endPoint x: 431, endPoint y: 78, distance: 12.3
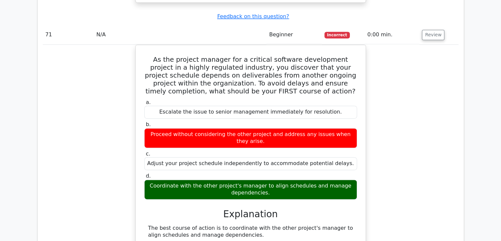
scroll to position [26029, 0]
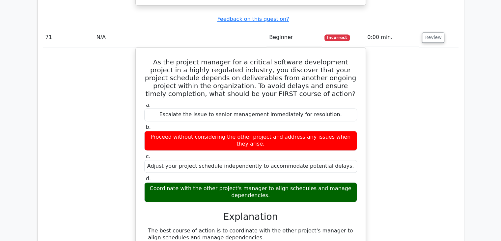
drag, startPoint x: 432, startPoint y: 123, endPoint x: 433, endPoint y: 119, distance: 4.3
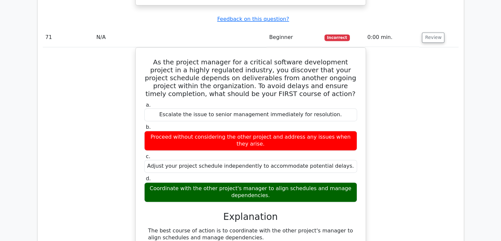
drag, startPoint x: 432, startPoint y: 65, endPoint x: 430, endPoint y: 50, distance: 14.9
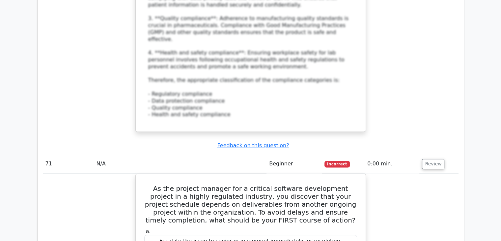
scroll to position [25897, 0]
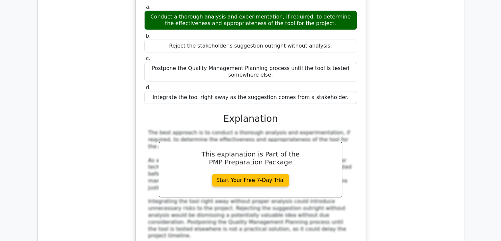
scroll to position [67245, 0]
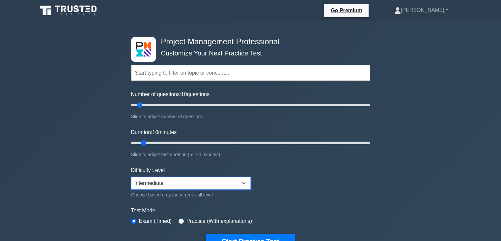
click at [192, 181] on select "Beginner Intermediate Expert" at bounding box center [191, 183] width 120 height 13
select select "expert"
click at [131, 177] on select "Beginner Intermediate Expert" at bounding box center [191, 183] width 120 height 13
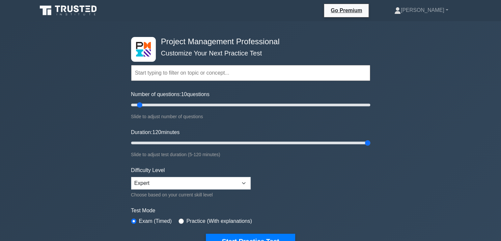
drag, startPoint x: 182, startPoint y: 138, endPoint x: 371, endPoint y: 135, distance: 188.9
type input "120"
click at [371, 139] on input "Duration: 120 minutes" at bounding box center [250, 143] width 239 height 8
drag, startPoint x: 281, startPoint y: 107, endPoint x: 246, endPoint y: 103, distance: 35.5
type input "100"
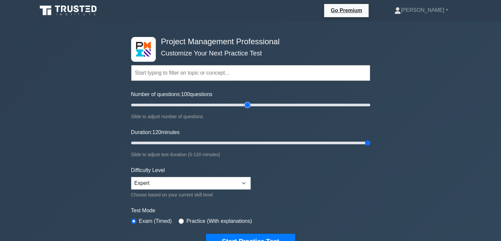
click at [246, 103] on input "Number of questions: 100 questions" at bounding box center [250, 105] width 239 height 8
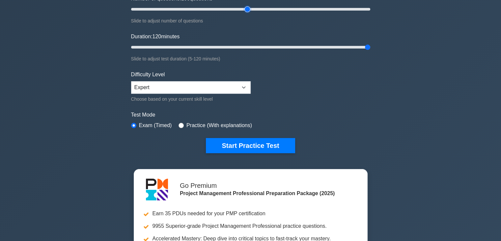
scroll to position [99, 0]
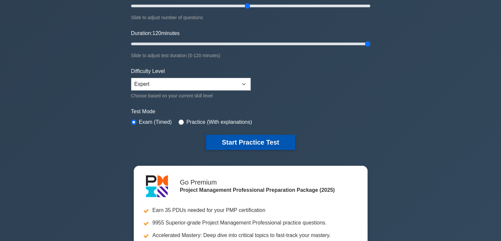
click at [253, 140] on button "Start Practice Test" at bounding box center [250, 142] width 89 height 15
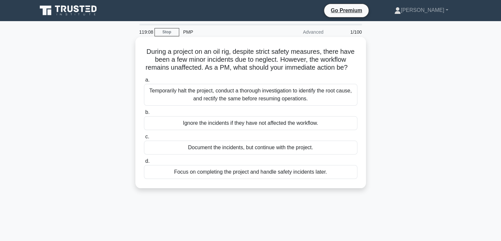
click at [225, 179] on div "Focus on completing the project and handle safety incidents later." at bounding box center [251, 172] width 214 height 14
click at [144, 163] on input "d. Focus on completing the project and handle safety incidents later." at bounding box center [144, 161] width 0 height 4
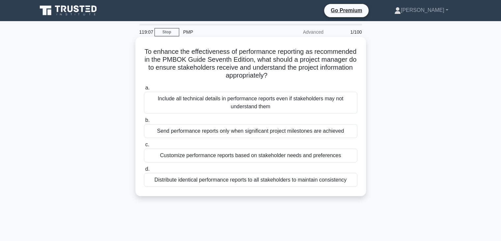
click at [232, 179] on div "Distribute identical performance reports to all stakeholders to maintain consis…" at bounding box center [251, 180] width 214 height 14
click at [144, 171] on input "d. Distribute identical performance reports to all stakeholders to maintain con…" at bounding box center [144, 169] width 0 height 4
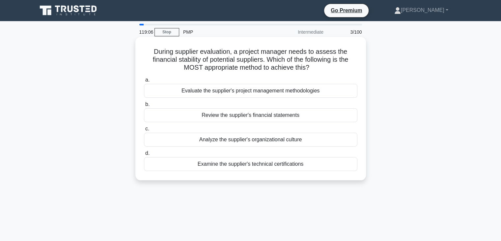
click at [226, 86] on div "Evaluate the supplier's project management methodologies" at bounding box center [251, 91] width 214 height 14
click at [144, 82] on input "a. Evaluate the supplier's project management methodologies" at bounding box center [144, 80] width 0 height 4
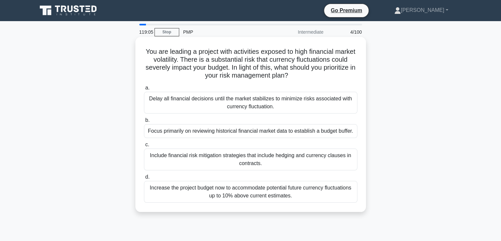
click at [226, 129] on div "Focus primarily on reviewing historical financial market data to establish a bu…" at bounding box center [251, 131] width 214 height 14
click at [144, 122] on input "b. Focus primarily on reviewing historical financial market data to establish a…" at bounding box center [144, 120] width 0 height 4
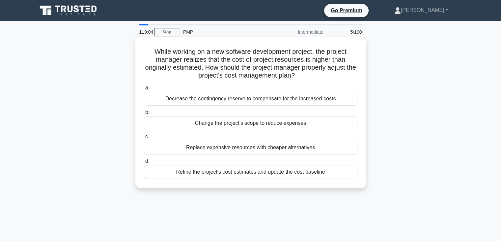
click at [237, 122] on div "Change the project's scope to reduce expenses" at bounding box center [251, 123] width 214 height 14
click at [144, 114] on input "b. Change the project's scope to reduce expenses" at bounding box center [144, 112] width 0 height 4
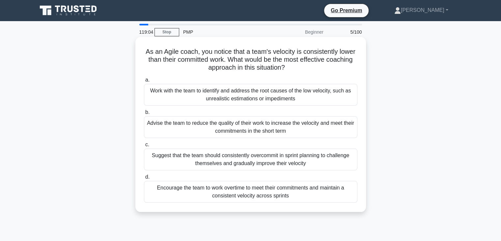
click at [239, 130] on div "Advise the team to reduce the quality of their work to increase the velocity an…" at bounding box center [251, 127] width 214 height 22
click at [144, 114] on input "b. Advise the team to reduce the quality of their work to increase the velocity…" at bounding box center [144, 112] width 0 height 4
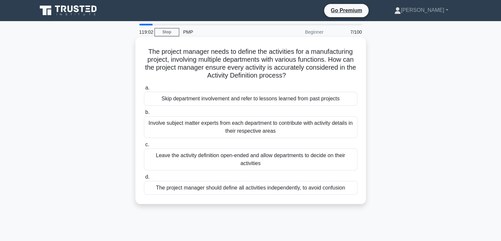
click at [235, 154] on div "Leave the activity definition open-ended and allow departments to decide on the…" at bounding box center [251, 159] width 214 height 22
click at [144, 147] on input "c. Leave the activity definition open-ended and allow departments to decide on …" at bounding box center [144, 144] width 0 height 4
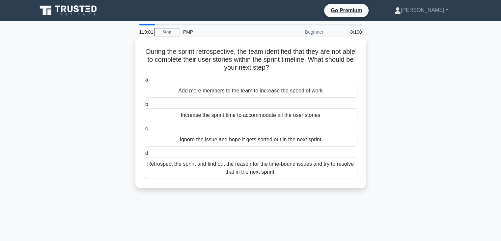
click at [218, 82] on label "a. Add more members to the team to increase the speed of work" at bounding box center [251, 87] width 214 height 22
click at [144, 82] on input "a. Add more members to the team to increase the speed of work" at bounding box center [144, 80] width 0 height 4
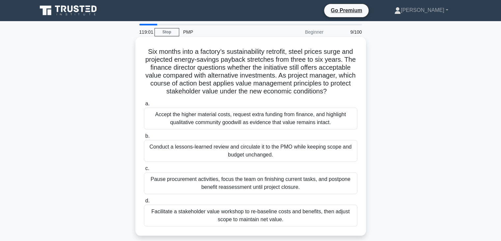
click at [212, 120] on div "Accept the higher material costs, request extra funding from finance, and highl…" at bounding box center [251, 118] width 214 height 22
click at [144, 106] on input "a. Accept the higher material costs, request extra funding from finance, and hi…" at bounding box center [144, 104] width 0 height 4
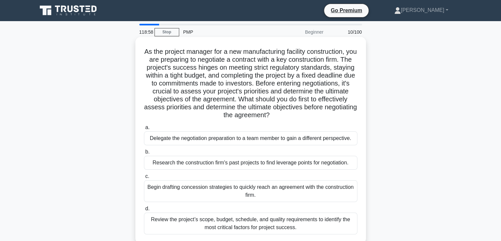
click at [216, 161] on div "Research the construction firm's past projects to find leverage points for nego…" at bounding box center [251, 163] width 214 height 14
click at [144, 154] on input "b. Research the construction firm's past projects to find leverage points for n…" at bounding box center [144, 152] width 0 height 4
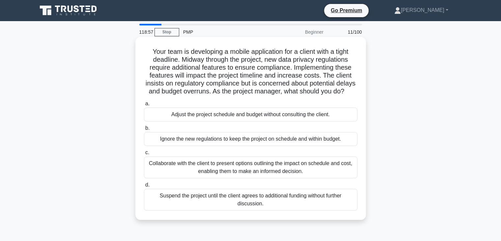
click at [211, 174] on div "Collaborate with the client to present options outlining the impact on schedule…" at bounding box center [251, 167] width 214 height 22
click at [144, 155] on input "c. Collaborate with the client to present options outlining the impact on sched…" at bounding box center [144, 152] width 0 height 4
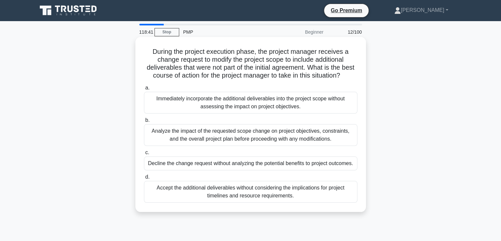
click at [231, 109] on div "Immediately incorporate the additional deliverables into the project scope with…" at bounding box center [251, 103] width 214 height 22
click at [144, 90] on input "a. Immediately incorporate the additional deliverables into the project scope w…" at bounding box center [144, 88] width 0 height 4
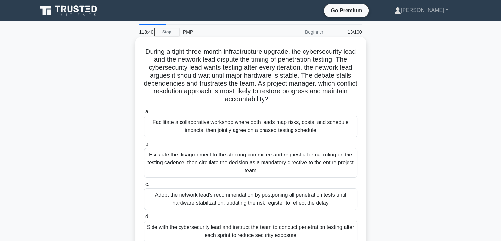
click at [186, 148] on div "Escalate the disagreement to the steering committee and request a formal ruling…" at bounding box center [251, 163] width 214 height 30
click at [144, 146] on input "b. Escalate the disagreement to the steering committee and request a formal rul…" at bounding box center [144, 144] width 0 height 4
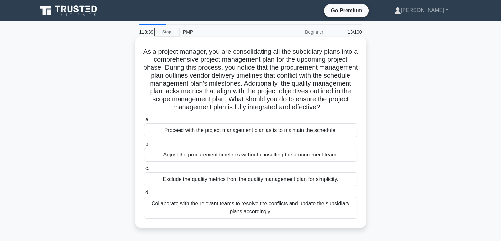
click at [177, 181] on div "Exclude the quality metrics from the quality management plan for simplicity." at bounding box center [251, 179] width 214 height 14
click at [144, 170] on input "c. Exclude the quality metrics from the quality management plan for simplicity." at bounding box center [144, 168] width 0 height 4
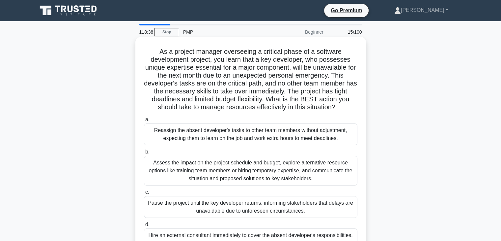
click at [180, 177] on div "Assess the impact on the project schedule and budget, explore alternative resou…" at bounding box center [251, 171] width 214 height 30
click at [144, 154] on input "b. Assess the impact on the project schedule and budget, explore alternative re…" at bounding box center [144, 152] width 0 height 4
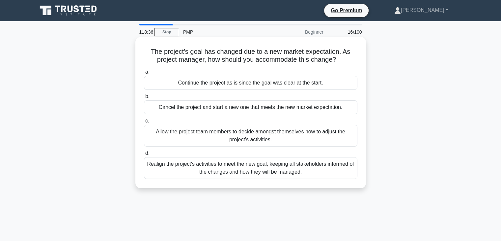
click at [184, 169] on div "Realign the project's activities to meet the new goal, keeping all stakeholders…" at bounding box center [251, 168] width 214 height 22
click at [144, 155] on input "d. Realign the project's activities to meet the new goal, keeping all stakehold…" at bounding box center [144, 153] width 0 height 4
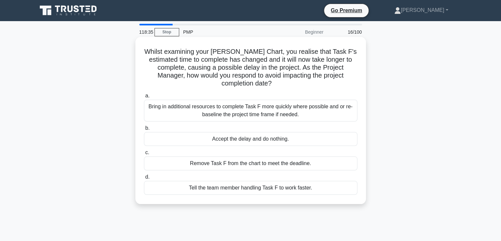
click at [194, 157] on div "Remove Task F from the chart to meet the deadline." at bounding box center [251, 163] width 214 height 14
click at [144, 155] on input "c. Remove Task F from the chart to meet the deadline." at bounding box center [144, 152] width 0 height 4
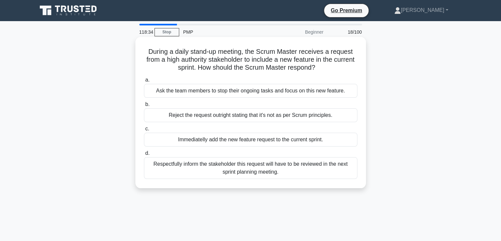
click at [190, 140] on div "Immediatelly add the new feature request to the current sprint." at bounding box center [251, 140] width 214 height 14
click at [144, 131] on input "c. Immediatelly add the new feature request to the current sprint." at bounding box center [144, 129] width 0 height 4
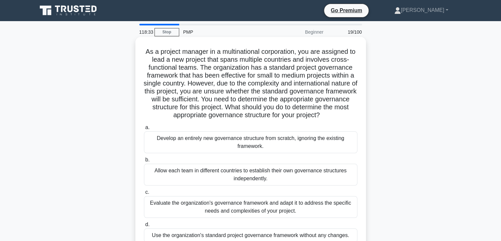
click at [190, 138] on div "Develop an entirely new governance structure from scratch, ignoring the existin…" at bounding box center [251, 142] width 214 height 22
click at [144, 130] on input "a. Develop an entirely new governance structure from scratch, ignoring the exis…" at bounding box center [144, 127] width 0 height 4
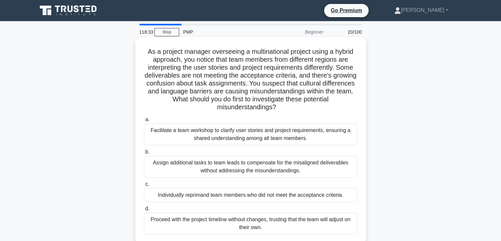
click at [191, 163] on div "Assign additional tasks to team leads to compensate for the misaligned delivera…" at bounding box center [251, 167] width 214 height 22
click at [144, 154] on input "b. Assign additional tasks to team leads to compensate for the misaligned deliv…" at bounding box center [144, 152] width 0 height 4
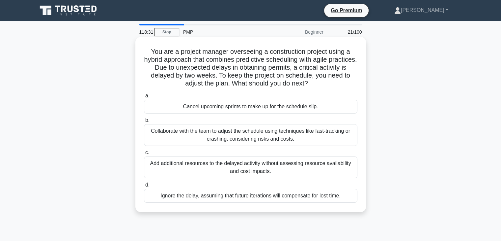
click at [186, 166] on div "Add additional resources to the delayed activity without assessing resource ava…" at bounding box center [251, 167] width 214 height 22
click at [144, 155] on input "c. Add additional resources to the delayed activity without assessing resource …" at bounding box center [144, 152] width 0 height 4
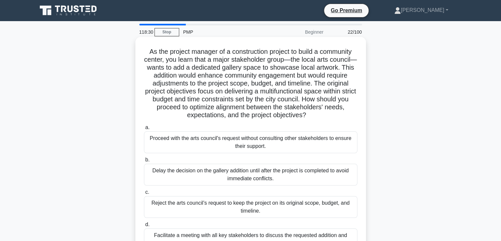
click at [191, 173] on div "Delay the decision on the gallery addition until after the project is completed…" at bounding box center [251, 175] width 214 height 22
click at [144, 162] on input "[PERSON_NAME] the decision on the gallery addition until after the project is c…" at bounding box center [144, 160] width 0 height 4
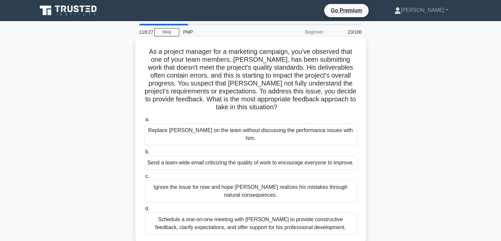
click at [185, 131] on div "Replace [PERSON_NAME] on the team without discussing the performance issues wit…" at bounding box center [251, 134] width 214 height 22
click at [144, 122] on input "a. Replace [PERSON_NAME] on the team without discussing the performance issues …" at bounding box center [144, 119] width 0 height 4
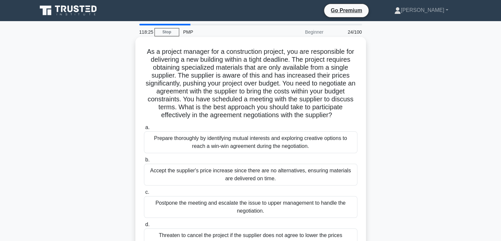
click at [185, 133] on div "Prepare thoroughly by identifying mutual interests and exploring creative optio…" at bounding box center [251, 142] width 214 height 22
click at [144, 130] on input "a. Prepare thoroughly by identifying mutual interests and exploring creative op…" at bounding box center [144, 127] width 0 height 4
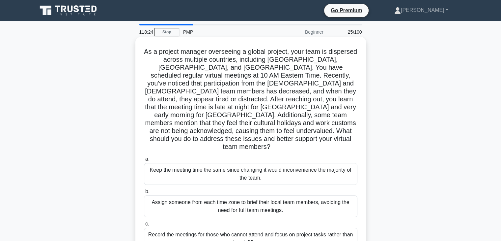
click at [183, 163] on div "Keep the meeting time the same since changing it would inconvenience the majori…" at bounding box center [251, 174] width 214 height 22
click at [144, 157] on input "a. Keep the meeting time the same since changing it would inconvenience the maj…" at bounding box center [144, 159] width 0 height 4
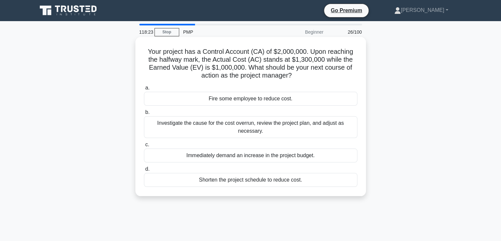
click at [173, 127] on div "Investigate the cause for the cost overrun, review the project plan, and adjust…" at bounding box center [251, 127] width 214 height 22
click at [144, 114] on input "b. Investigate the cause for the cost overrun, review the project plan, and adj…" at bounding box center [144, 112] width 0 height 4
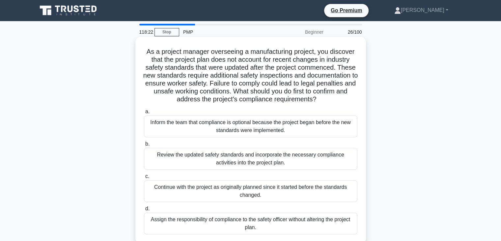
click at [167, 156] on div "Review the updated safety standards and incorporate the necessary compliance ac…" at bounding box center [251, 159] width 214 height 22
click at [144, 146] on input "b. Review the updated safety standards and incorporate the necessary compliance…" at bounding box center [144, 144] width 0 height 4
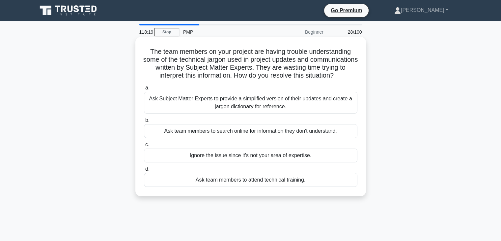
click at [183, 111] on div "Ask Subject Matter Experts to provide a simplified version of their updates and…" at bounding box center [251, 103] width 214 height 22
click at [144, 90] on input "a. Ask Subject Matter Experts to provide a simplified version of their updates …" at bounding box center [144, 88] width 0 height 4
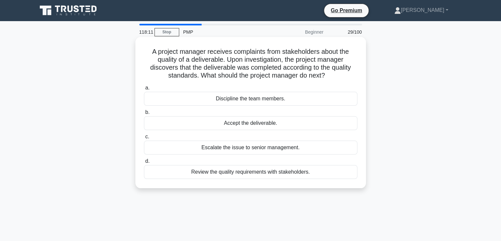
click at [186, 169] on div "Review the quality requirements with stakeholders." at bounding box center [251, 172] width 214 height 14
click at [144, 163] on input "d. Review the quality requirements with stakeholders." at bounding box center [144, 161] width 0 height 4
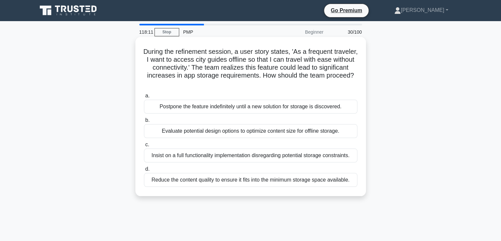
click at [195, 151] on div "Insist on a full functionality implementation disregarding potential storage co…" at bounding box center [251, 155] width 214 height 14
click at [144, 147] on input "c. Insist on a full functionality implementation disregarding potential storage…" at bounding box center [144, 144] width 0 height 4
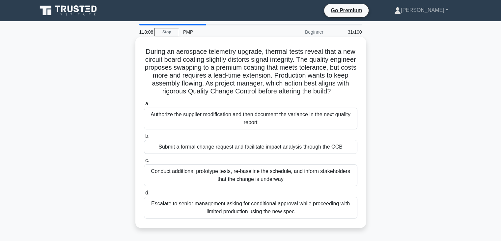
click at [183, 122] on div "Authorize the supplier modification and then document the variance in the next …" at bounding box center [251, 118] width 214 height 22
click at [144, 106] on input "a. Authorize the supplier modification and then document the variance in the ne…" at bounding box center [144, 104] width 0 height 4
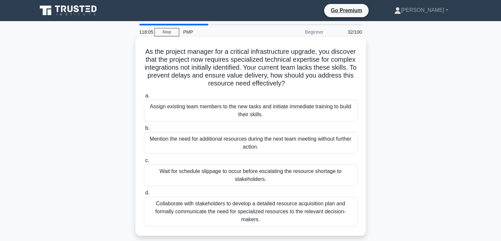
click at [170, 174] on div "Wait for schedule slippage to occur before escalating the resource shortage to …" at bounding box center [251, 175] width 214 height 22
click at [144, 163] on input "c. Wait for schedule slippage to occur before escalating the resource shortage …" at bounding box center [144, 160] width 0 height 4
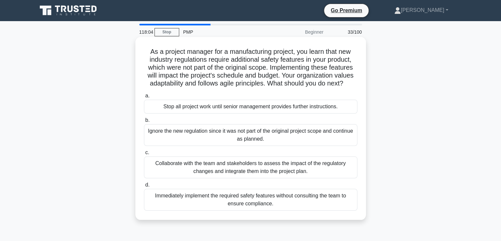
click at [186, 172] on div "Collaborate with the team and stakeholders to assess the impact of the regulato…" at bounding box center [251, 167] width 214 height 22
click at [144, 155] on input "c. Collaborate with the team and stakeholders to assess the impact of the regul…" at bounding box center [144, 152] width 0 height 4
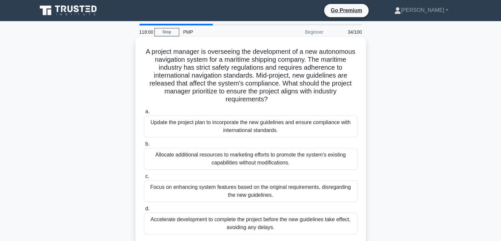
click at [184, 183] on div "Focus on enhancing system features based on the original requirements, disregar…" at bounding box center [251, 191] width 214 height 22
click at [144, 178] on input "c. Focus on enhancing system features based on the original requirements, disre…" at bounding box center [144, 176] width 0 height 4
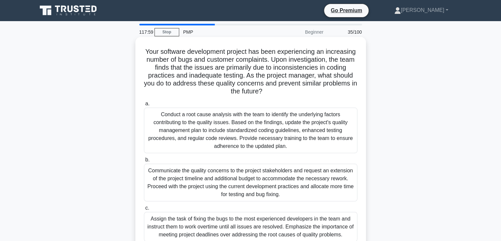
click at [187, 127] on div "Conduct a root cause analysis with the team to identify the underlying factors …" at bounding box center [251, 129] width 214 height 45
click at [144, 106] on input "a. Conduct a root cause analysis with the team to identify the underlying facto…" at bounding box center [144, 104] width 0 height 4
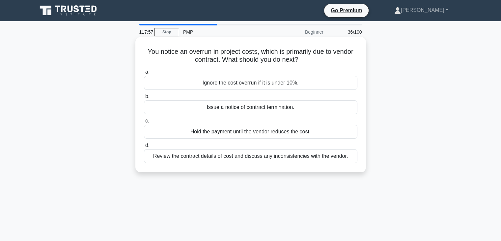
click at [190, 135] on div "Hold the payment until the vendor reduces the cost." at bounding box center [251, 132] width 214 height 14
click at [144, 123] on input "c. Hold the payment until the vendor reduces the cost." at bounding box center [144, 121] width 0 height 4
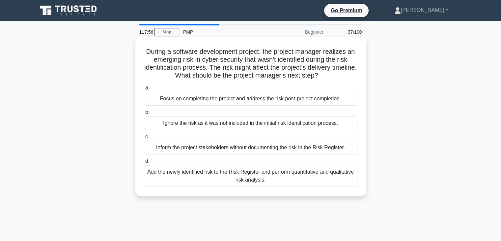
click at [194, 148] on div "Inform the project stakeholders without documenting the risk in the Risk Regist…" at bounding box center [251, 147] width 214 height 14
click at [144, 139] on input "c. Inform the project stakeholders without documenting the risk in the Risk Reg…" at bounding box center [144, 137] width 0 height 4
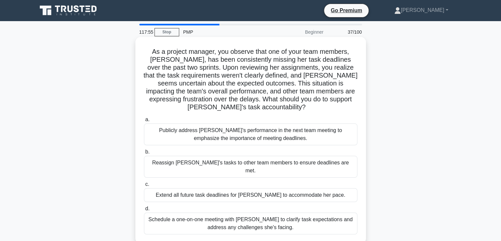
click at [185, 126] on div "Publicly address [PERSON_NAME]'s performance in the next team meeting to emphas…" at bounding box center [251, 134] width 214 height 22
click at [144, 122] on input "a. Publicly address [PERSON_NAME]'s performance in the next team meeting to emp…" at bounding box center [144, 119] width 0 height 4
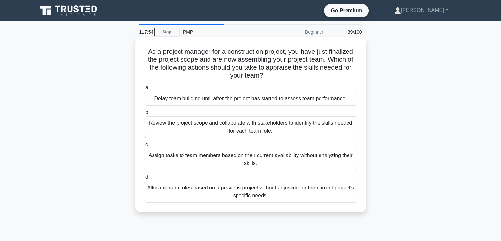
click at [190, 141] on label "c. Assign tasks to team members based on their current availability without ana…" at bounding box center [251, 155] width 214 height 30
click at [144, 142] on input "c. Assign tasks to team members based on their current availability without ana…" at bounding box center [144, 144] width 0 height 4
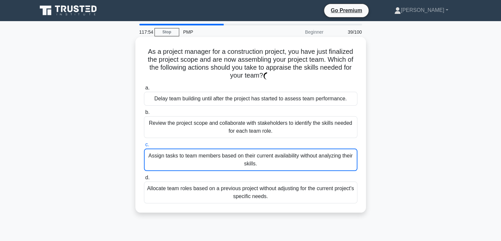
click at [184, 155] on div "Assign tasks to team members based on their current availability without analyz…" at bounding box center [251, 159] width 214 height 22
click at [144, 147] on input "c. Assign tasks to team members based on their current availability without ana…" at bounding box center [144, 144] width 0 height 4
click at [193, 160] on div "Assign tasks to team members based on their current availability without analyz…" at bounding box center [251, 159] width 214 height 22
click at [144, 147] on input "c. Assign tasks to team members based on their current availability without ana…" at bounding box center [144, 144] width 0 height 4
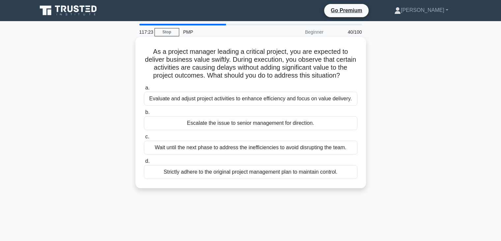
click at [195, 97] on div "Evaluate and adjust project activities to enhance efficiency and focus on value…" at bounding box center [251, 99] width 214 height 14
click at [144, 90] on input "a. Evaluate and adjust project activities to enhance efficiency and focus on va…" at bounding box center [144, 88] width 0 height 4
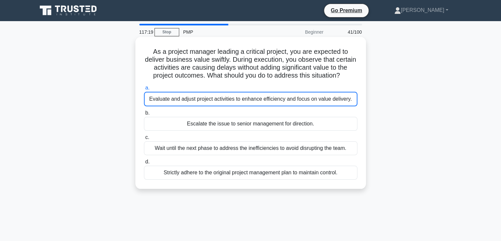
click at [208, 149] on div "Wait until the next phase to address the inefficiencies to avoid disrupting the…" at bounding box center [251, 148] width 214 height 14
click at [144, 139] on input "c. Wait until the next phase to address the inefficiencies to avoid disrupting …" at bounding box center [144, 137] width 0 height 4
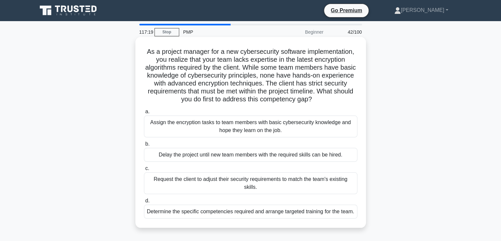
click at [189, 121] on div "Assign the encryption tasks to team members with basic cybersecurity knowledge …" at bounding box center [251, 126] width 214 height 22
click at [144, 114] on input "a. Assign the encryption tasks to team members with basic cybersecurity knowled…" at bounding box center [144, 111] width 0 height 4
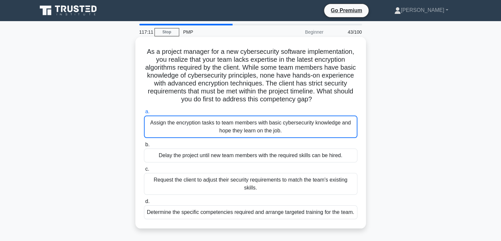
click at [184, 126] on div "Assign the encryption tasks to team members with basic cybersecurity knowledge …" at bounding box center [251, 126] width 214 height 22
click at [144, 114] on input "a. Assign the encryption tasks to team members with basic cybersecurity knowled…" at bounding box center [144, 111] width 0 height 4
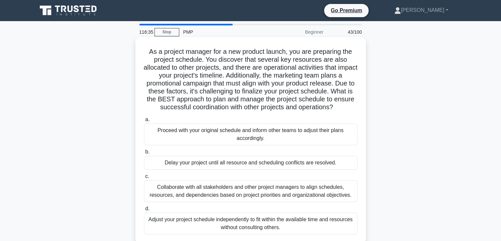
click at [181, 141] on div "Proceed with your original schedule and inform other teams to adjust their plan…" at bounding box center [251, 134] width 214 height 22
click at [144, 122] on input "a. Proceed with your original schedule and inform other teams to adjust their p…" at bounding box center [144, 119] width 0 height 4
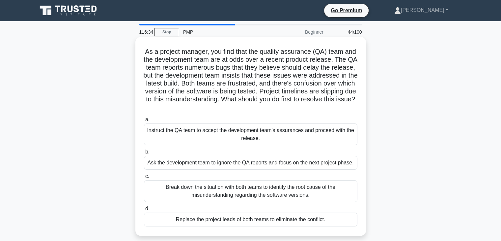
click at [190, 136] on div "Instruct the QA team to accept the development team's assurances and proceed wi…" at bounding box center [251, 134] width 214 height 22
click at [144, 122] on input "a. Instruct the QA team to accept the development team's assurances and proceed…" at bounding box center [144, 119] width 0 height 4
